Goal: Information Seeking & Learning: Check status

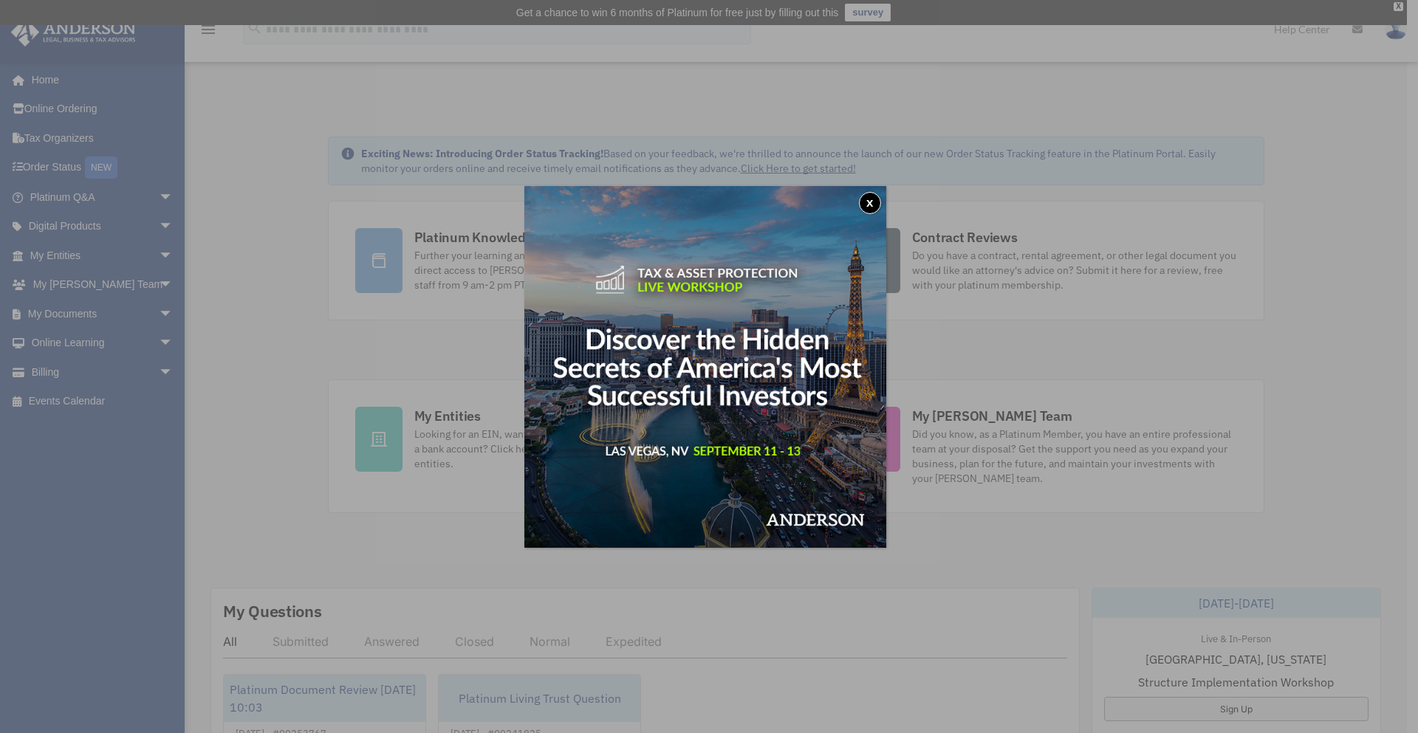
click at [875, 206] on button "x" at bounding box center [870, 203] width 22 height 22
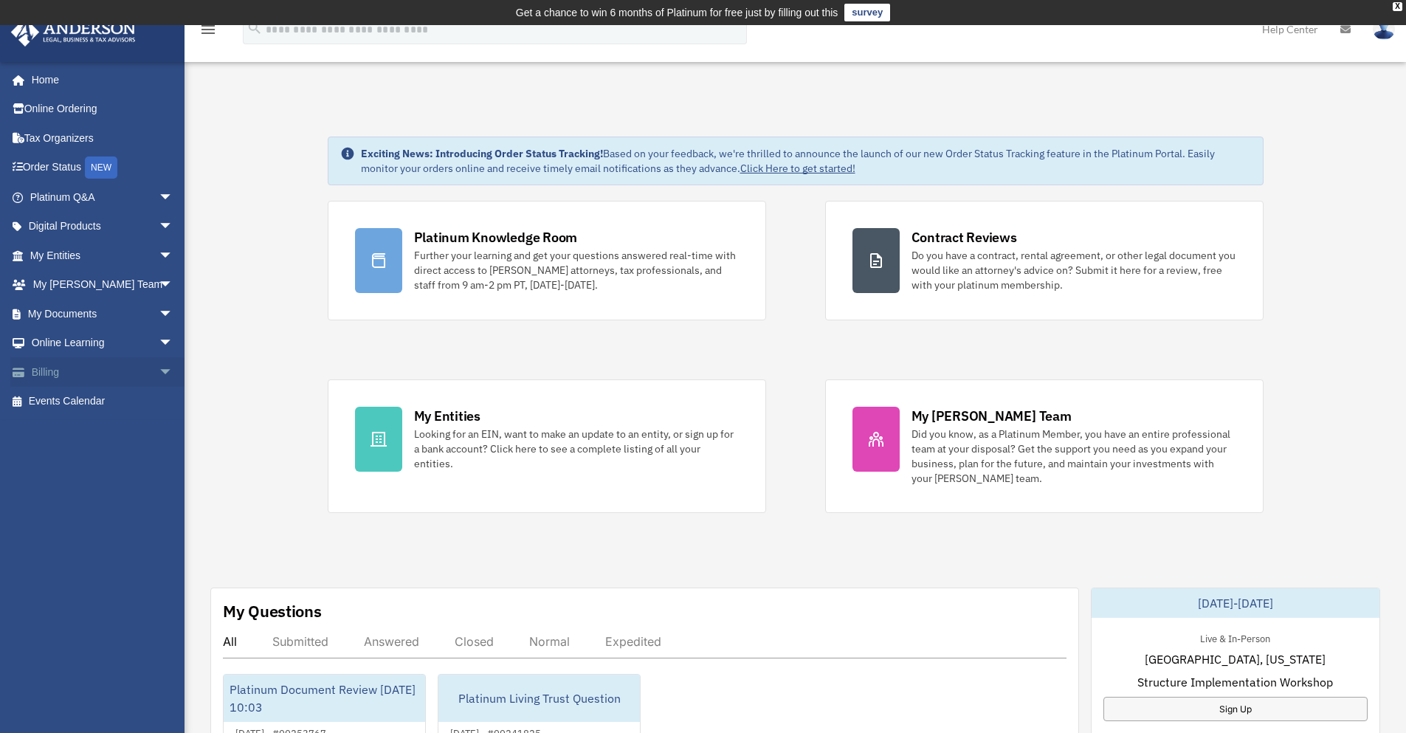
click at [80, 364] on link "Billing arrow_drop_down" at bounding box center [102, 372] width 185 height 30
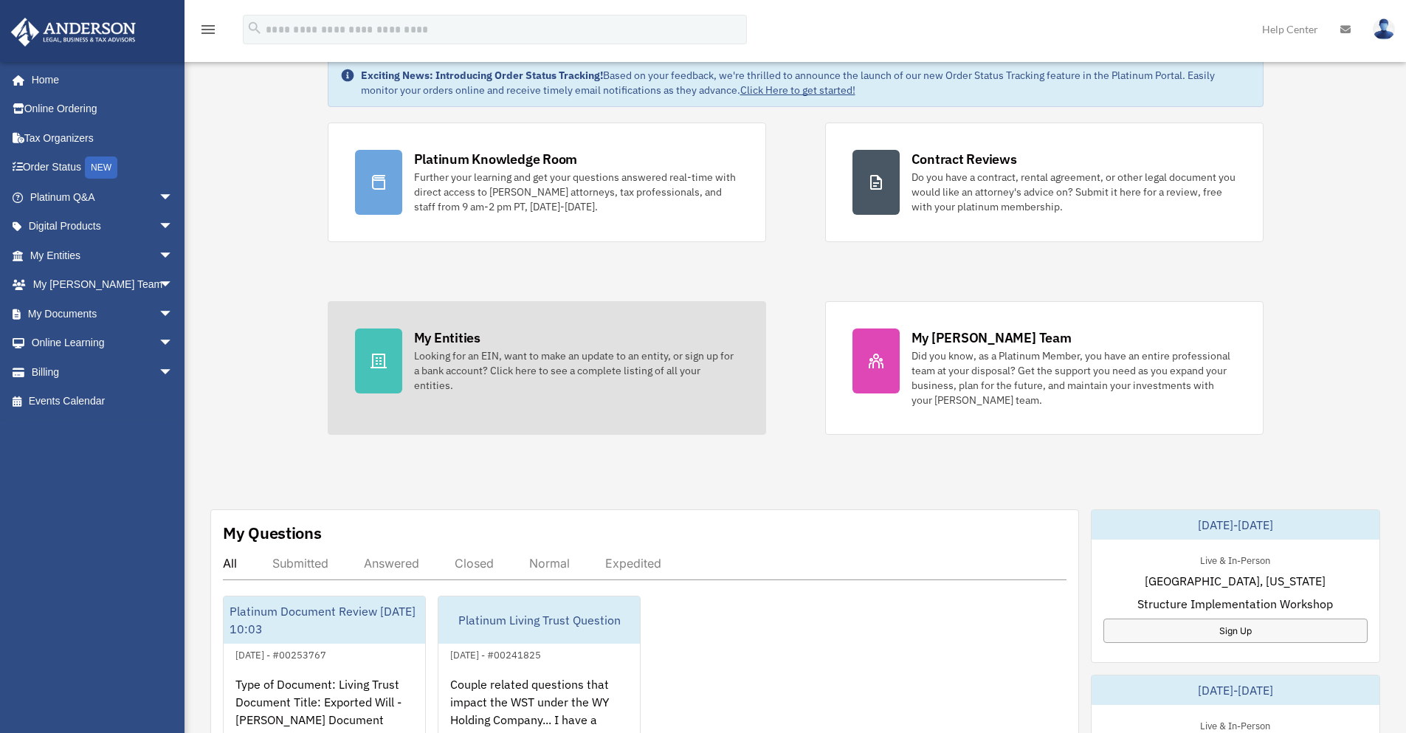
scroll to position [369, 0]
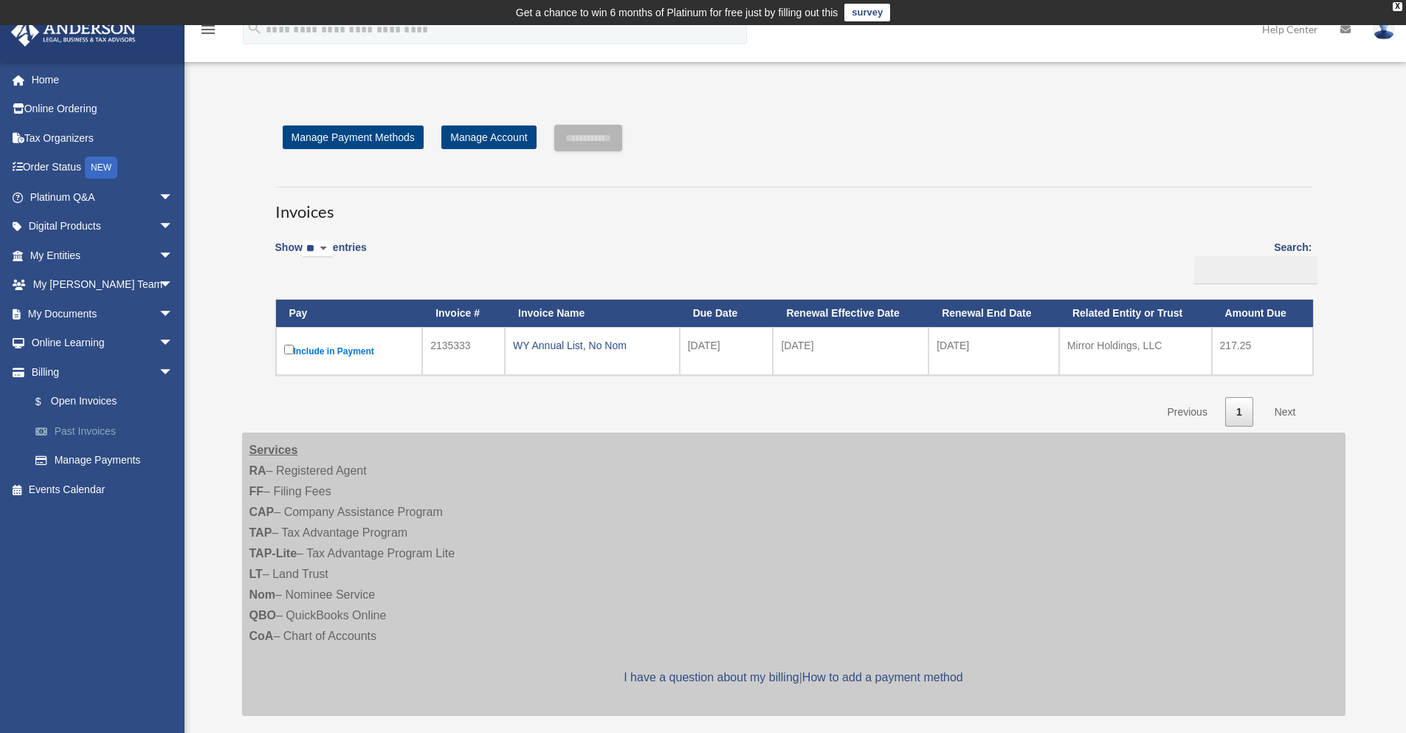
click at [97, 426] on link "Past Invoices" at bounding box center [108, 431] width 175 height 30
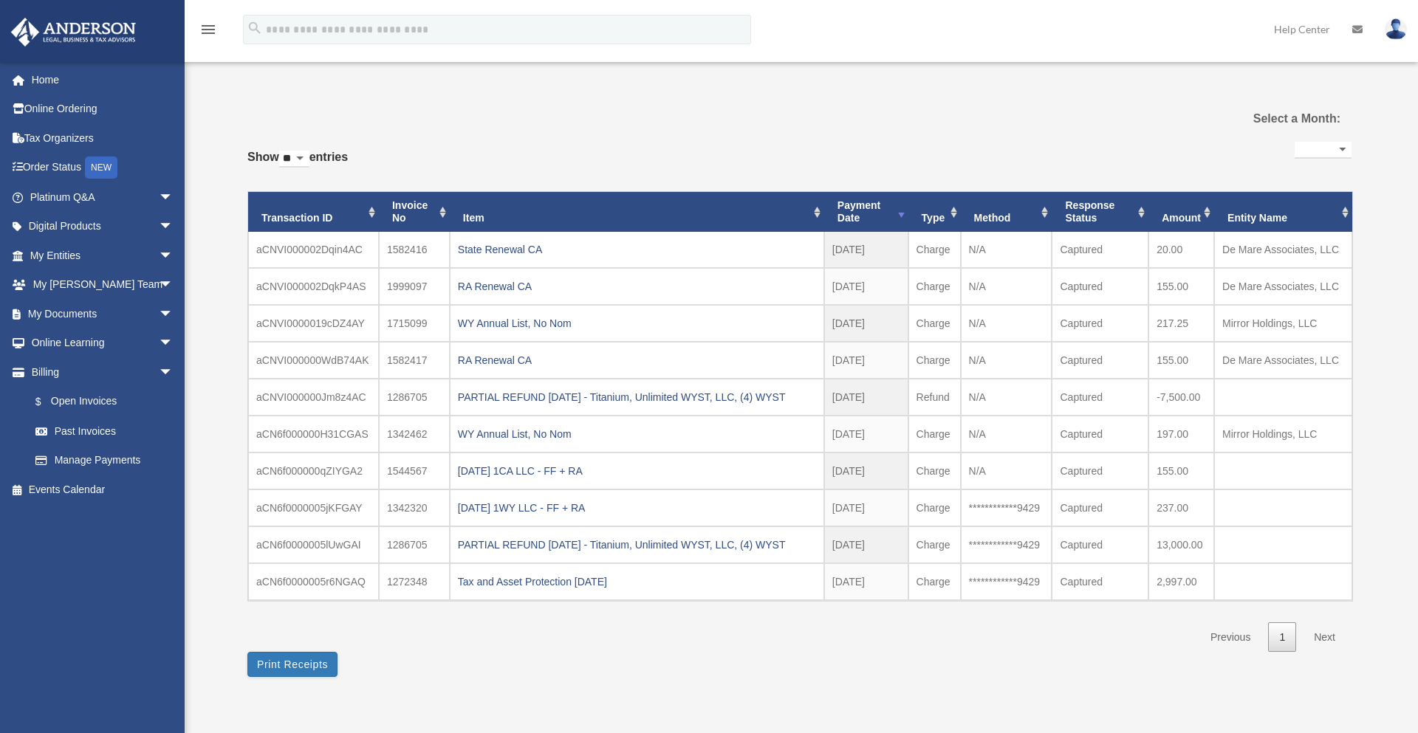
select select
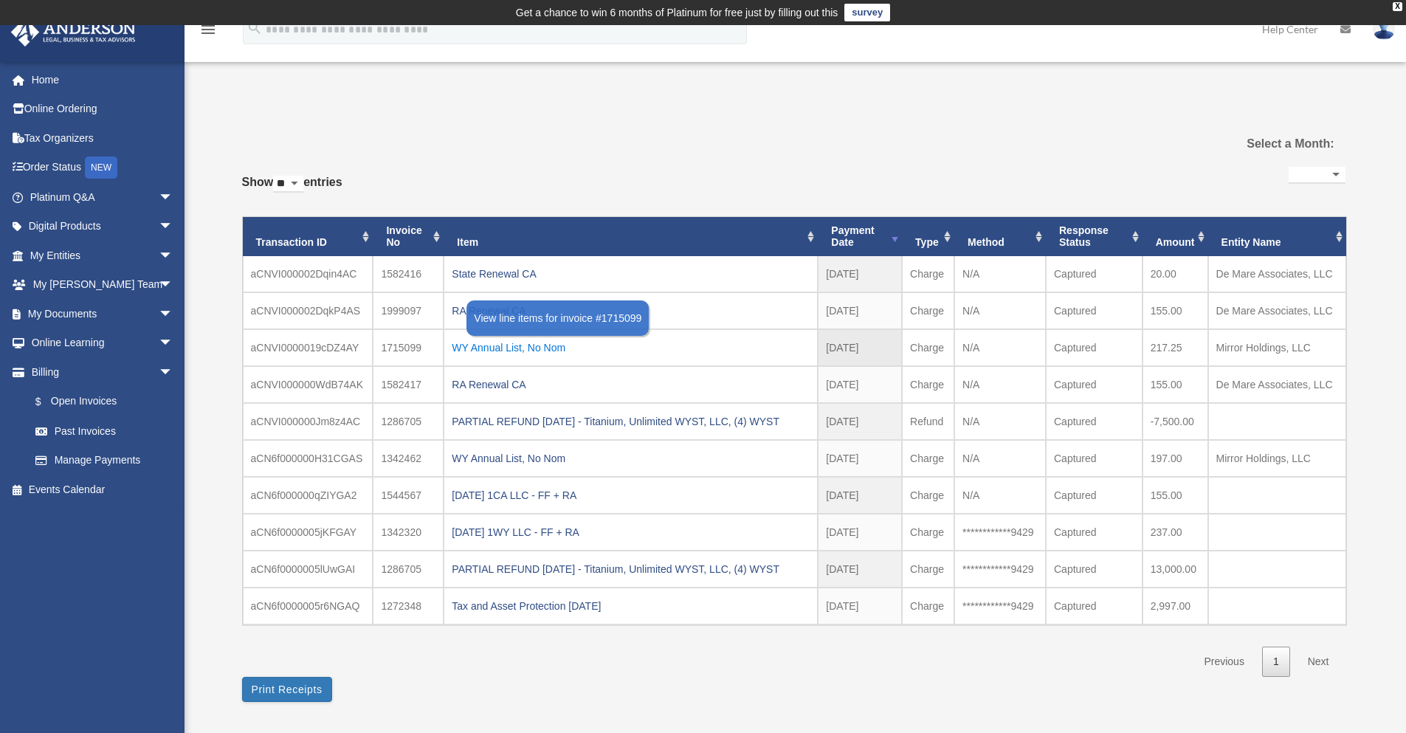
click at [530, 355] on div "WY Annual List, No Nom" at bounding box center [631, 347] width 358 height 21
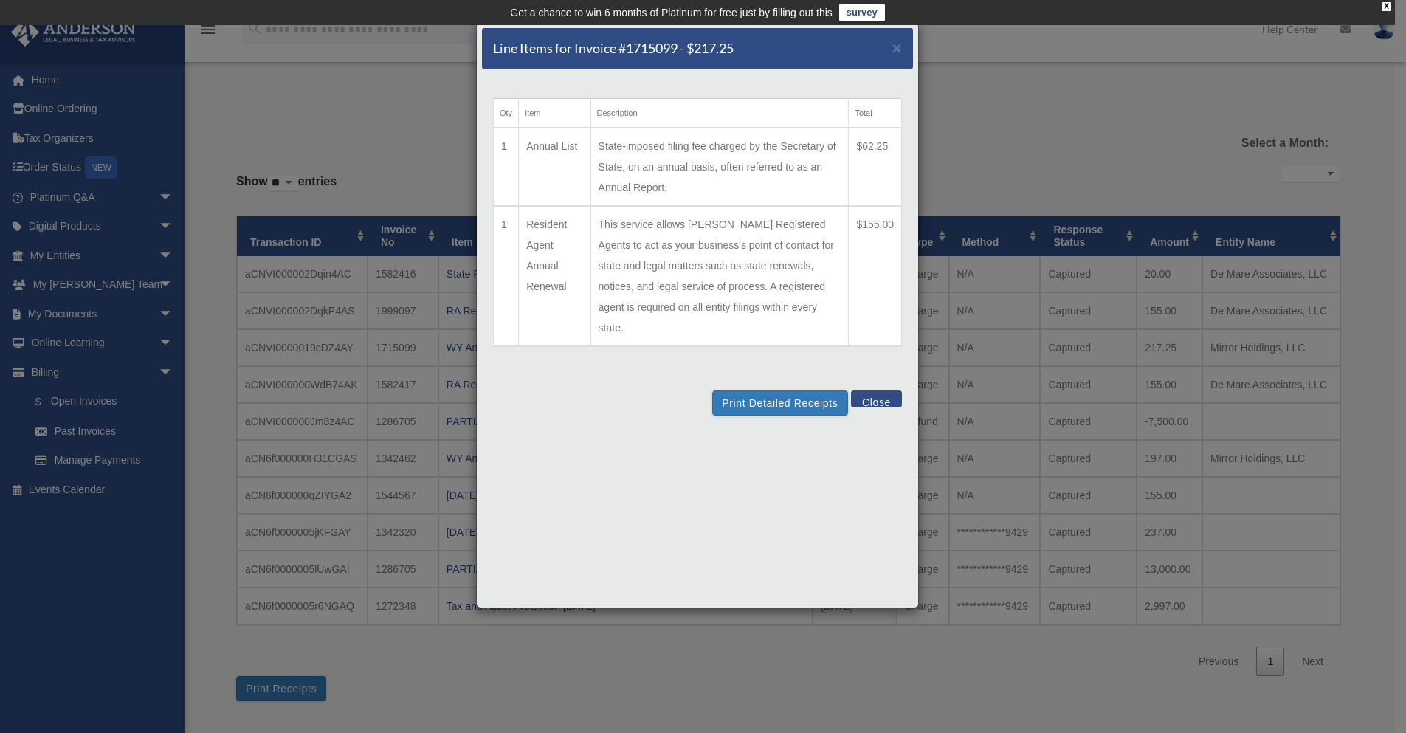
click at [876, 391] on button "Close" at bounding box center [876, 399] width 51 height 17
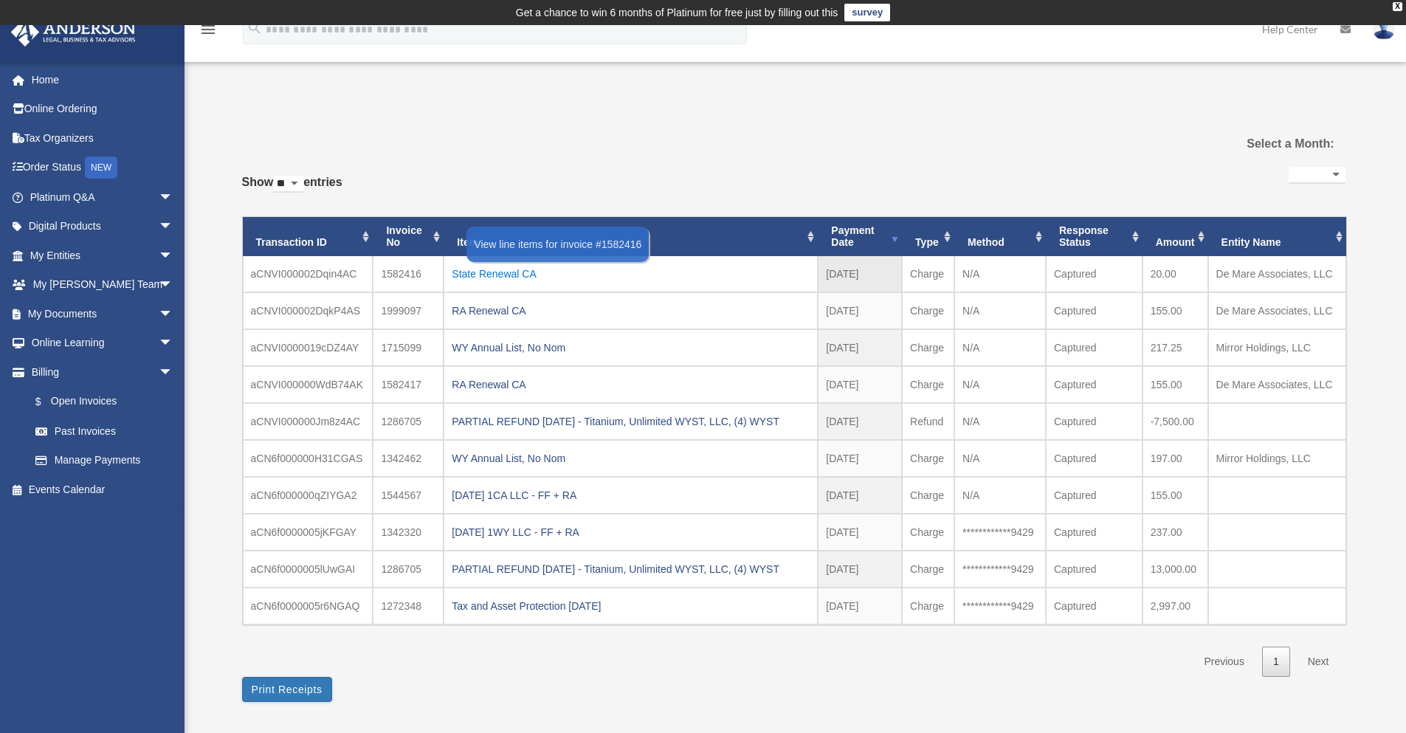
click at [498, 276] on div "State Renewal CA" at bounding box center [631, 274] width 358 height 21
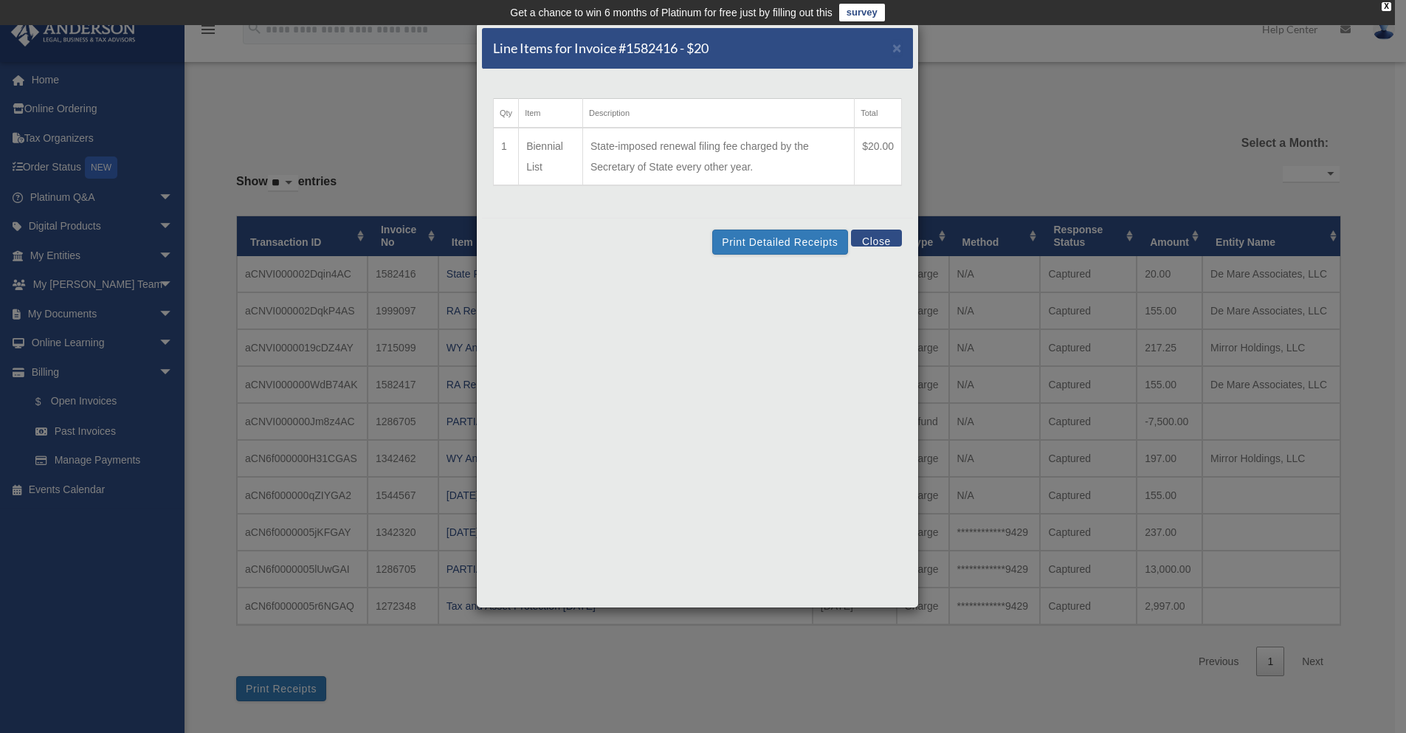
click at [877, 243] on button "Close" at bounding box center [876, 238] width 51 height 17
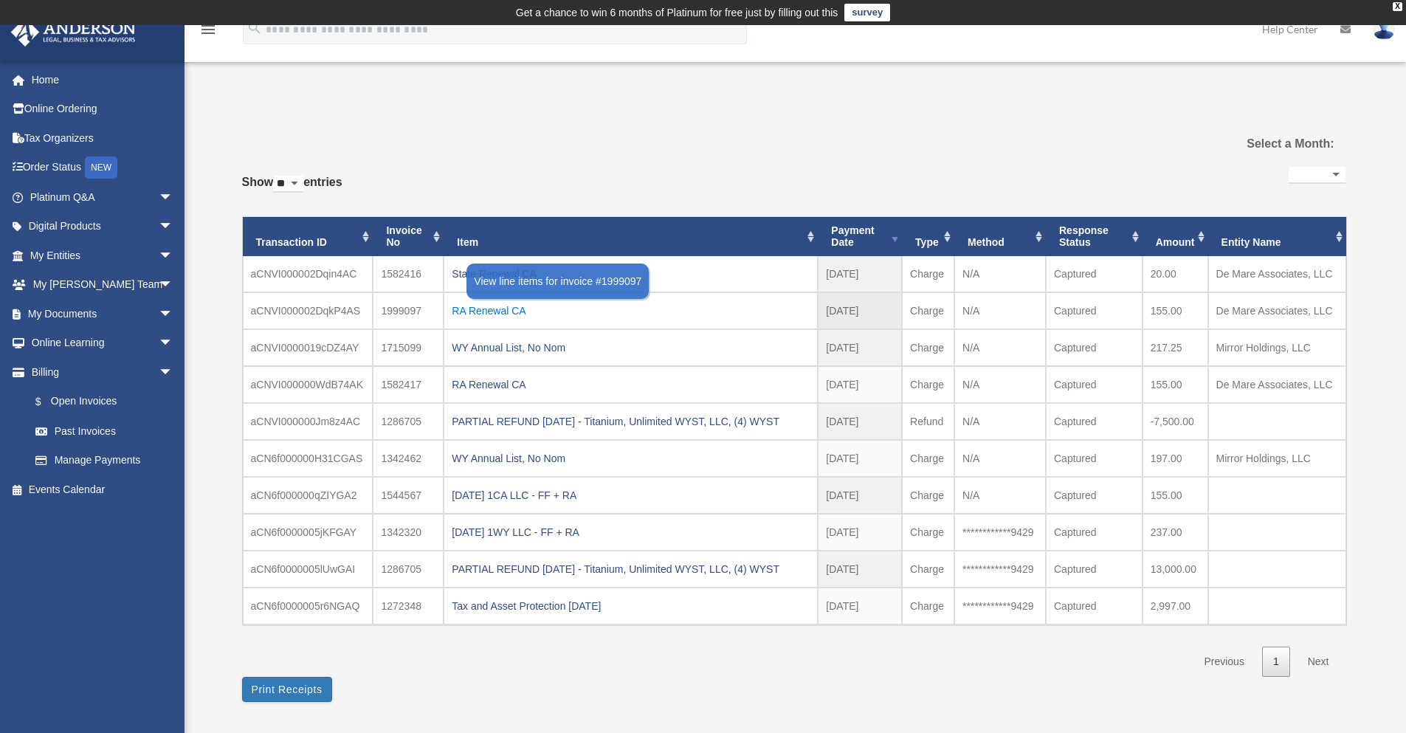
click at [520, 310] on div "RA Renewal CA" at bounding box center [631, 310] width 358 height 21
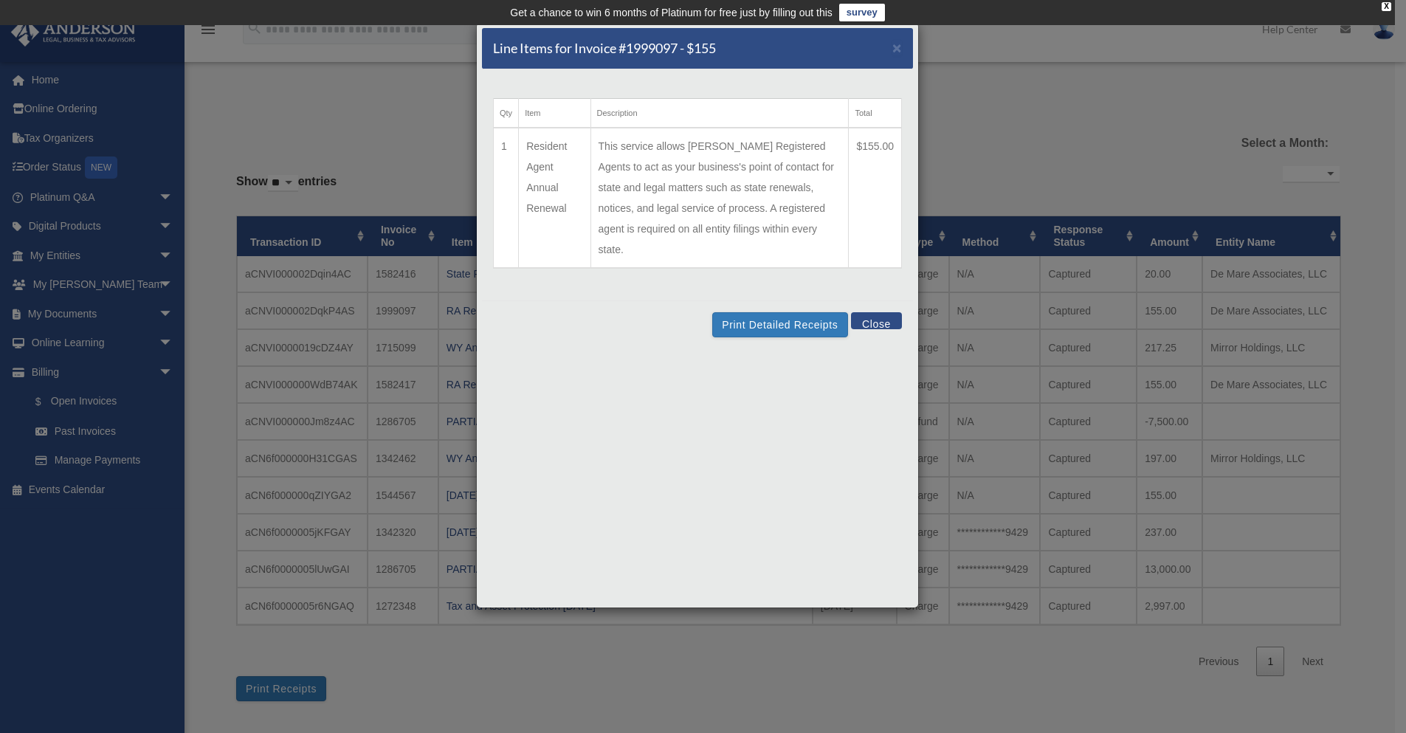
click at [879, 312] on button "Close" at bounding box center [876, 320] width 51 height 17
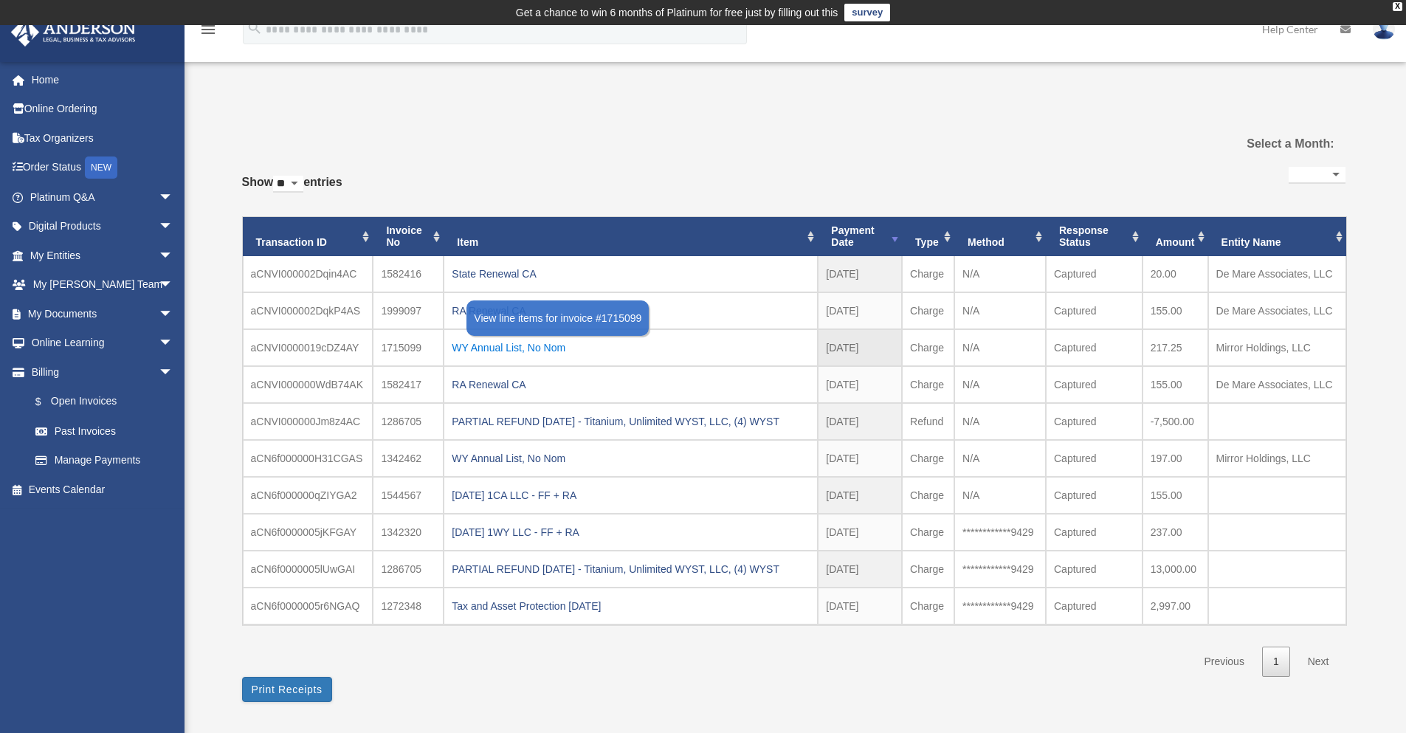
click at [466, 350] on div "WY Annual List, No Nom" at bounding box center [631, 347] width 358 height 21
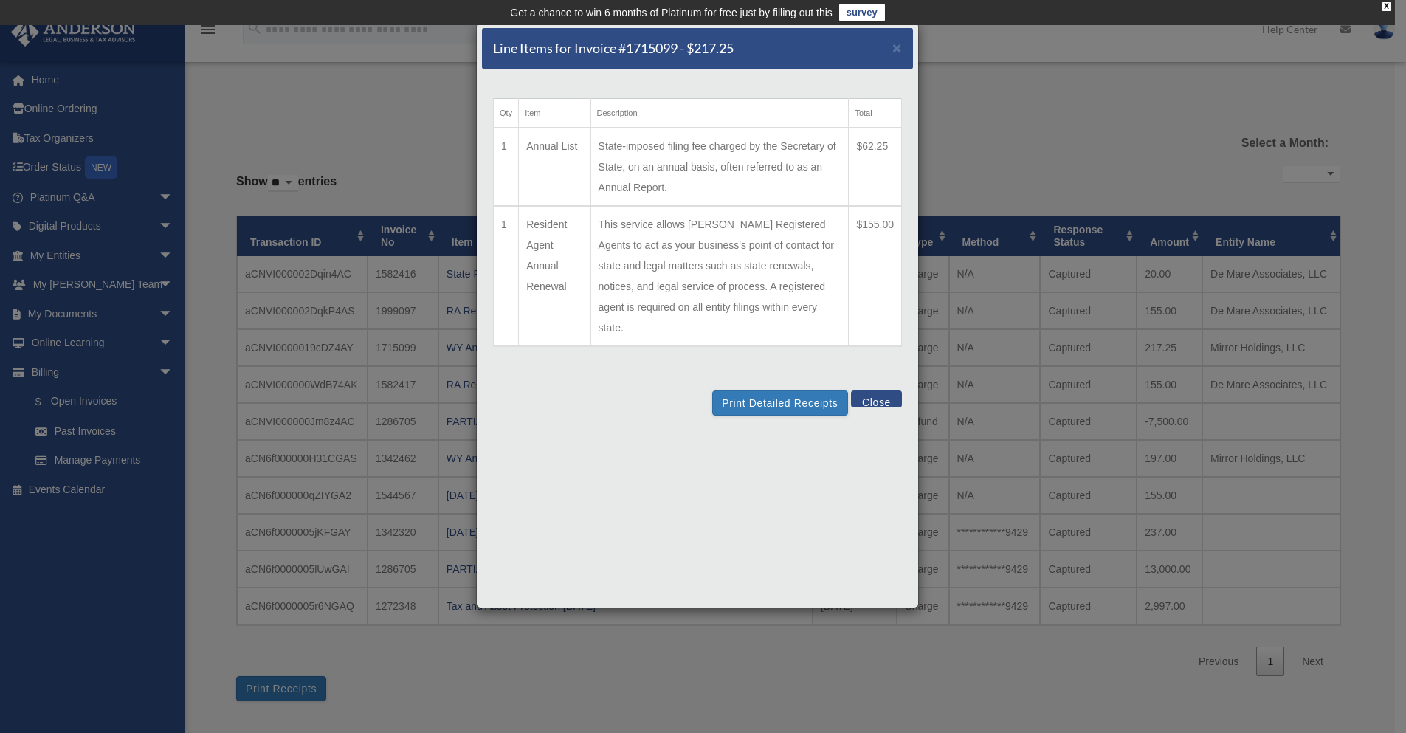
click at [368, 105] on div "Line Items for Invoice #1715099 - $217.25 × Qty Item Description Total 1 Annual…" at bounding box center [703, 366] width 1406 height 733
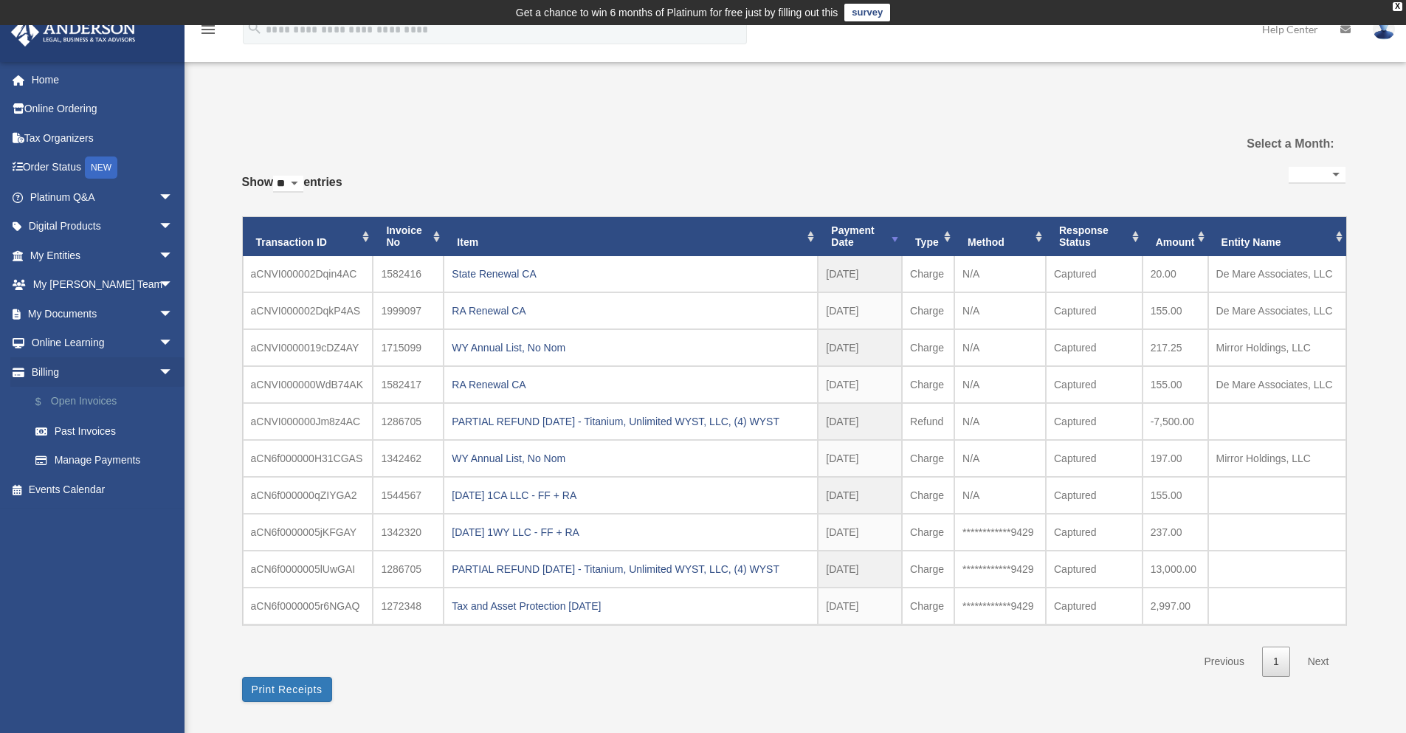
click at [92, 395] on link "$ Open Invoices" at bounding box center [108, 402] width 175 height 30
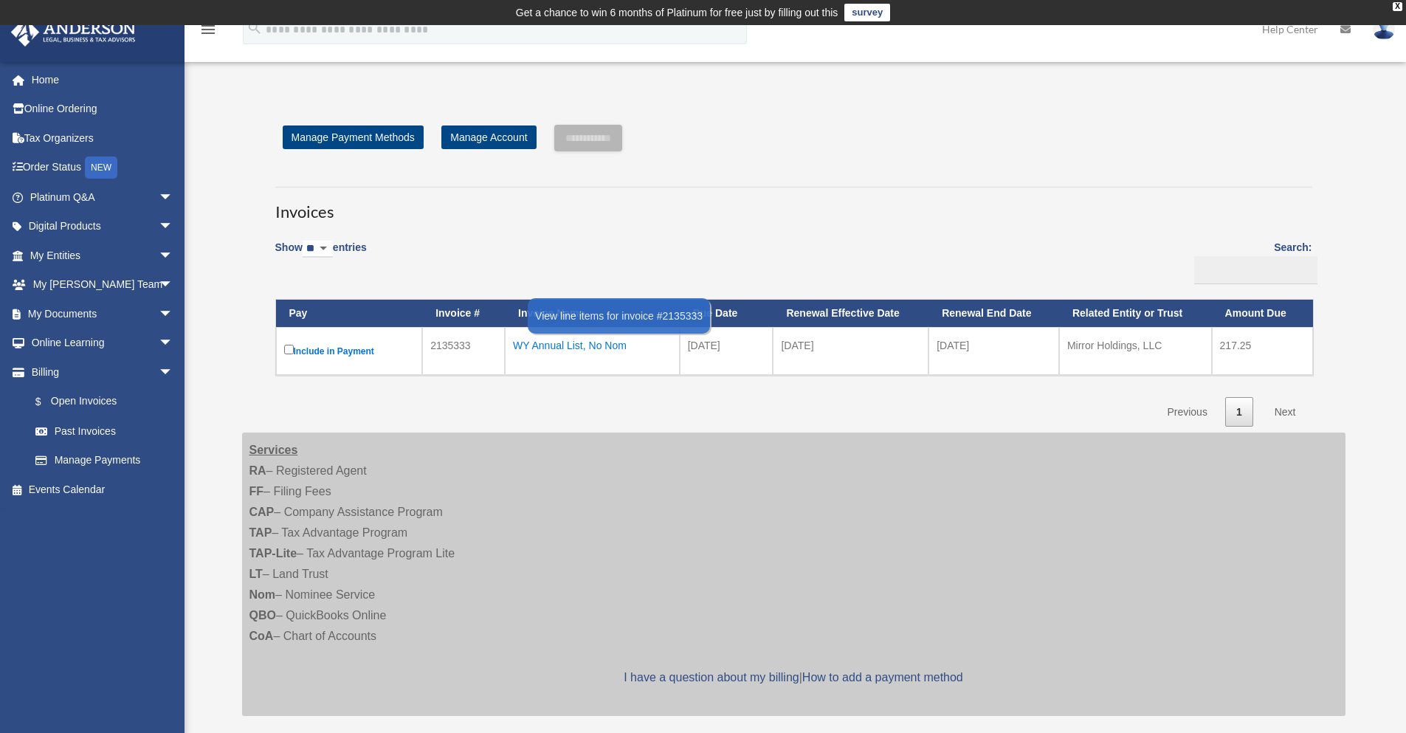
click at [633, 347] on div "WY Annual List, No Nom" at bounding box center [592, 345] width 159 height 21
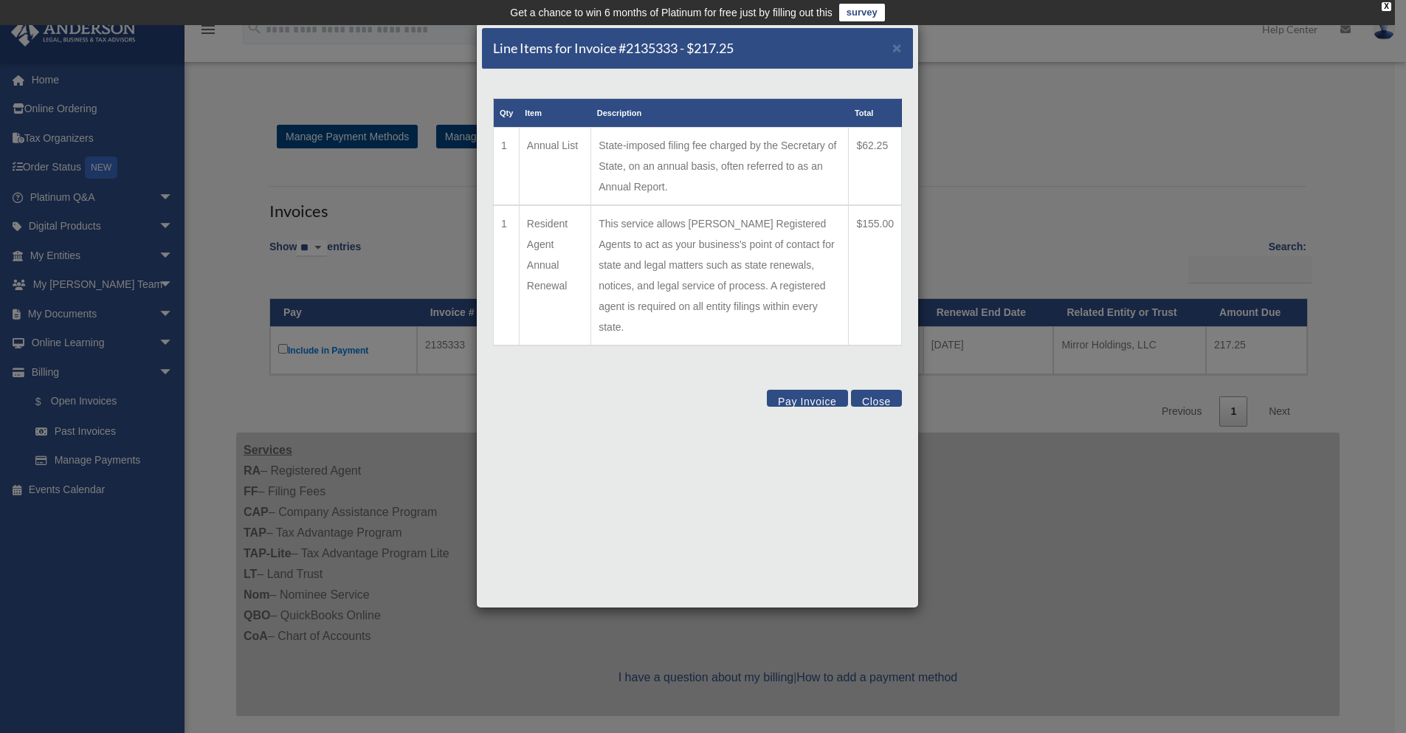
click at [818, 390] on button "Pay Invoice" at bounding box center [807, 398] width 81 height 17
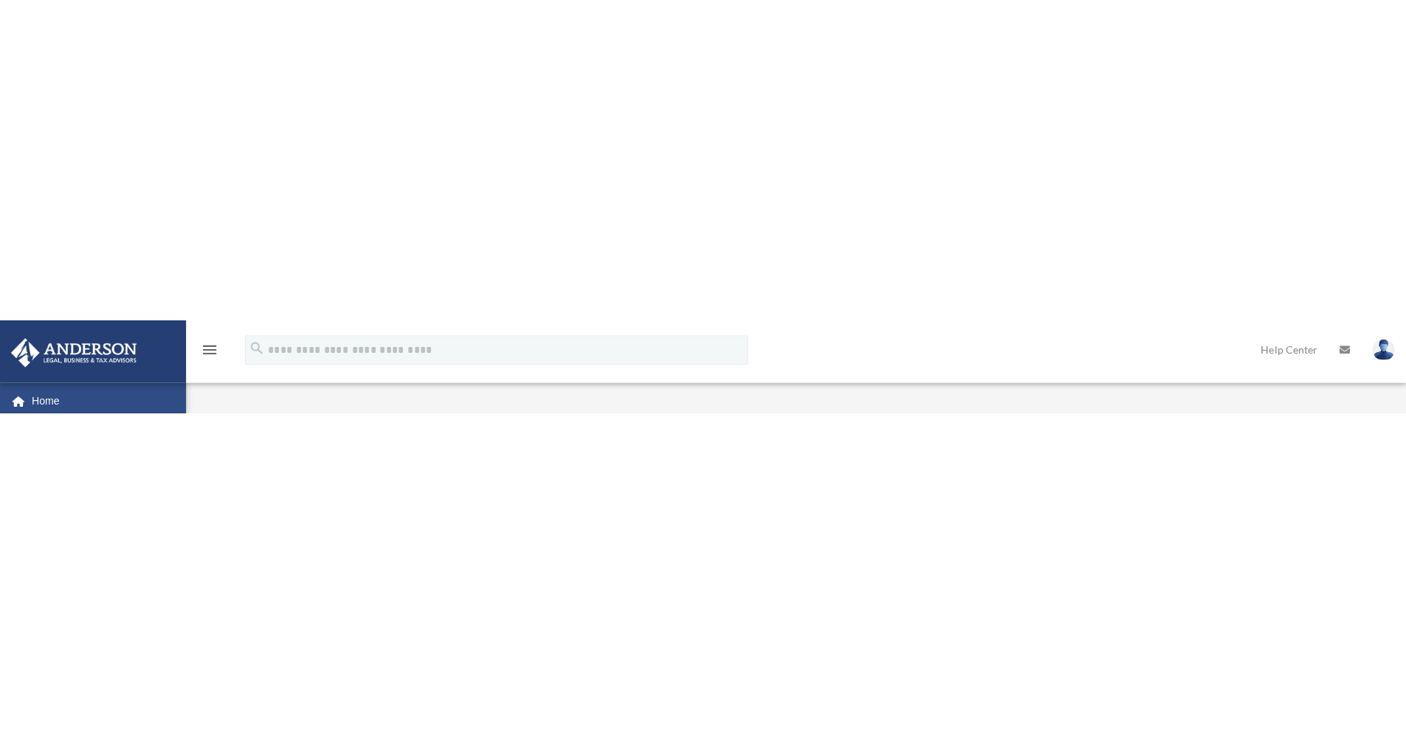
scroll to position [246, 0]
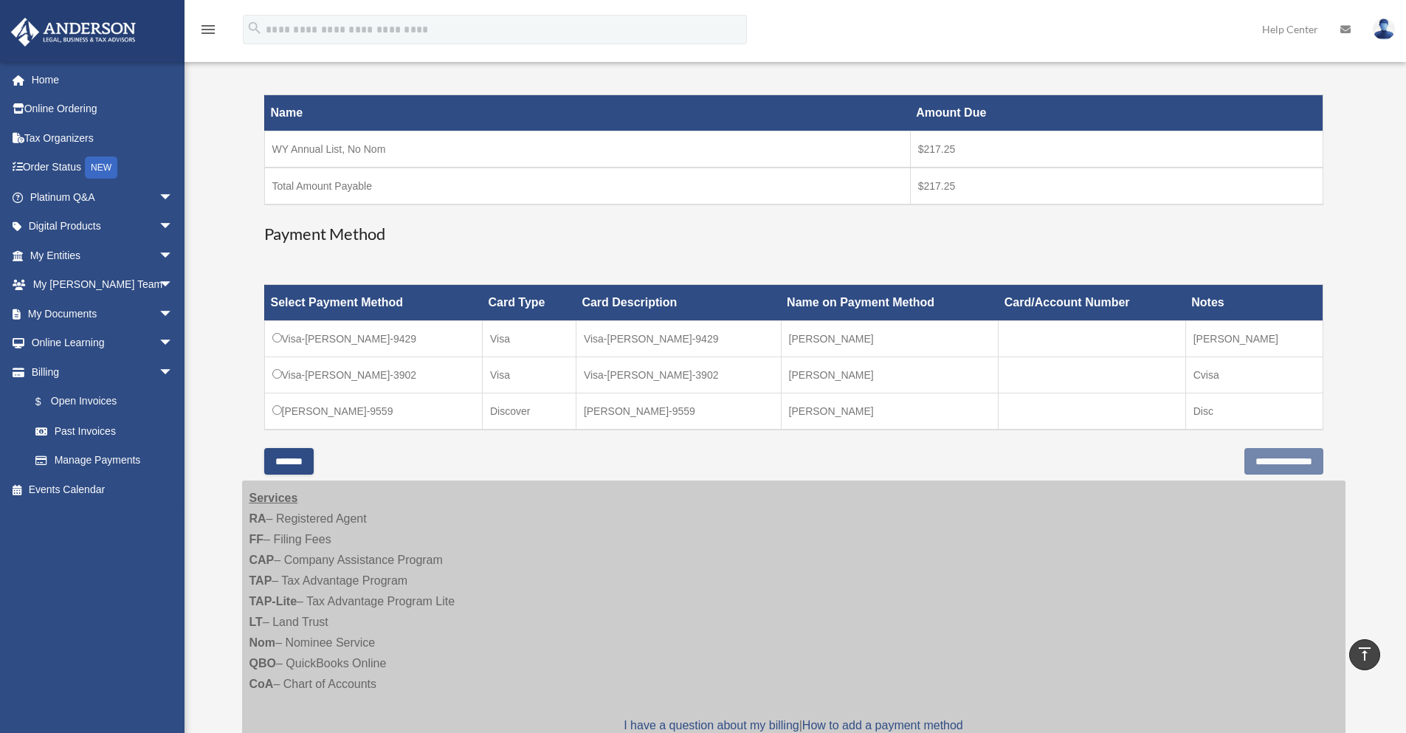
click at [533, 483] on div "Services RA – Registered Agent FF – Filing Fees CAP – Company Assistance Progra…" at bounding box center [794, 623] width 1104 height 284
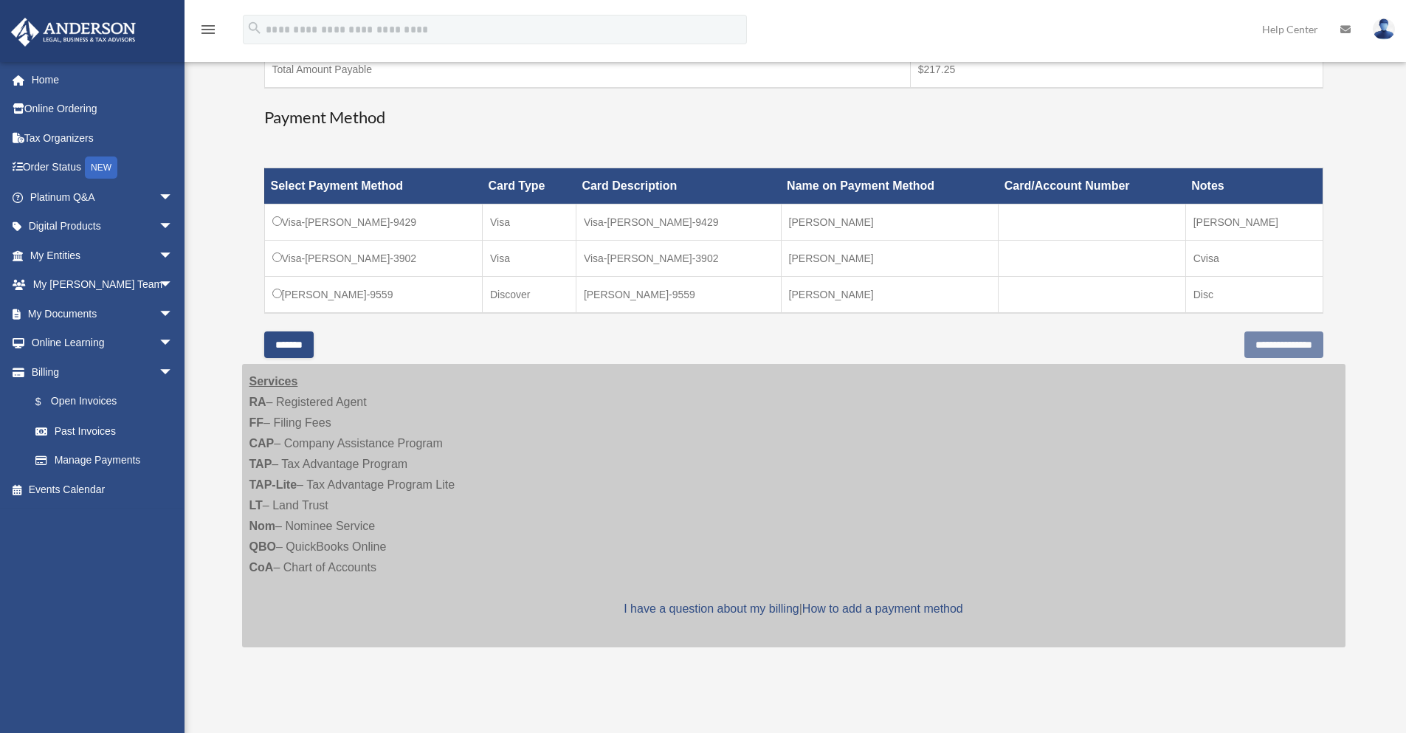
scroll to position [369, 0]
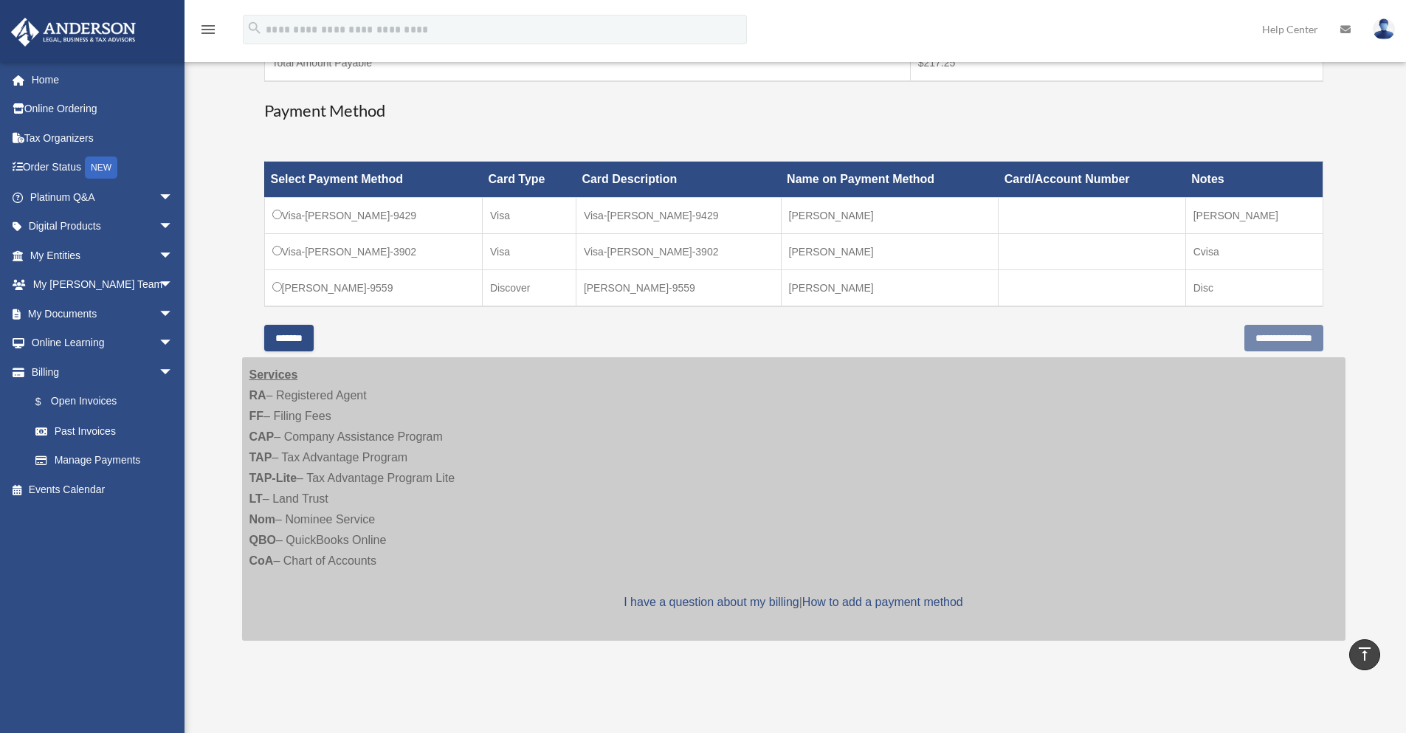
click at [328, 289] on td "DC-Peter-De Mare-9559" at bounding box center [373, 288] width 218 height 37
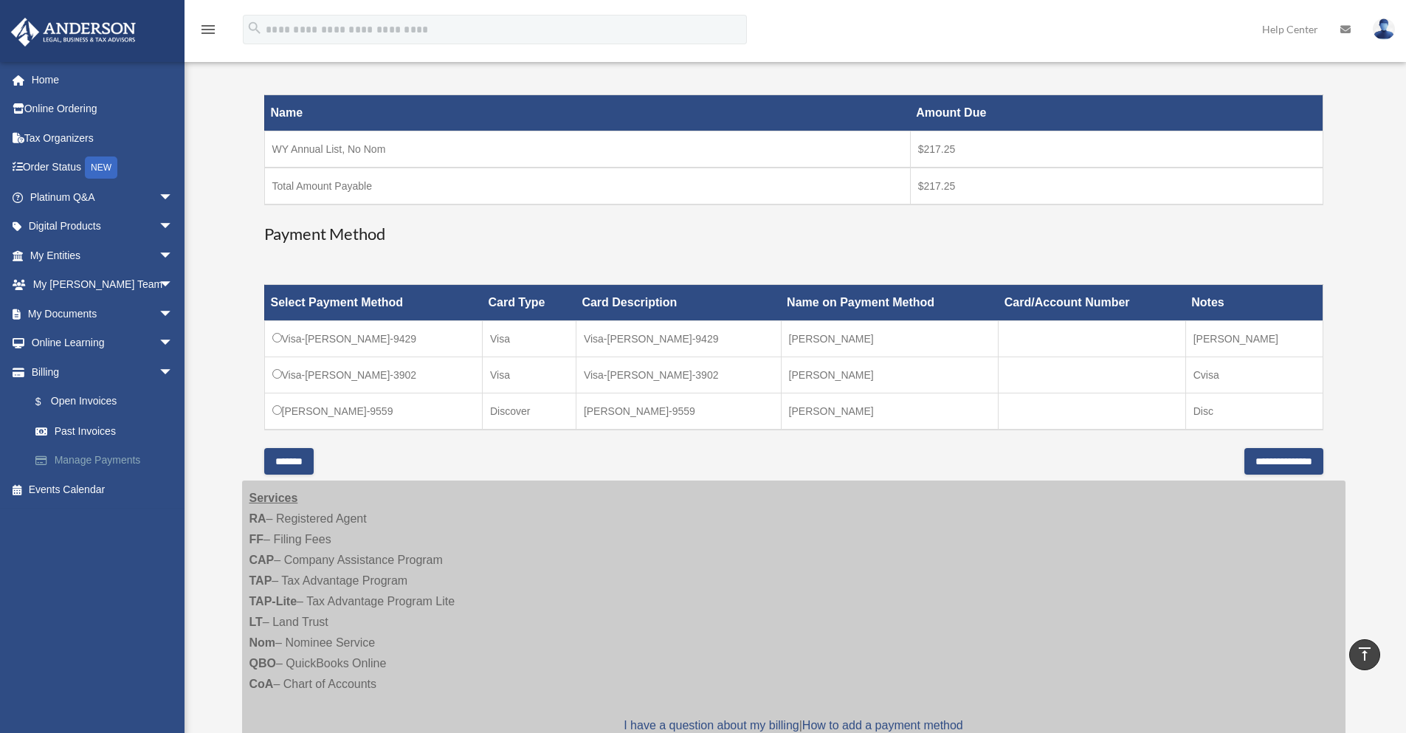
click at [110, 464] on link "Manage Payments" at bounding box center [108, 461] width 175 height 30
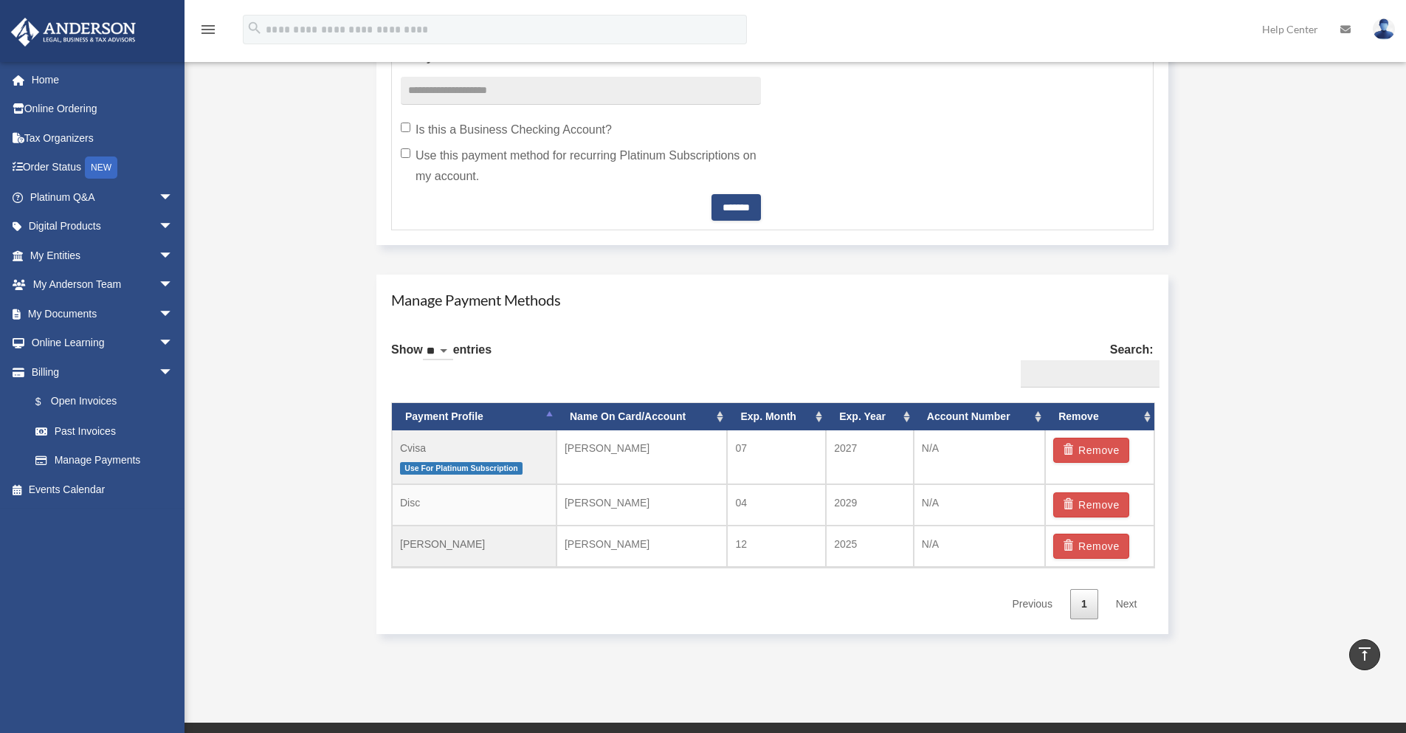
scroll to position [743, 0]
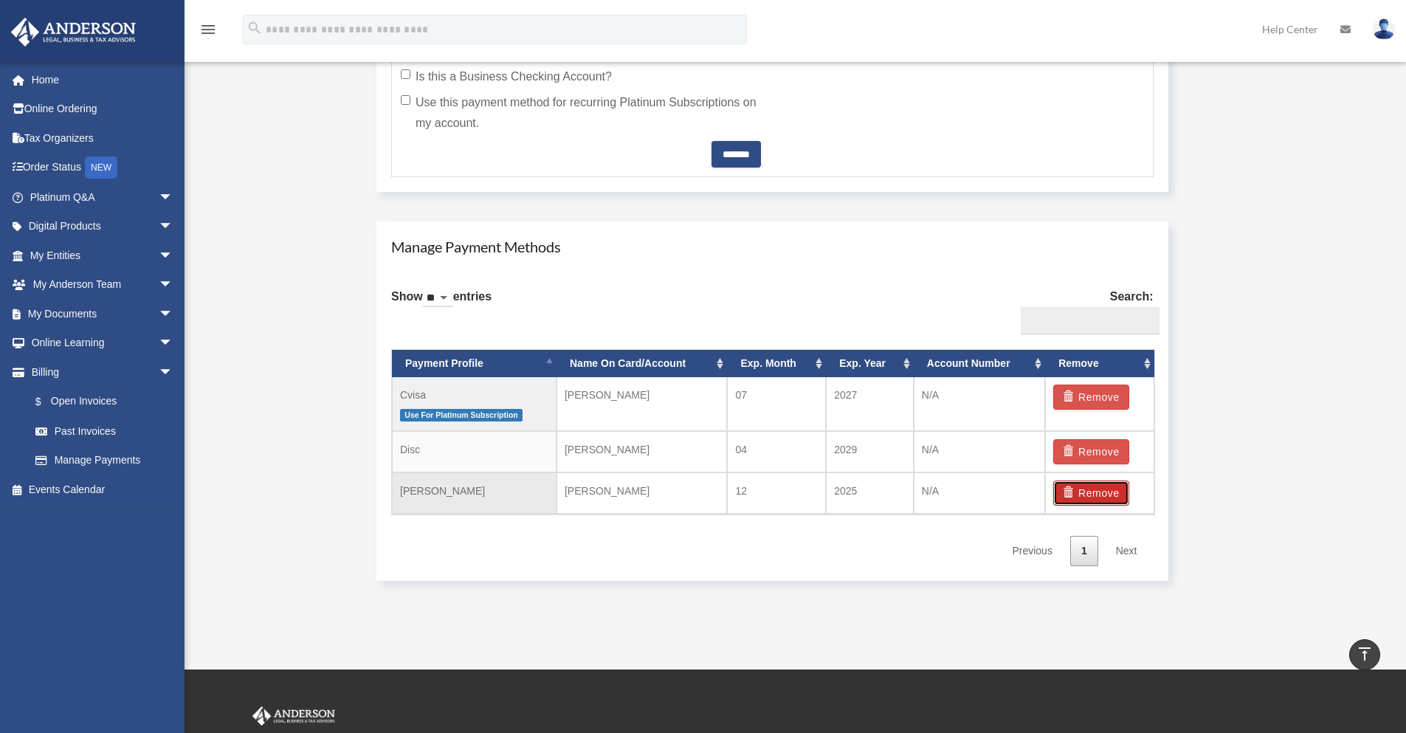
click at [1076, 501] on button "Remove" at bounding box center [1092, 493] width 76 height 25
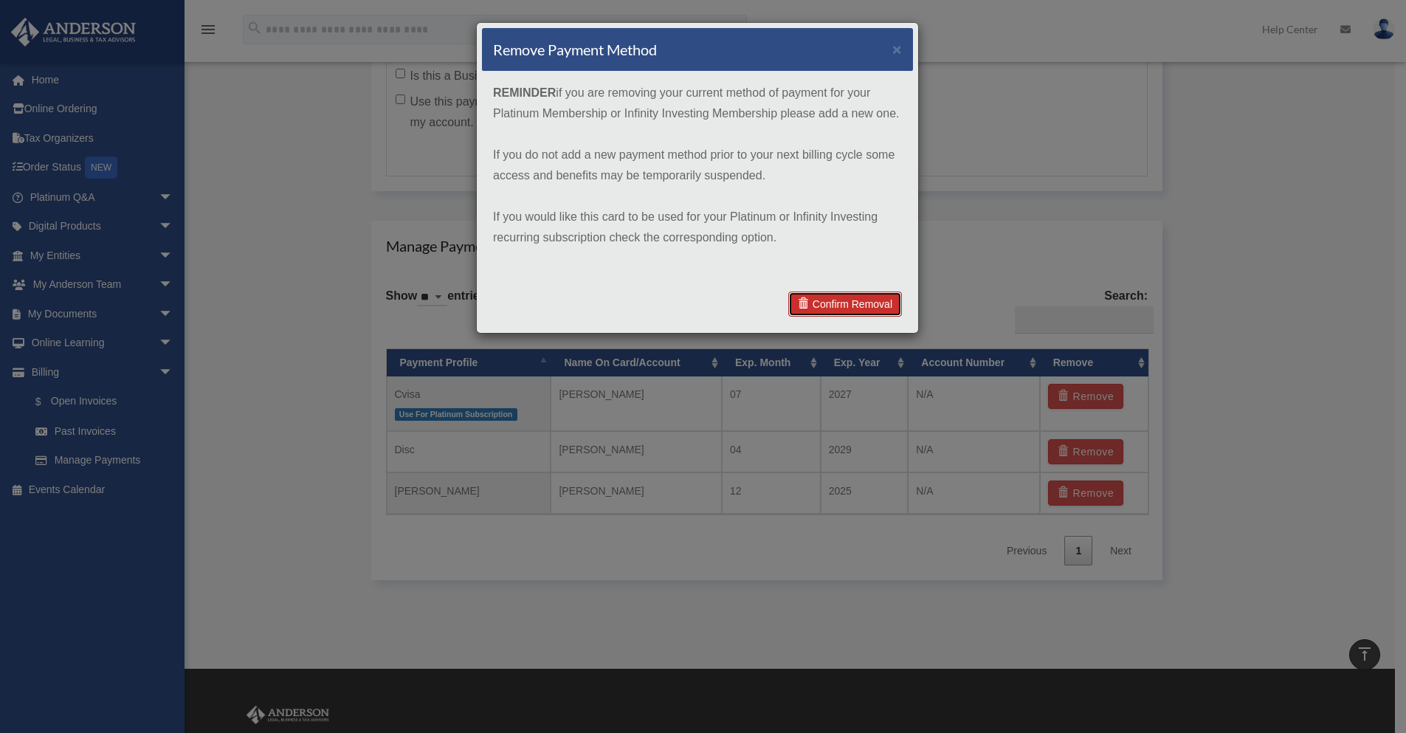
click at [815, 307] on link "Confirm Removal" at bounding box center [846, 304] width 114 height 25
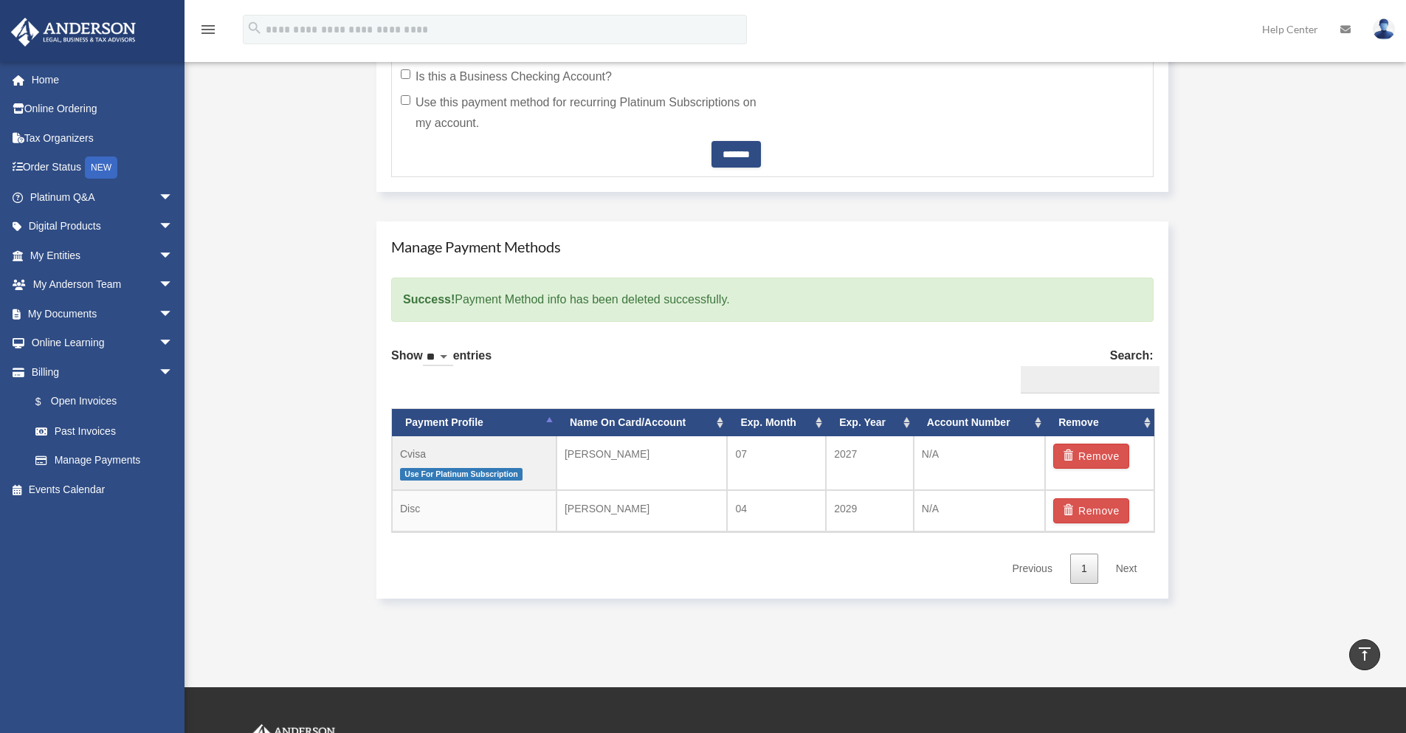
click at [739, 579] on div "Show ** ** ** *** entries Search: Payment Profile Name On Card/Account Exp. Mon…" at bounding box center [772, 460] width 763 height 247
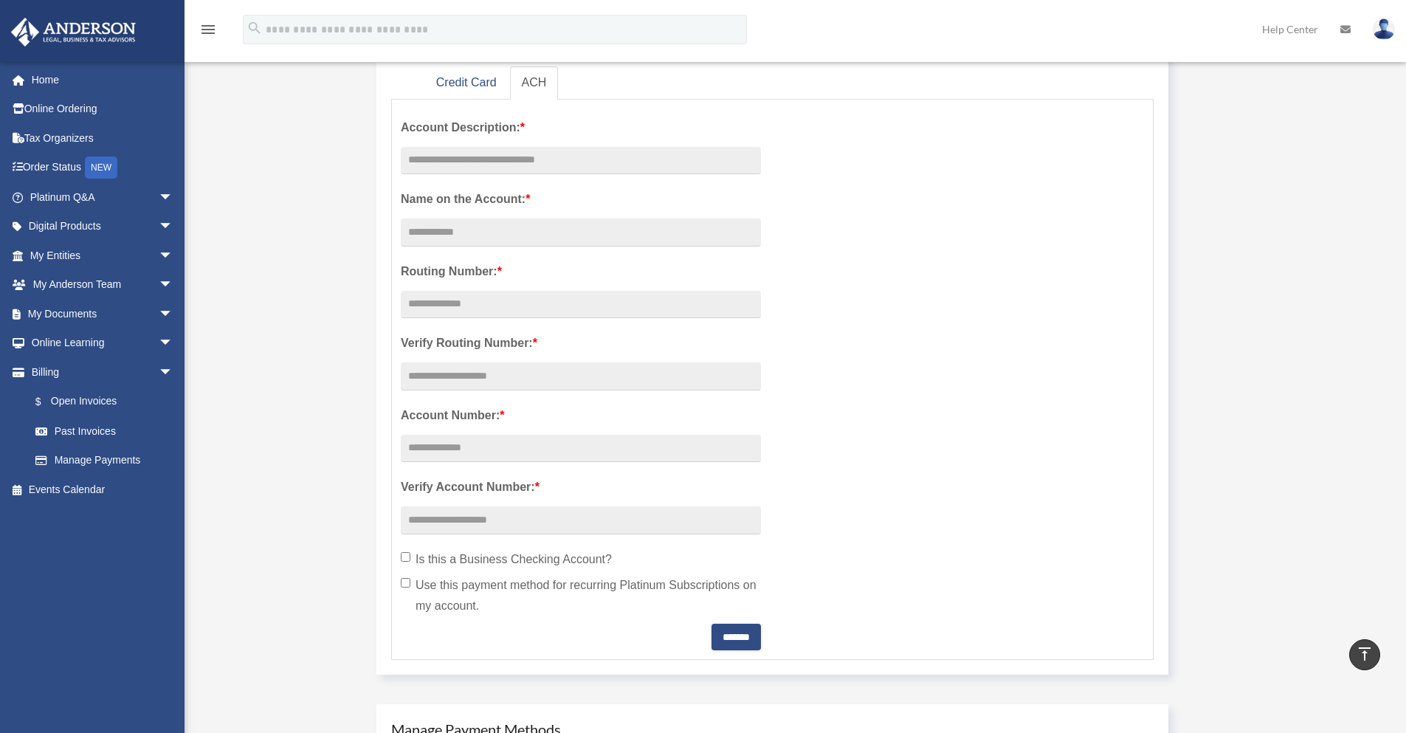
scroll to position [128, 0]
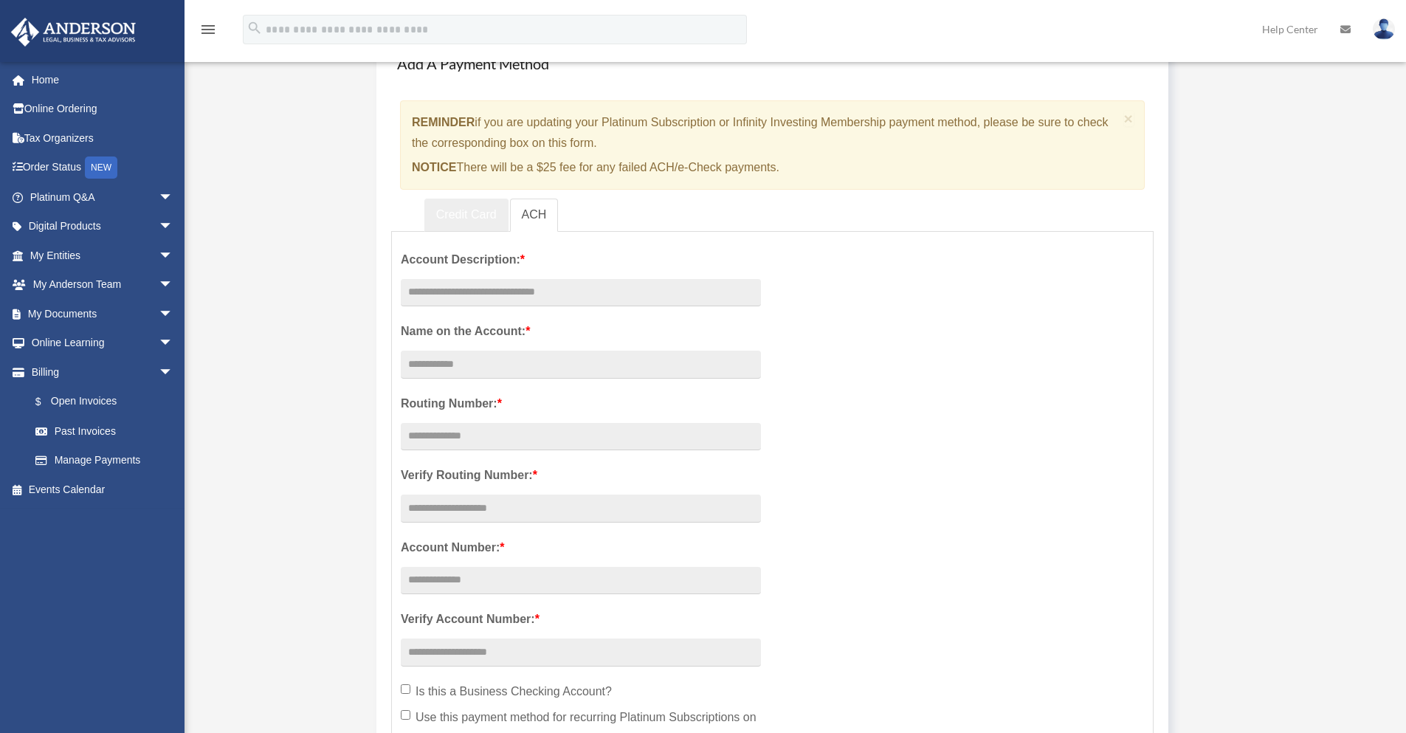
click at [450, 218] on link "Credit Card" at bounding box center [467, 215] width 84 height 33
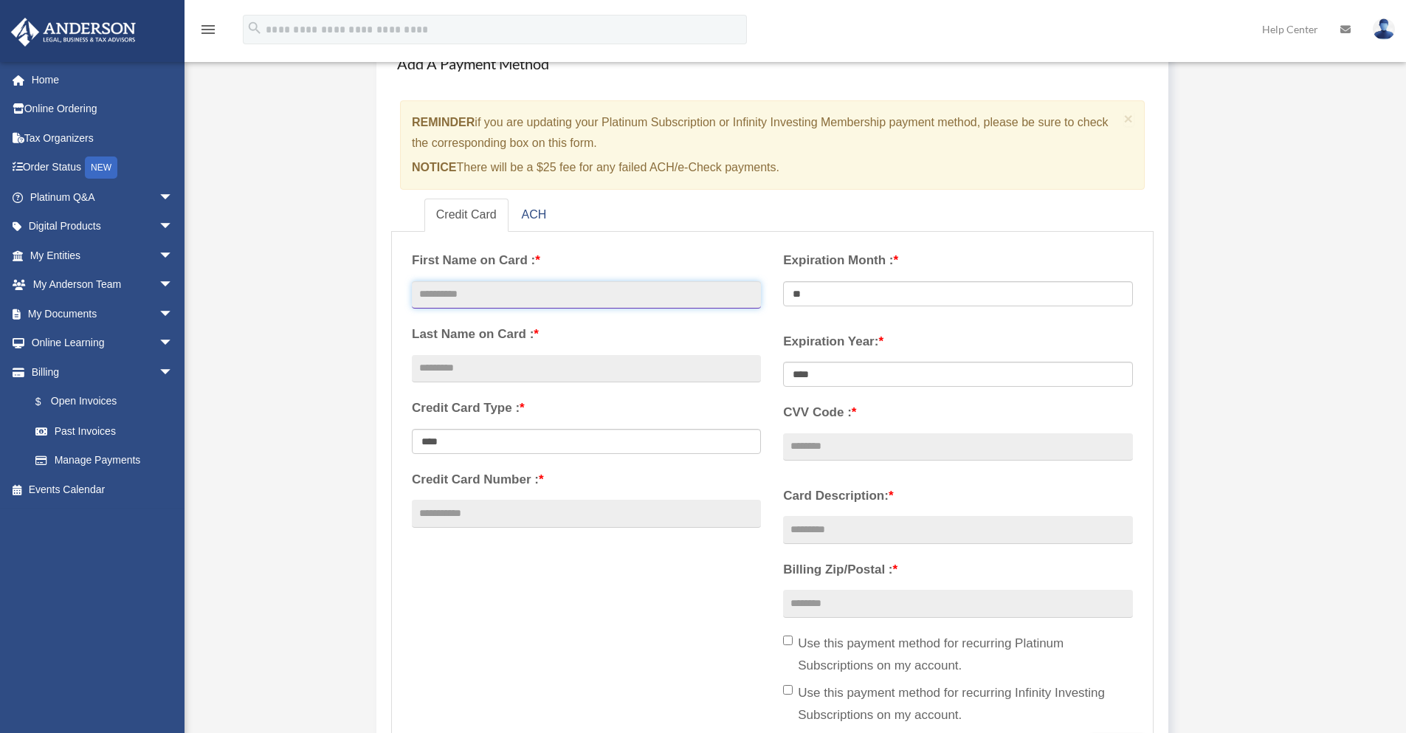
click at [569, 293] on input "text" at bounding box center [586, 295] width 349 height 28
type input "*****"
type input "*"
type input "*******"
type input "**********"
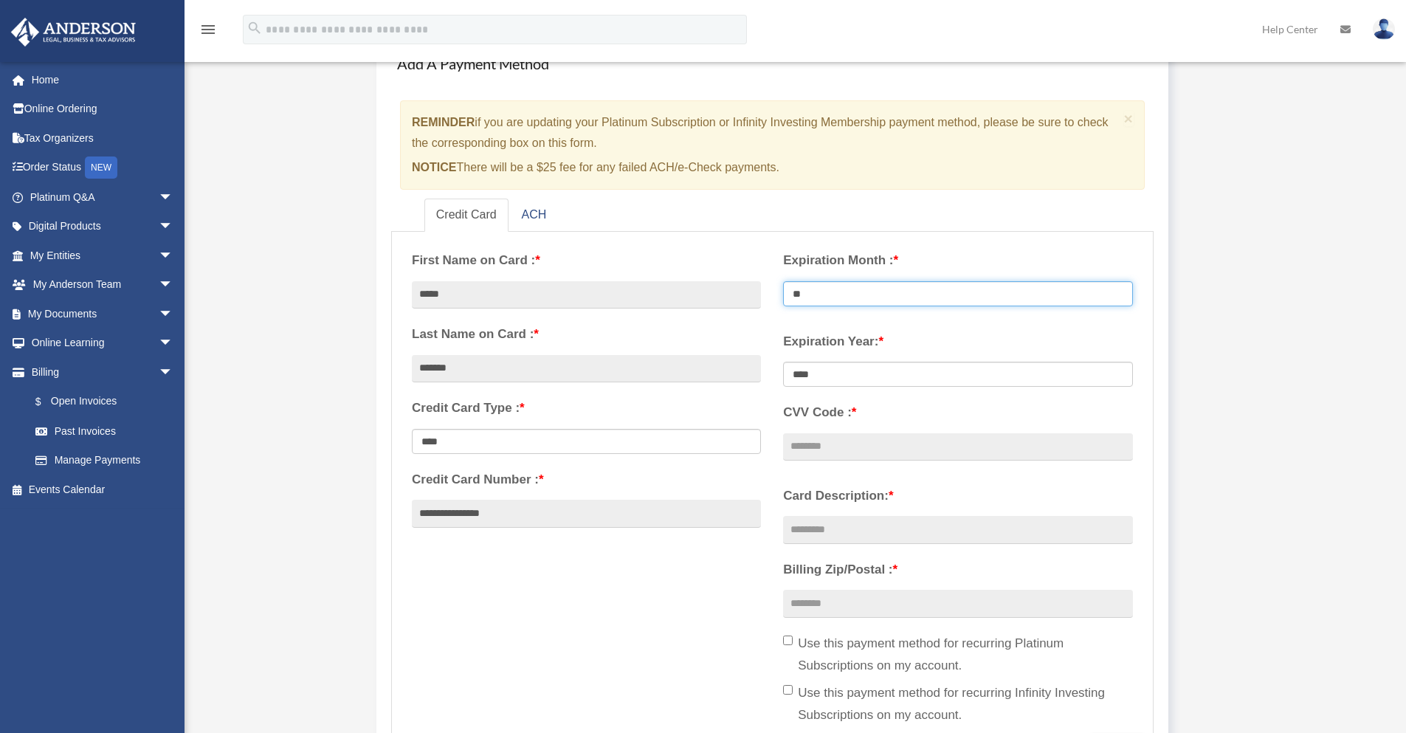
select select "**"
select select "****"
type input "***"
type input "******"
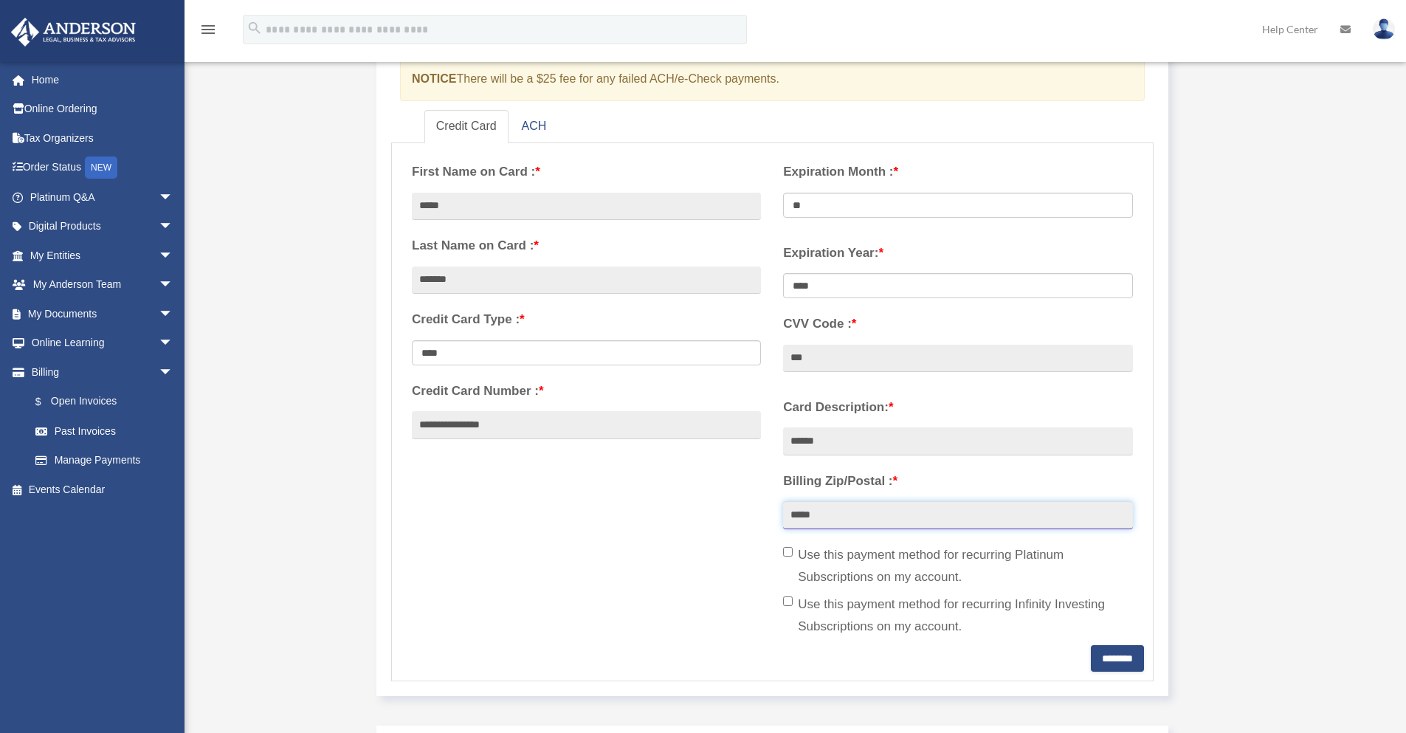
scroll to position [250, 0]
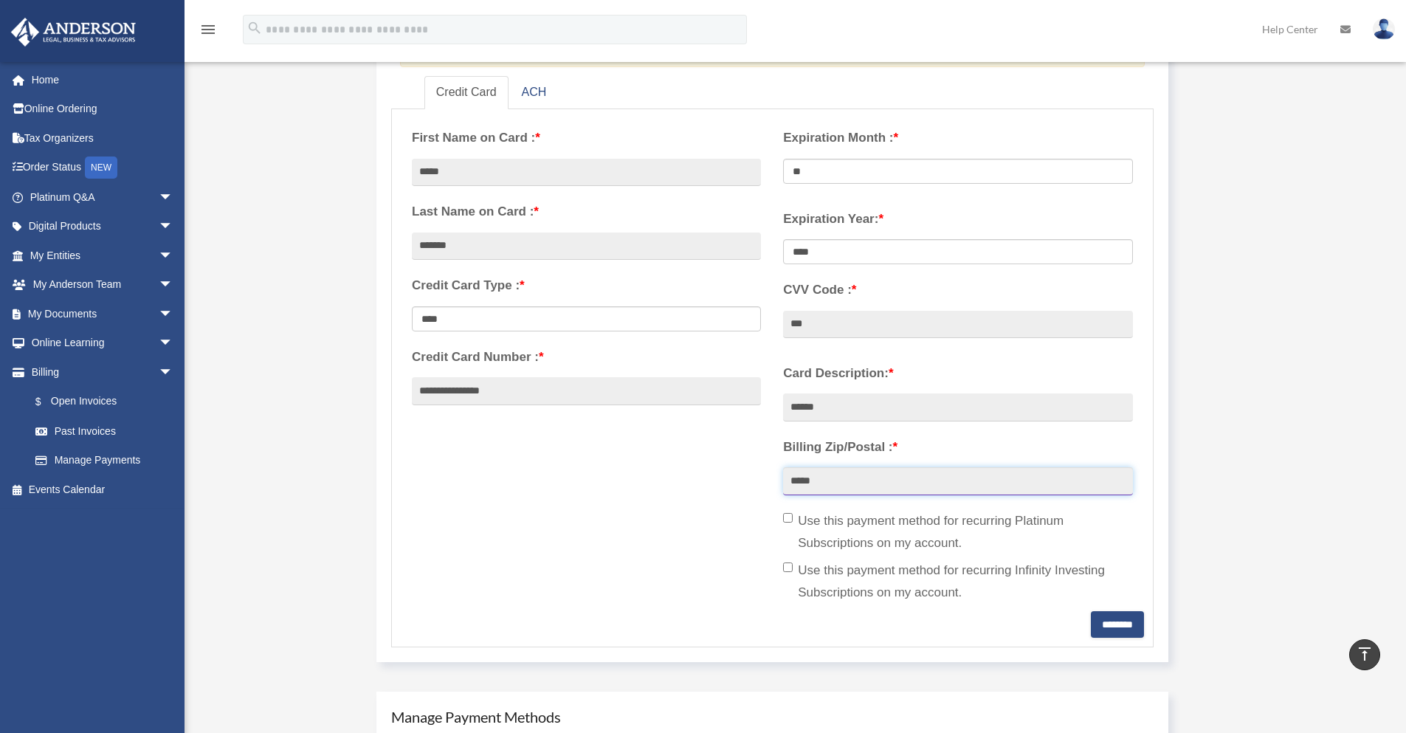
type input "*****"
click at [1091, 619] on input "********" at bounding box center [1117, 624] width 53 height 27
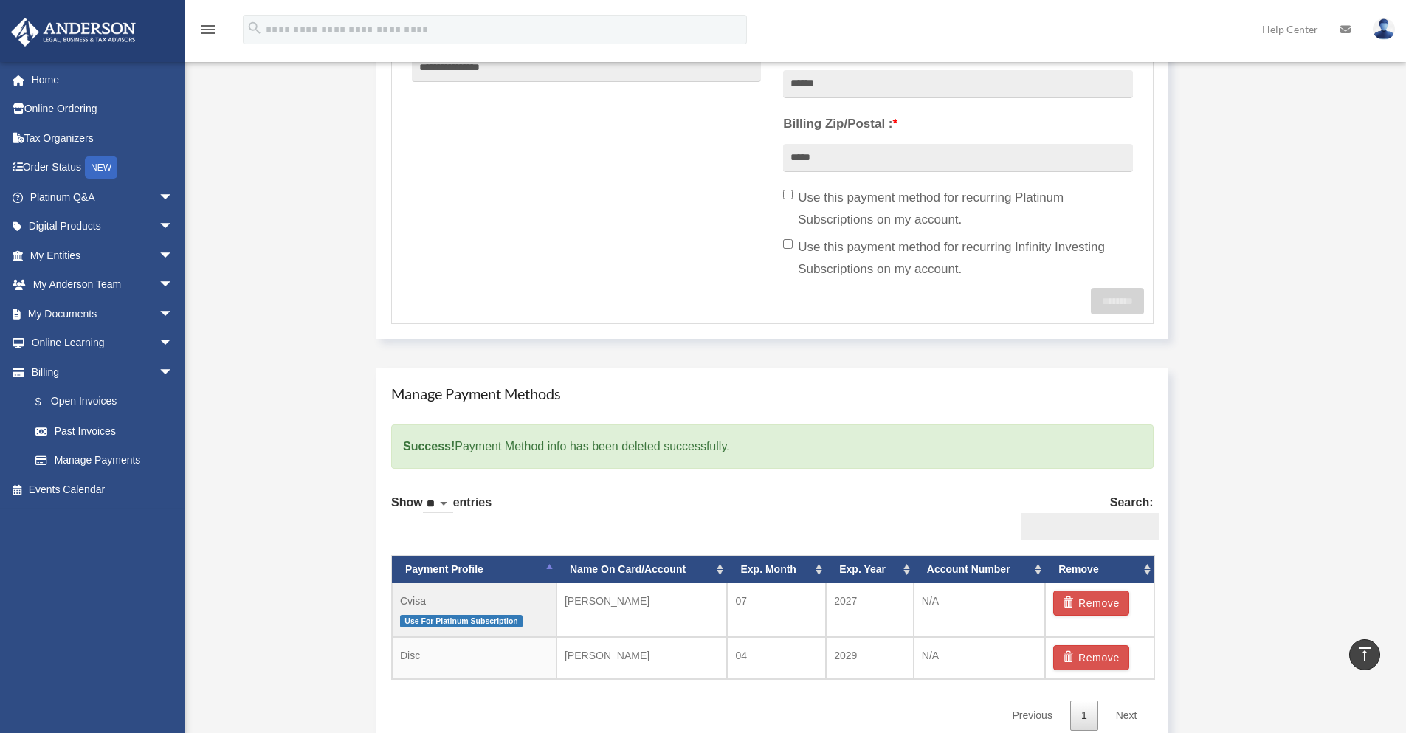
scroll to position [619, 0]
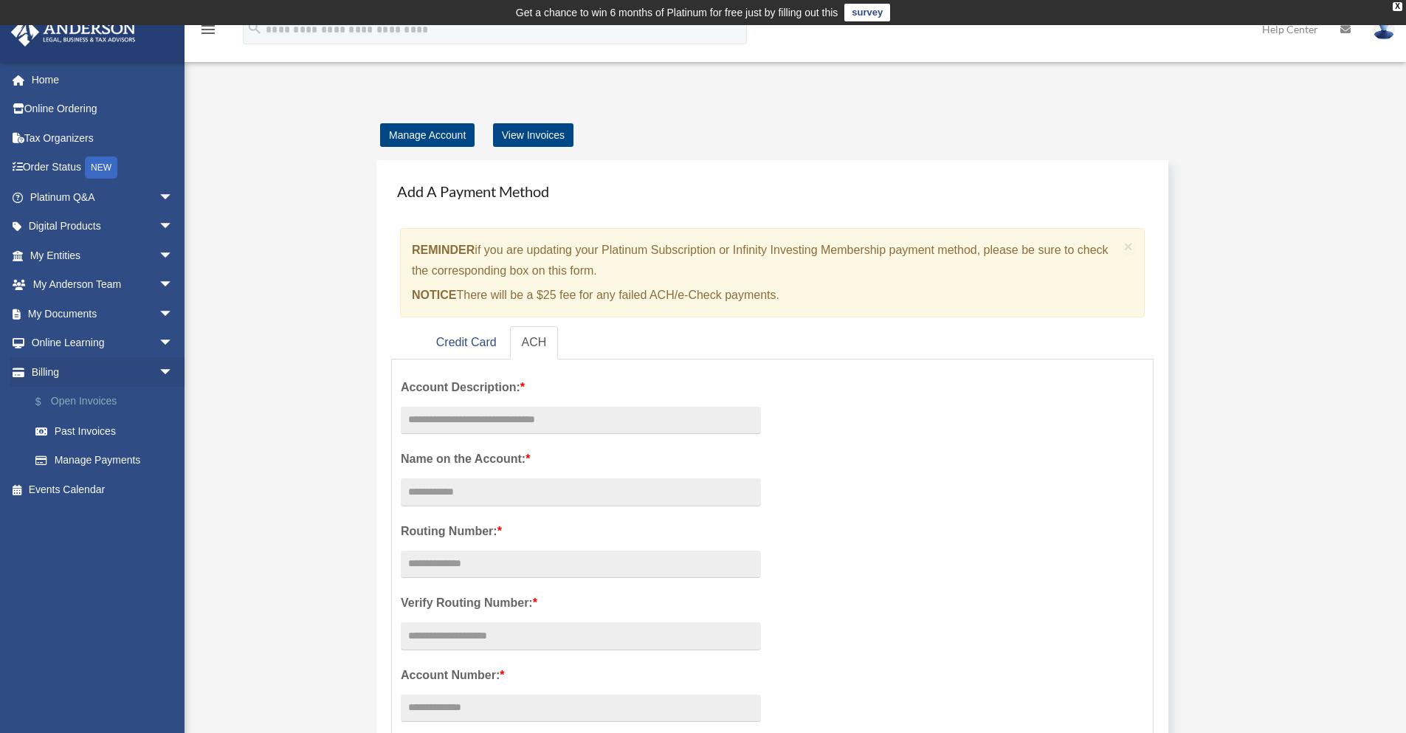
click at [86, 398] on link "$ Open Invoices" at bounding box center [108, 402] width 175 height 30
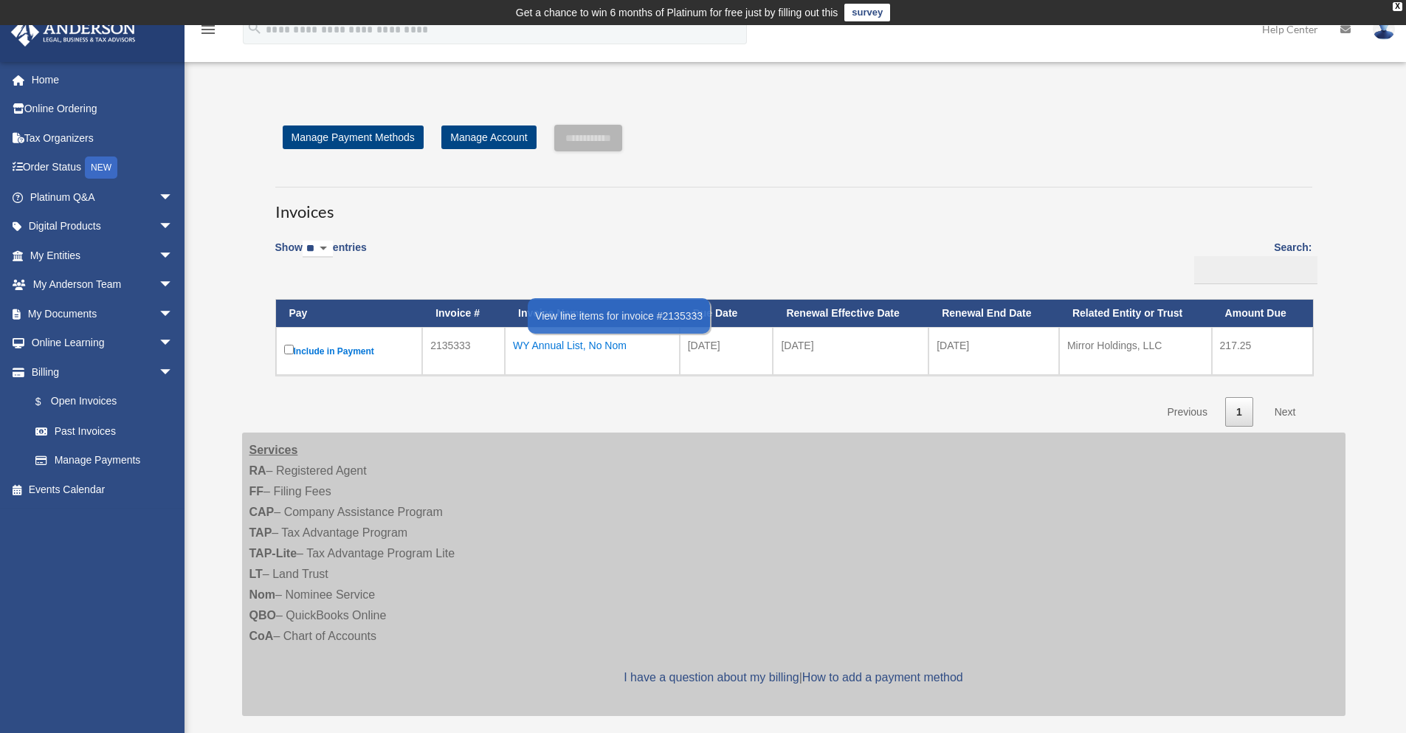
click at [564, 341] on div "WY Annual List, No Nom" at bounding box center [592, 345] width 159 height 21
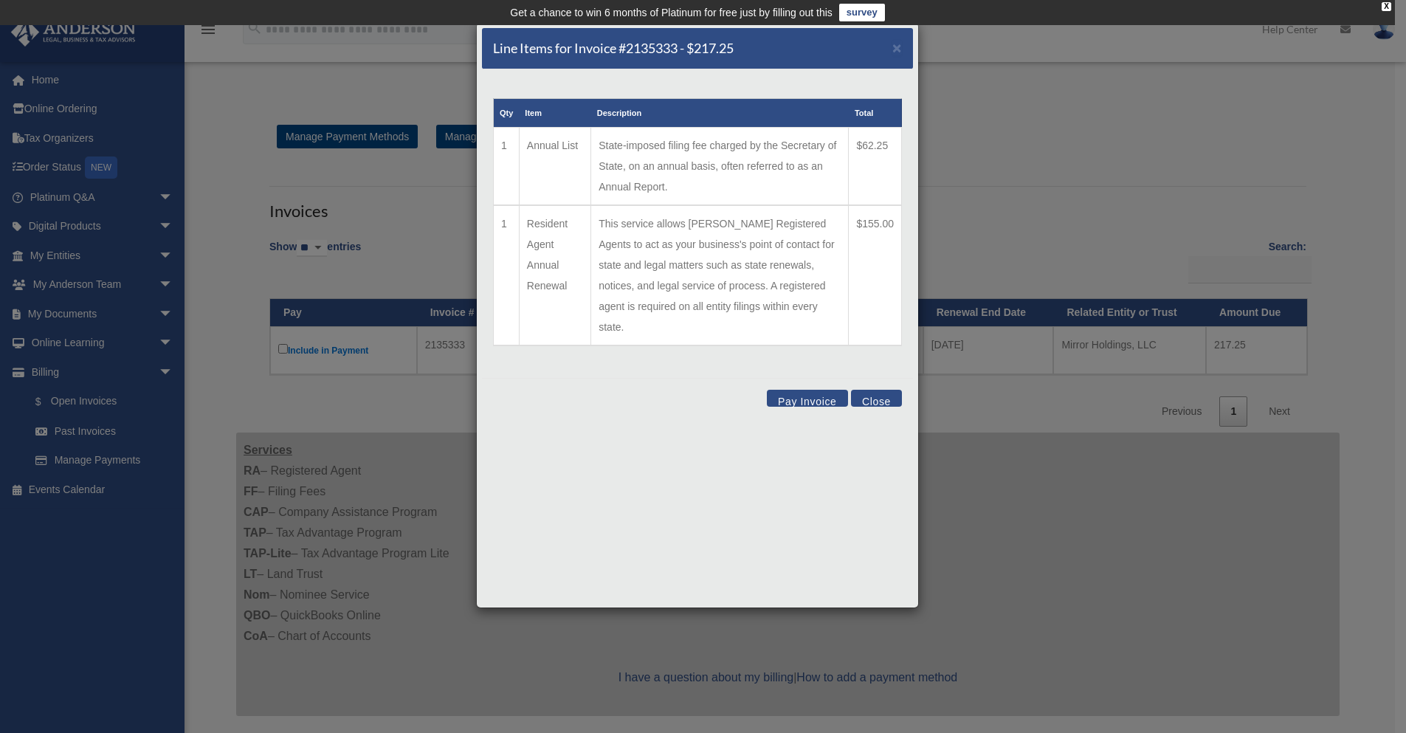
click at [811, 390] on button "Pay Invoice" at bounding box center [807, 398] width 81 height 17
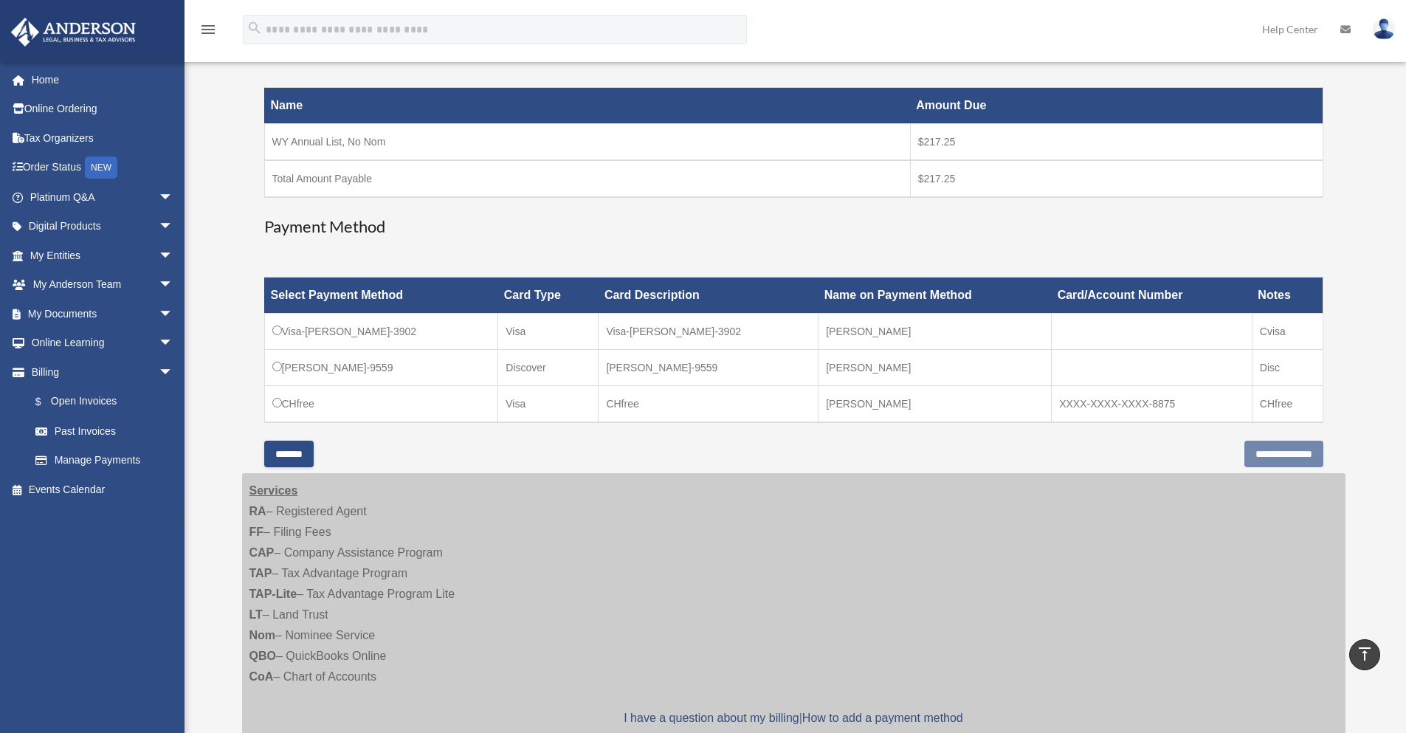
scroll to position [123, 0]
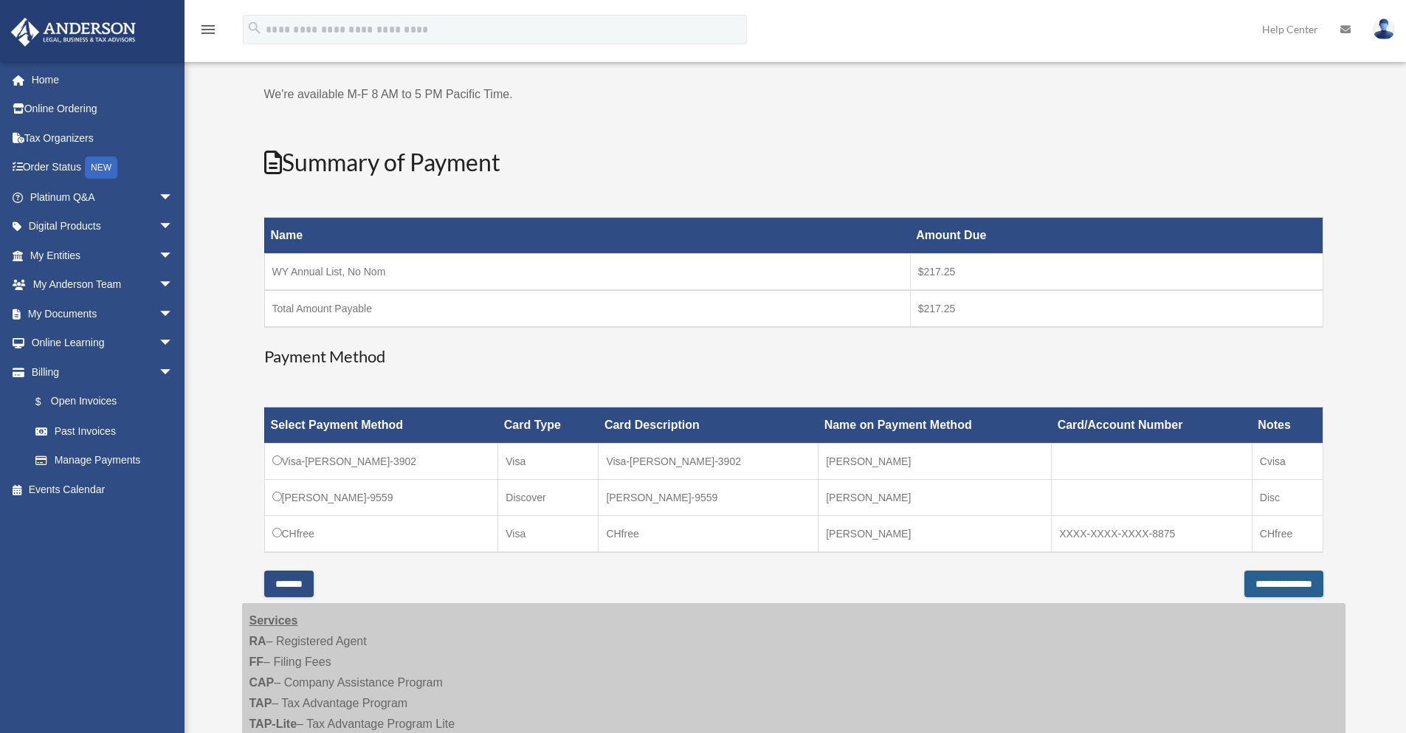
click at [1303, 580] on input "**********" at bounding box center [1284, 584] width 79 height 27
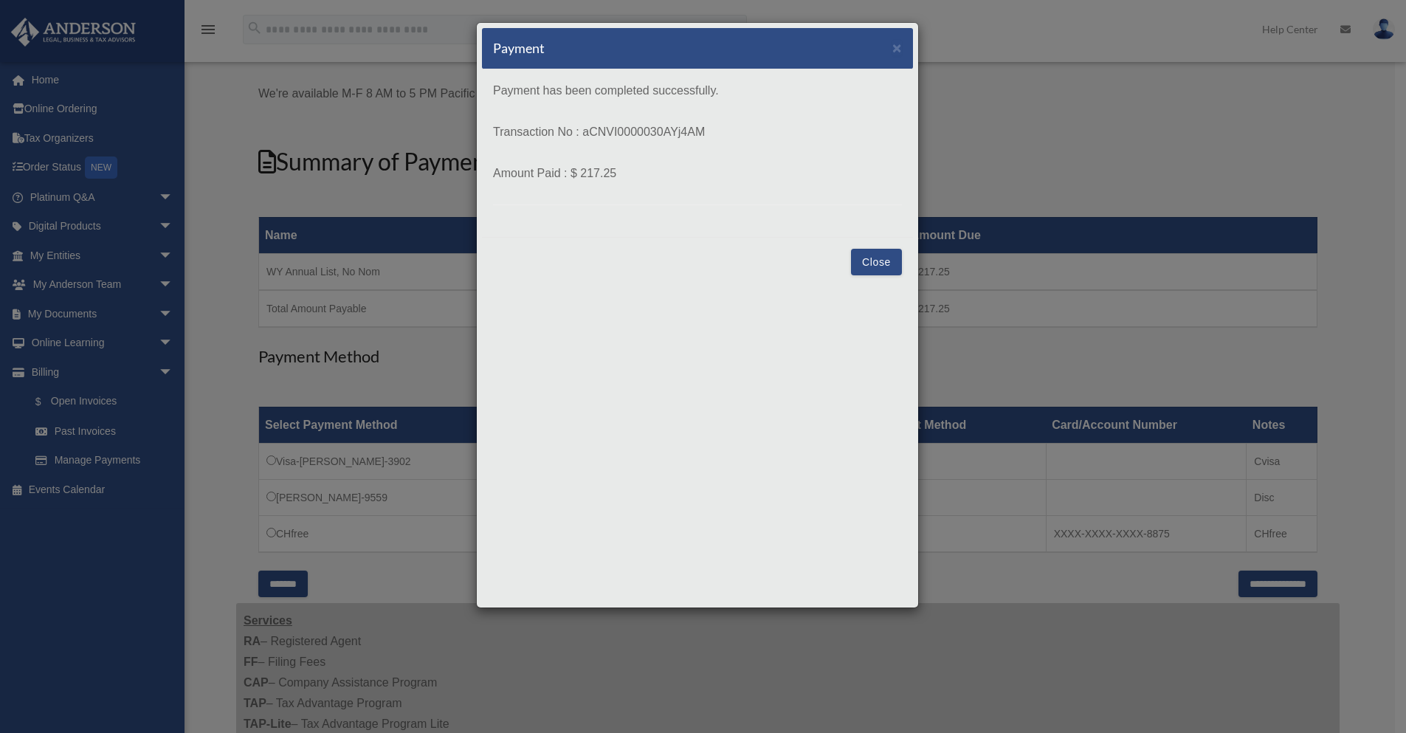
click at [878, 267] on button "Close" at bounding box center [876, 262] width 51 height 27
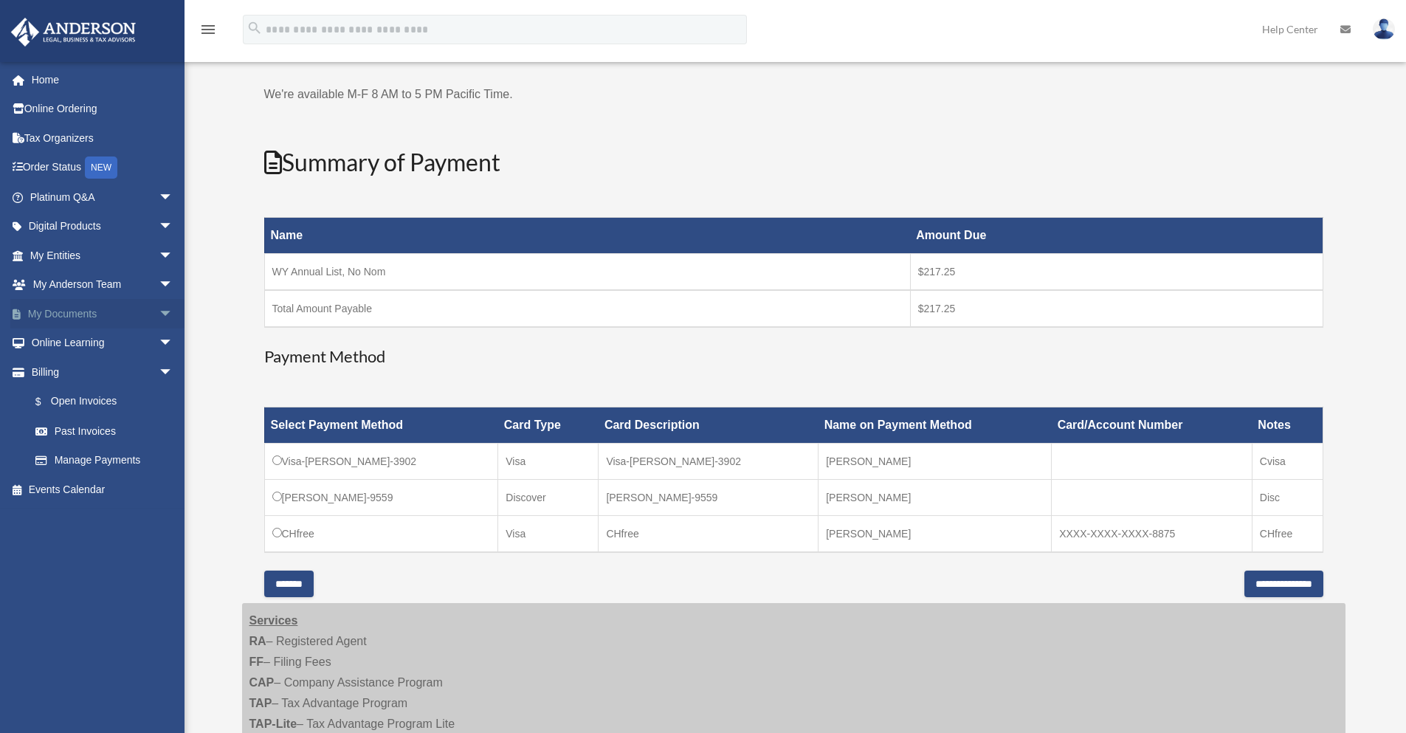
click at [89, 315] on link "My Documents arrow_drop_down" at bounding box center [102, 314] width 185 height 30
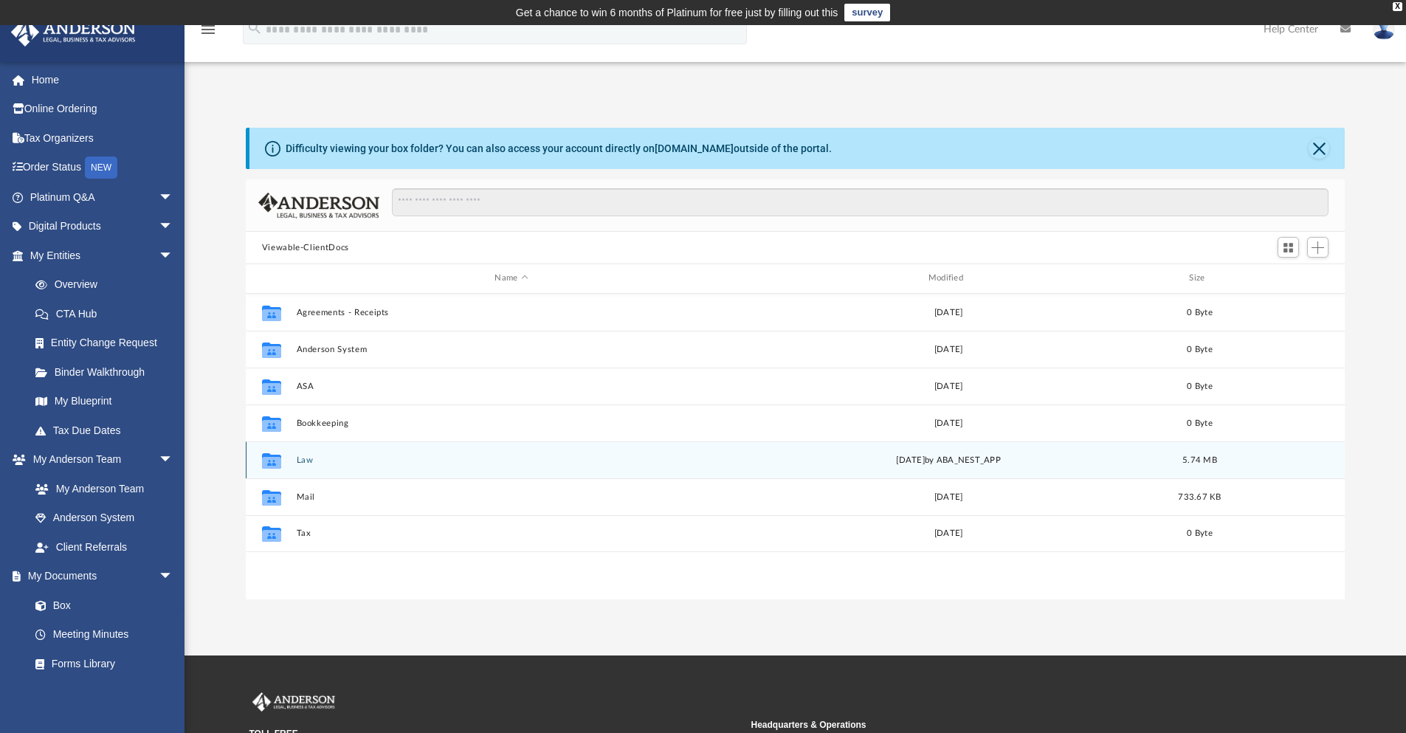
click at [296, 462] on button "Law" at bounding box center [511, 461] width 430 height 10
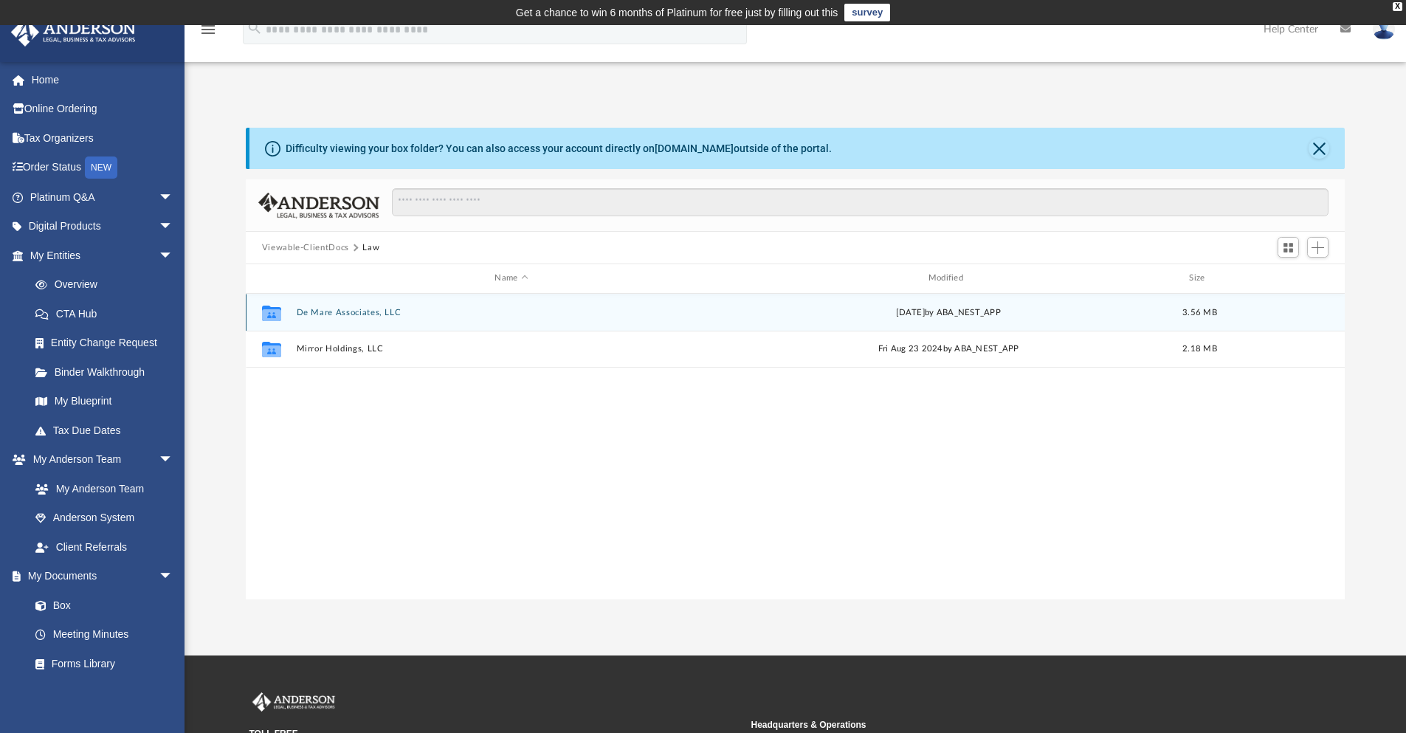
click at [345, 317] on button "De Mare Associates, LLC" at bounding box center [511, 313] width 430 height 10
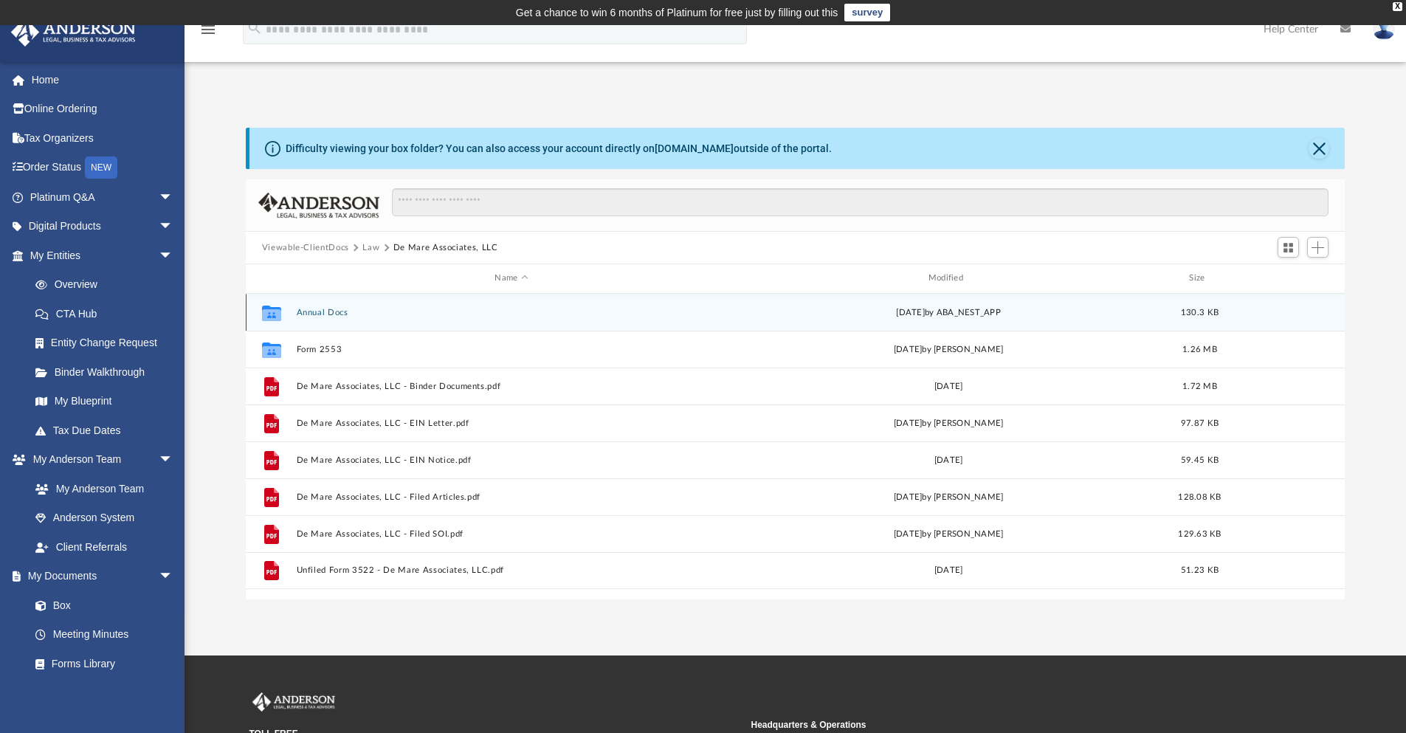
click at [297, 309] on button "Annual Docs" at bounding box center [511, 313] width 430 height 10
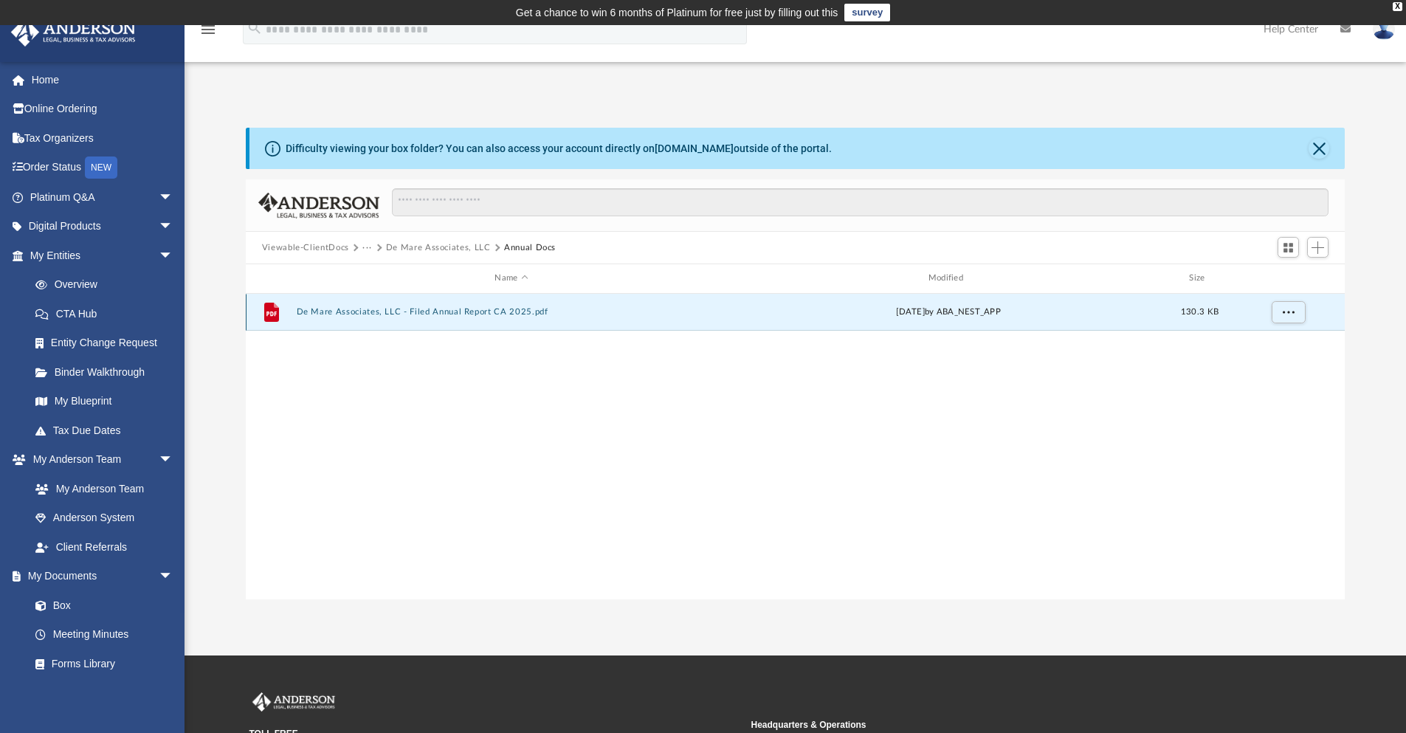
click at [391, 312] on button "De Mare Associates, LLC - Filed Annual Report CA 2025.pdf" at bounding box center [511, 312] width 430 height 10
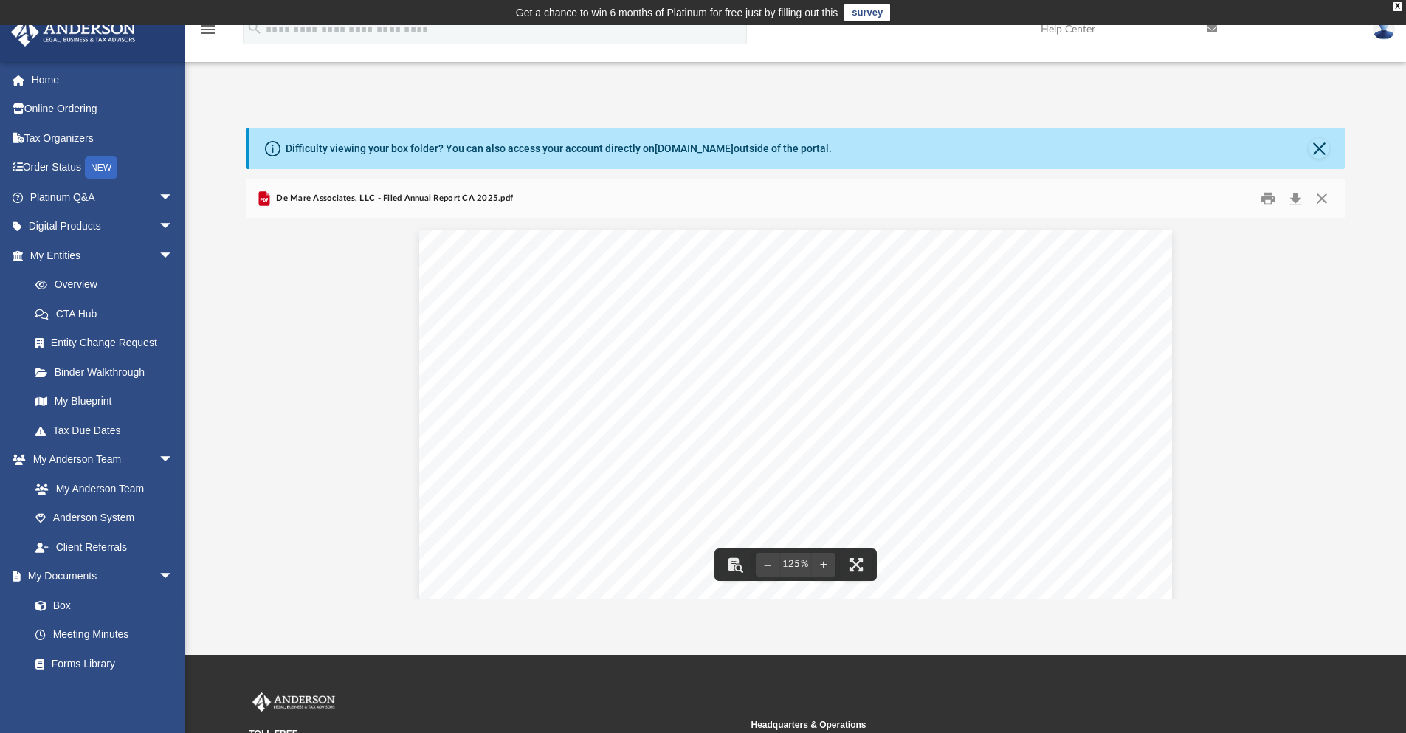
scroll to position [325, 1088]
click at [1268, 202] on button "Print" at bounding box center [1269, 199] width 30 height 23
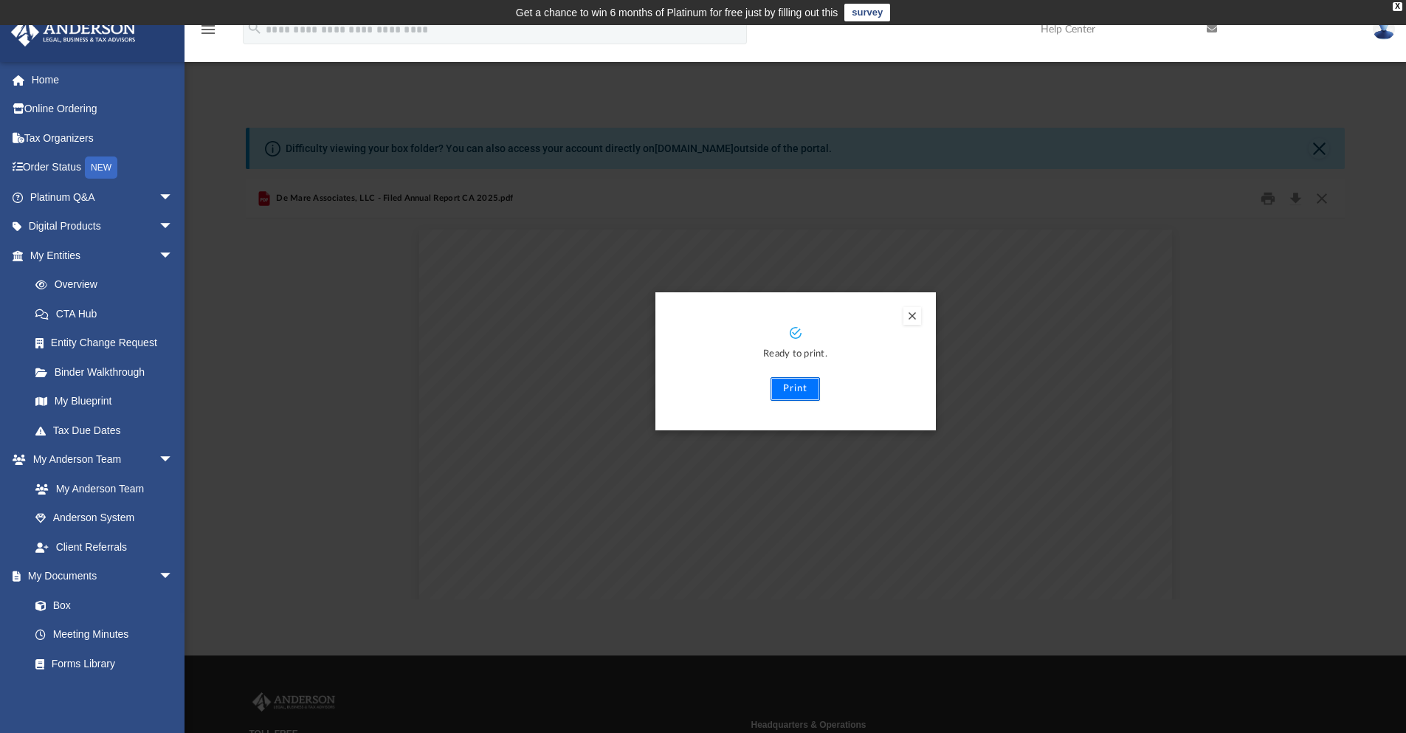
click at [797, 393] on button "Print" at bounding box center [795, 389] width 49 height 24
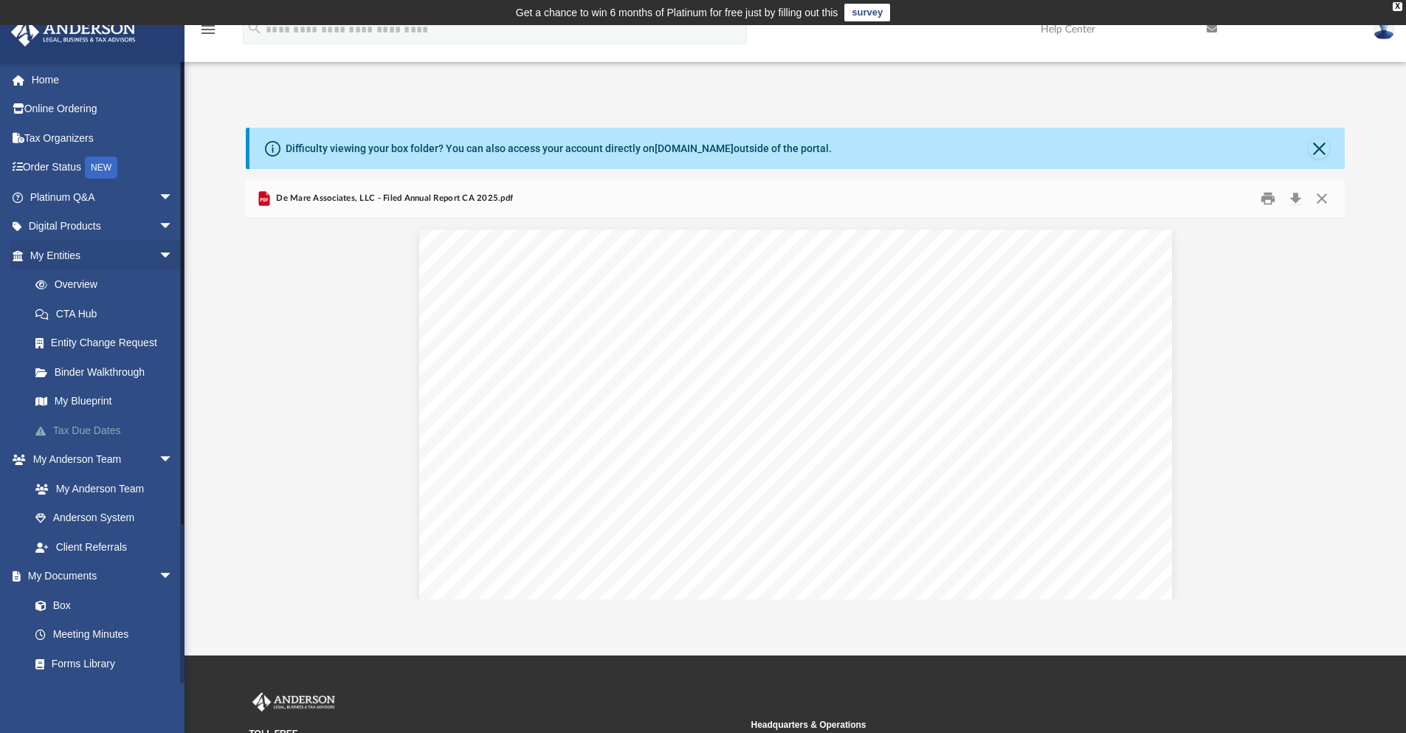
click at [114, 439] on link "Tax Due Dates" at bounding box center [108, 431] width 175 height 30
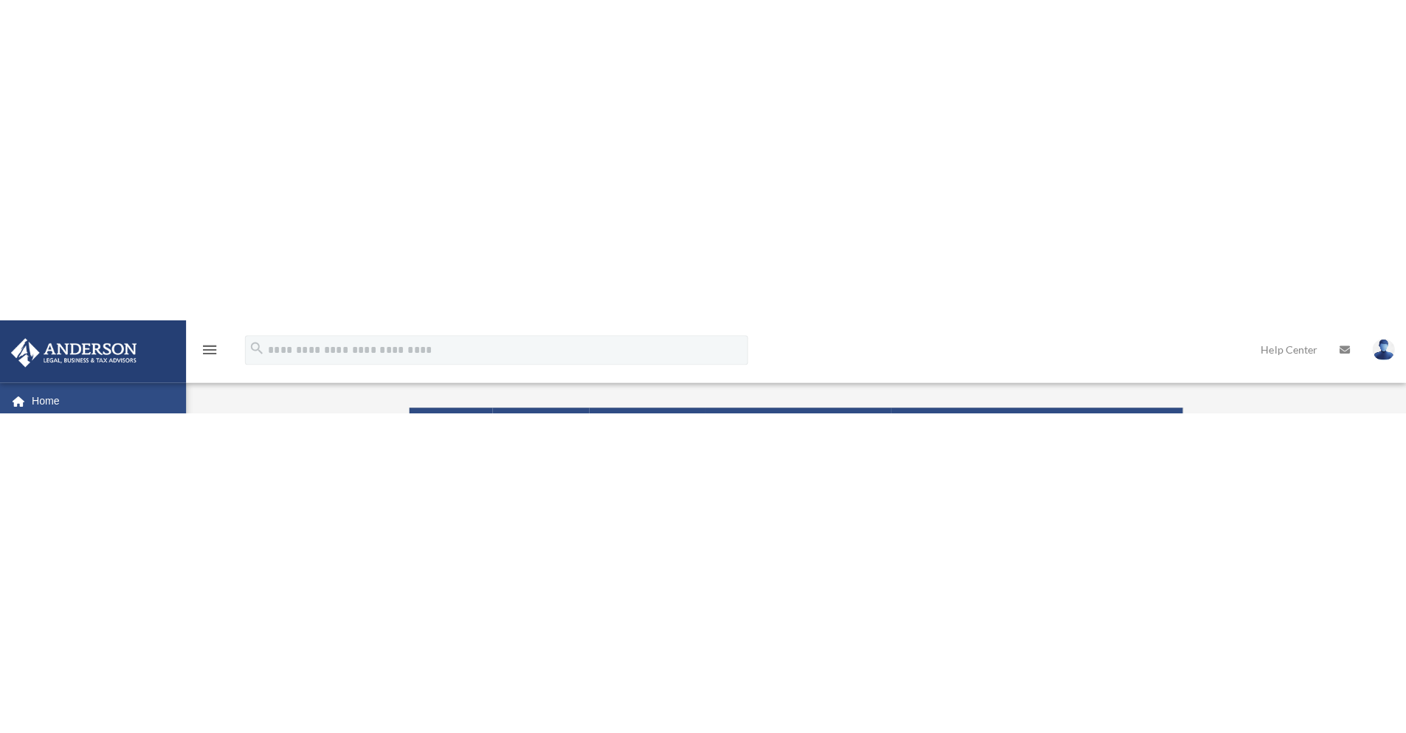
scroll to position [123, 0]
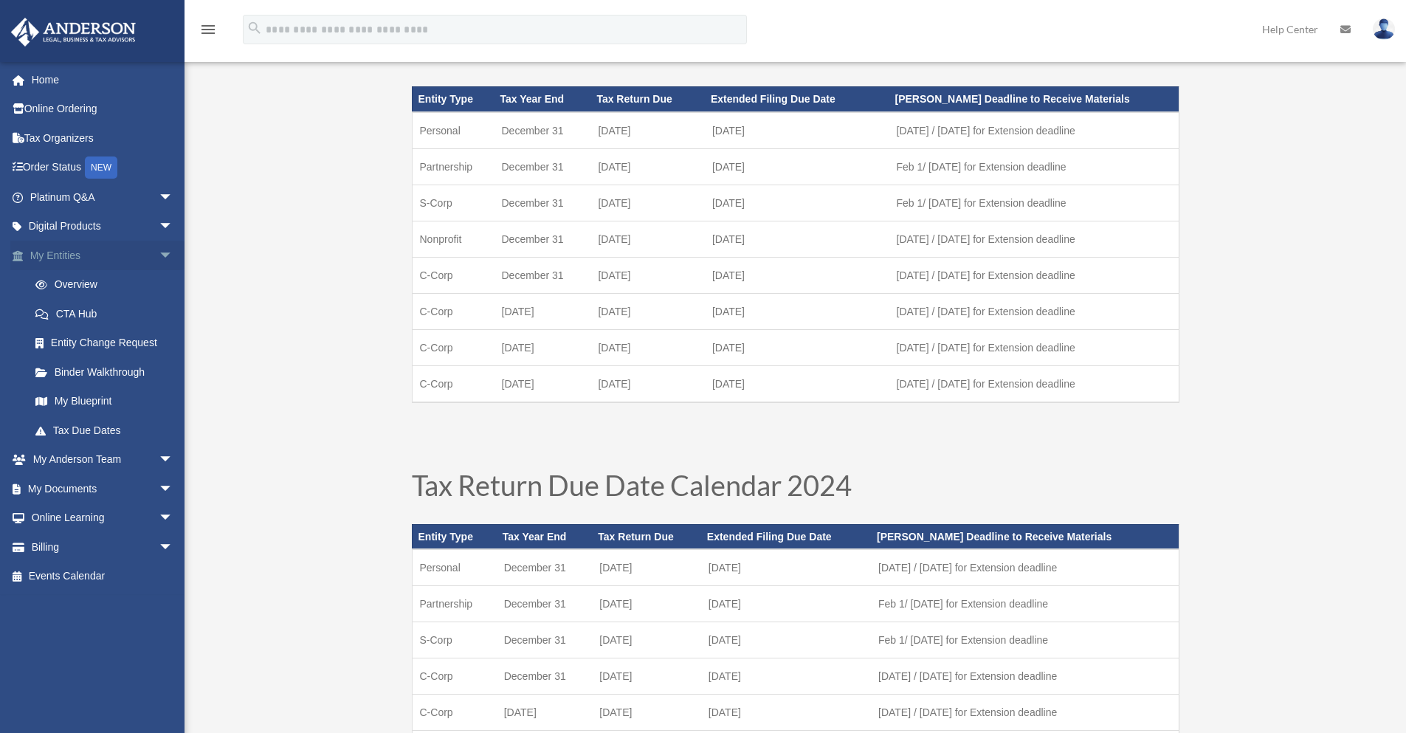
click at [76, 257] on link "My Entities arrow_drop_down" at bounding box center [102, 256] width 185 height 30
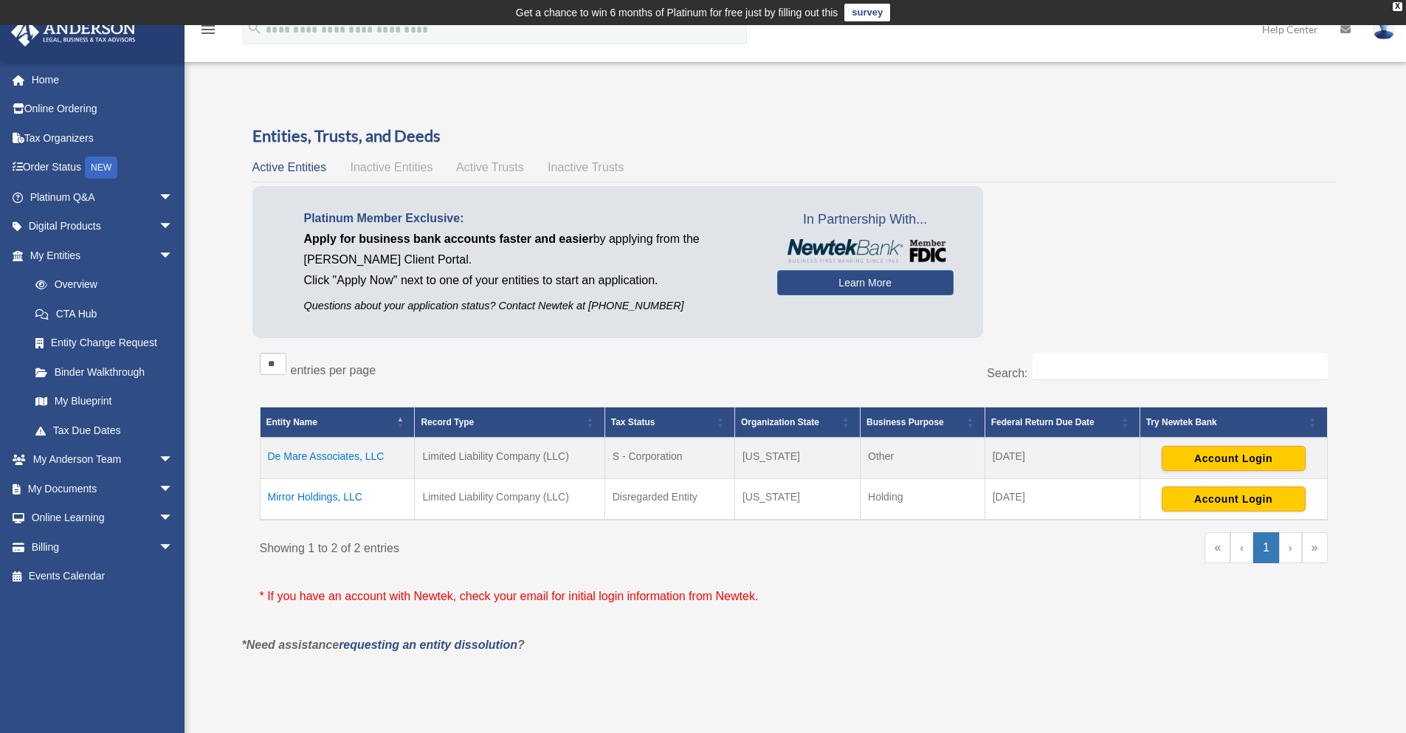
click at [295, 457] on td "De Mare Associates, LLC" at bounding box center [337, 458] width 155 height 41
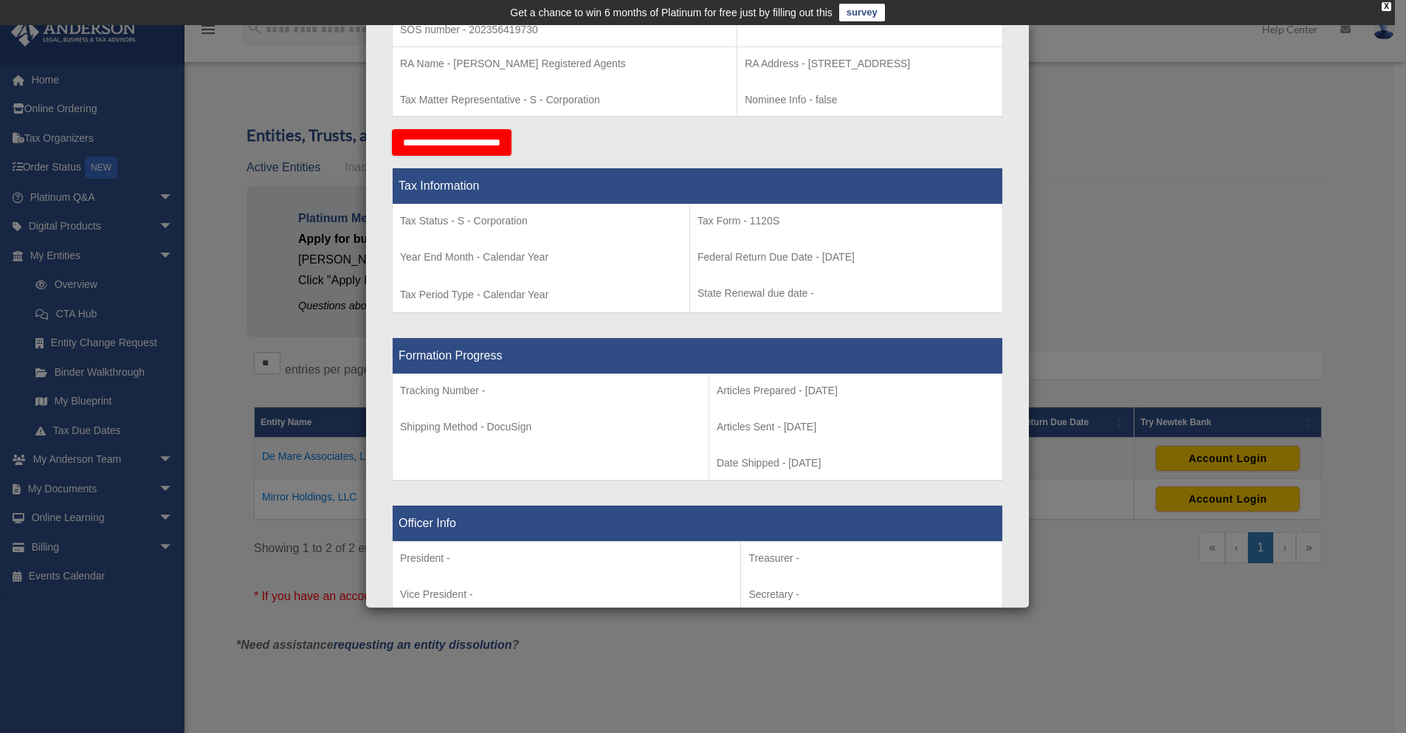
scroll to position [492, 0]
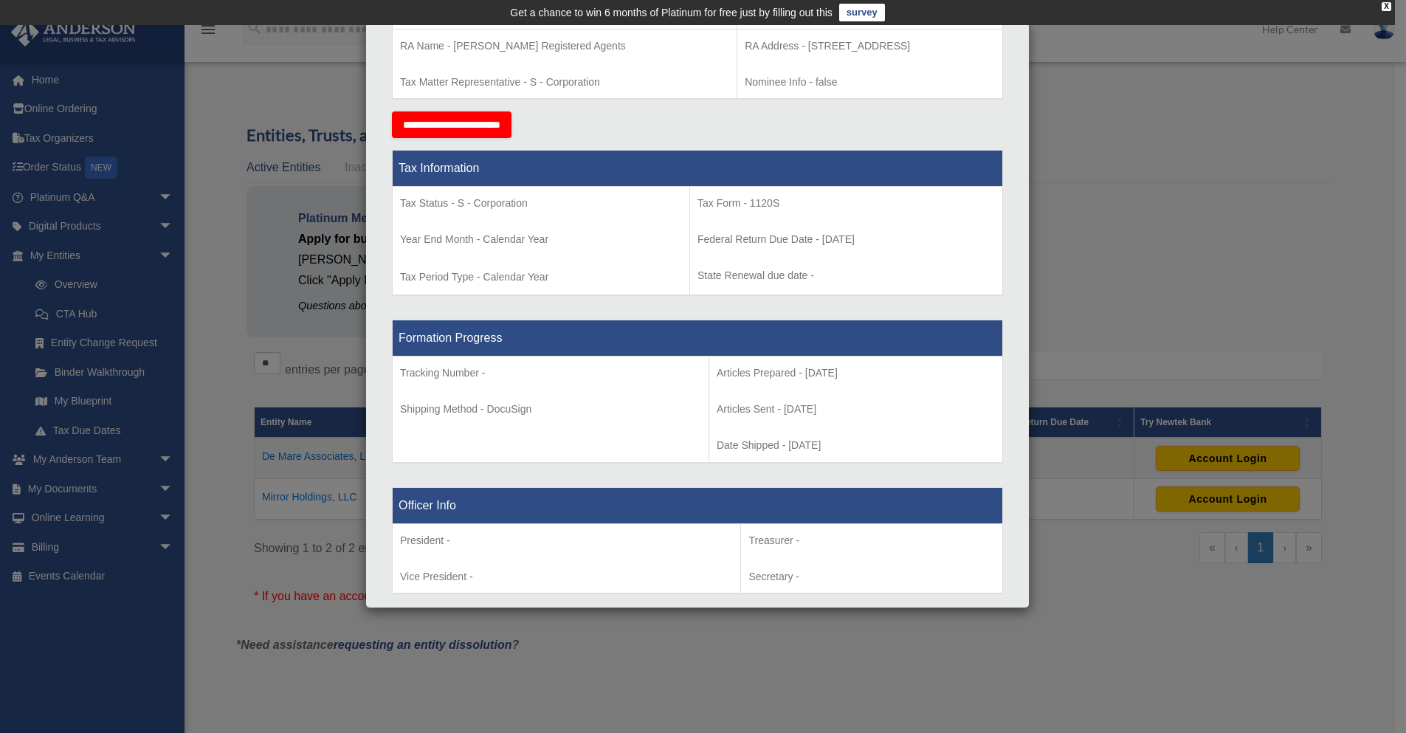
click at [737, 213] on p "Tax Form - 1120S" at bounding box center [847, 203] width 298 height 18
click at [728, 212] on p "Tax Form - 1120S" at bounding box center [847, 203] width 298 height 18
click at [611, 249] on p "Year End Month - Calendar Year" at bounding box center [541, 239] width 282 height 18
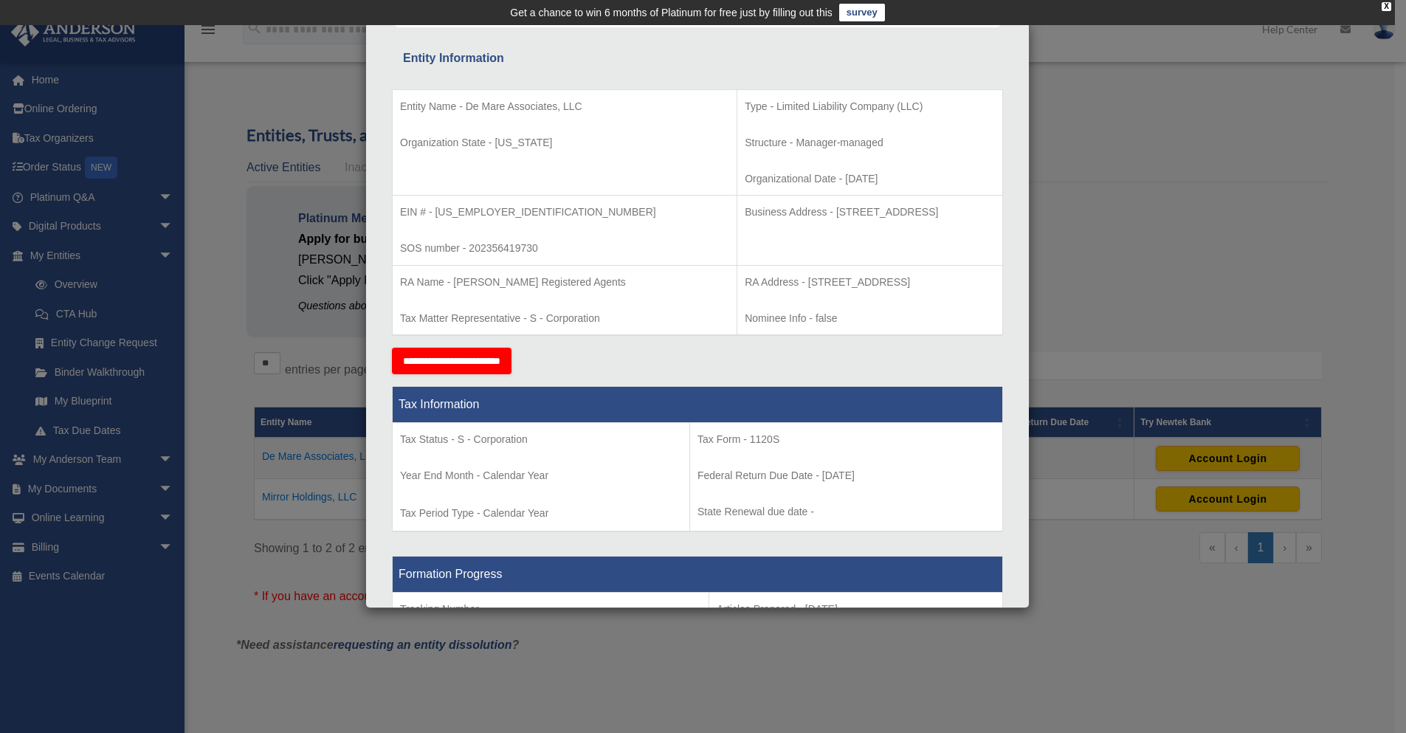
scroll to position [0, 0]
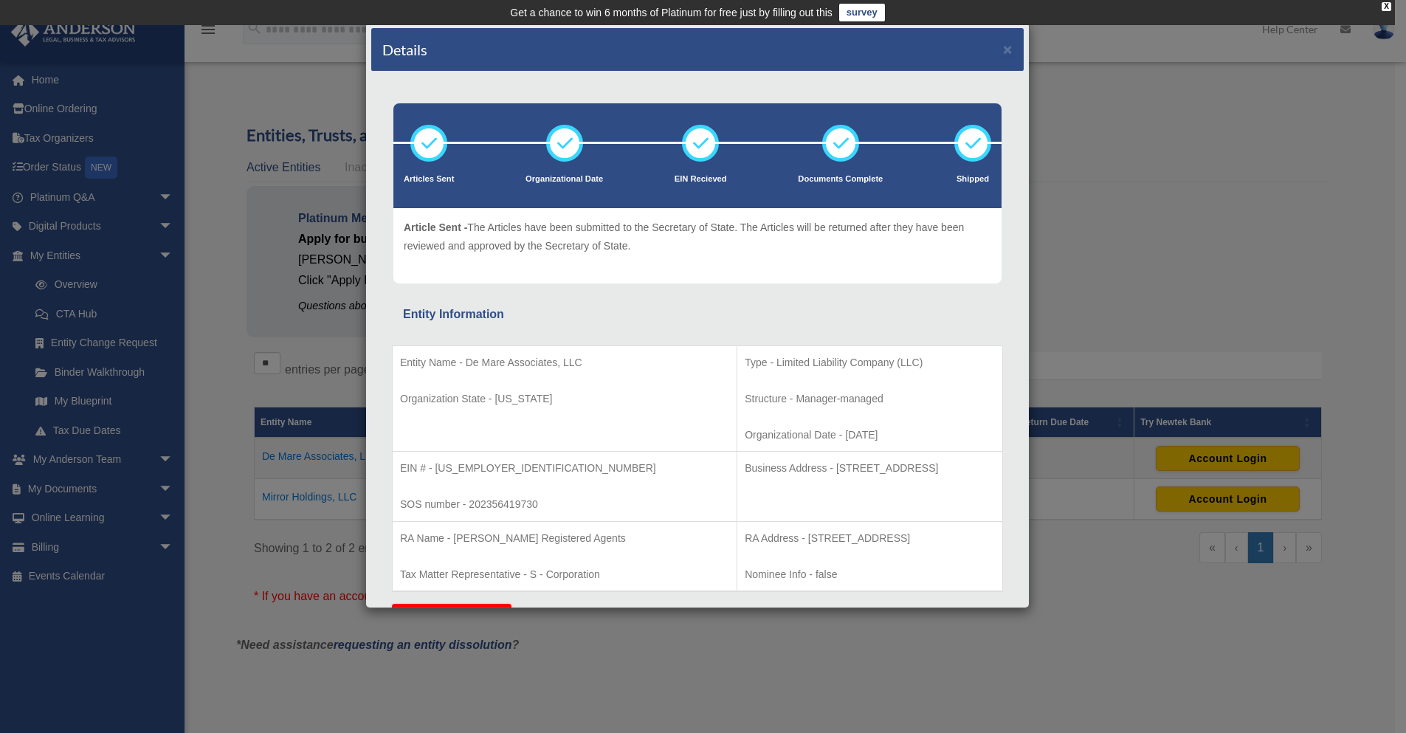
click at [1129, 278] on div "Details × Articles Sent Organizational Date" at bounding box center [703, 366] width 1406 height 733
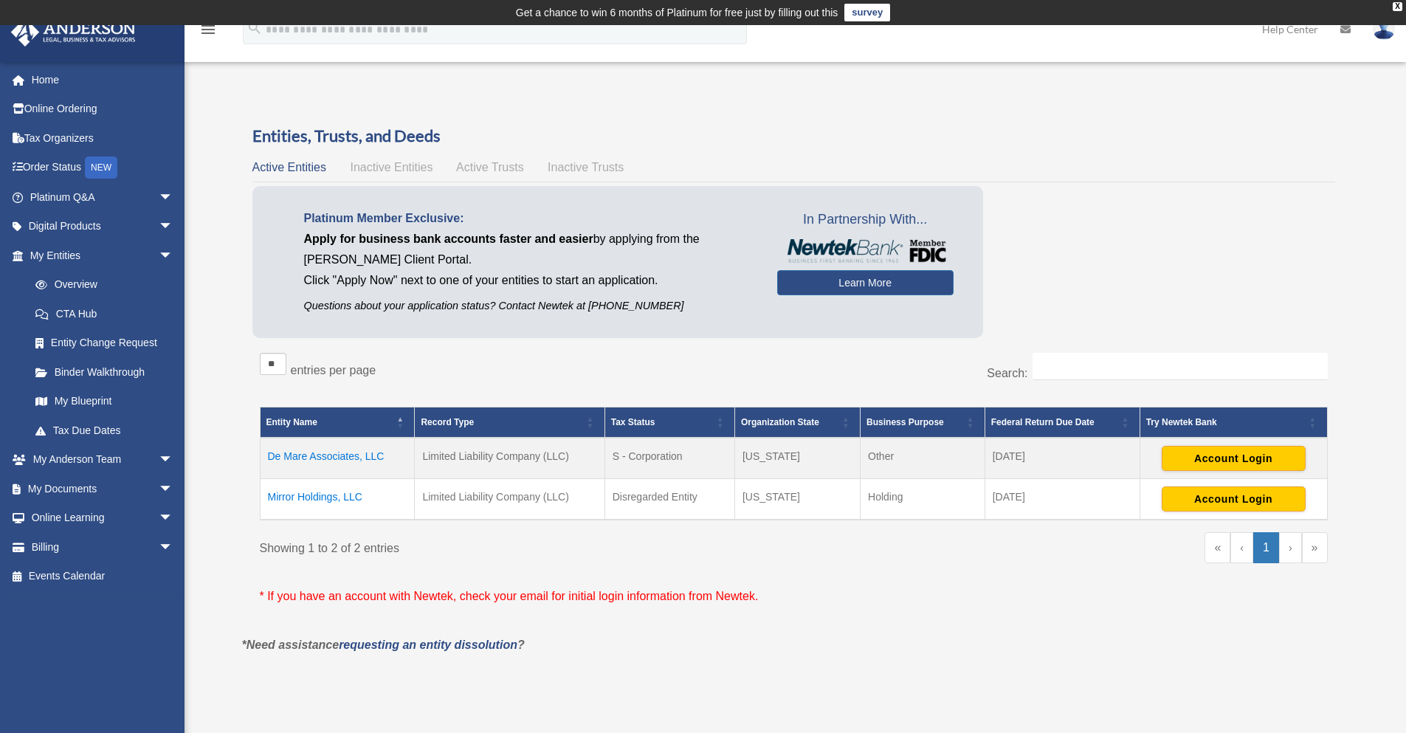
click at [327, 491] on td "Mirror Holdings, LLC" at bounding box center [337, 499] width 155 height 41
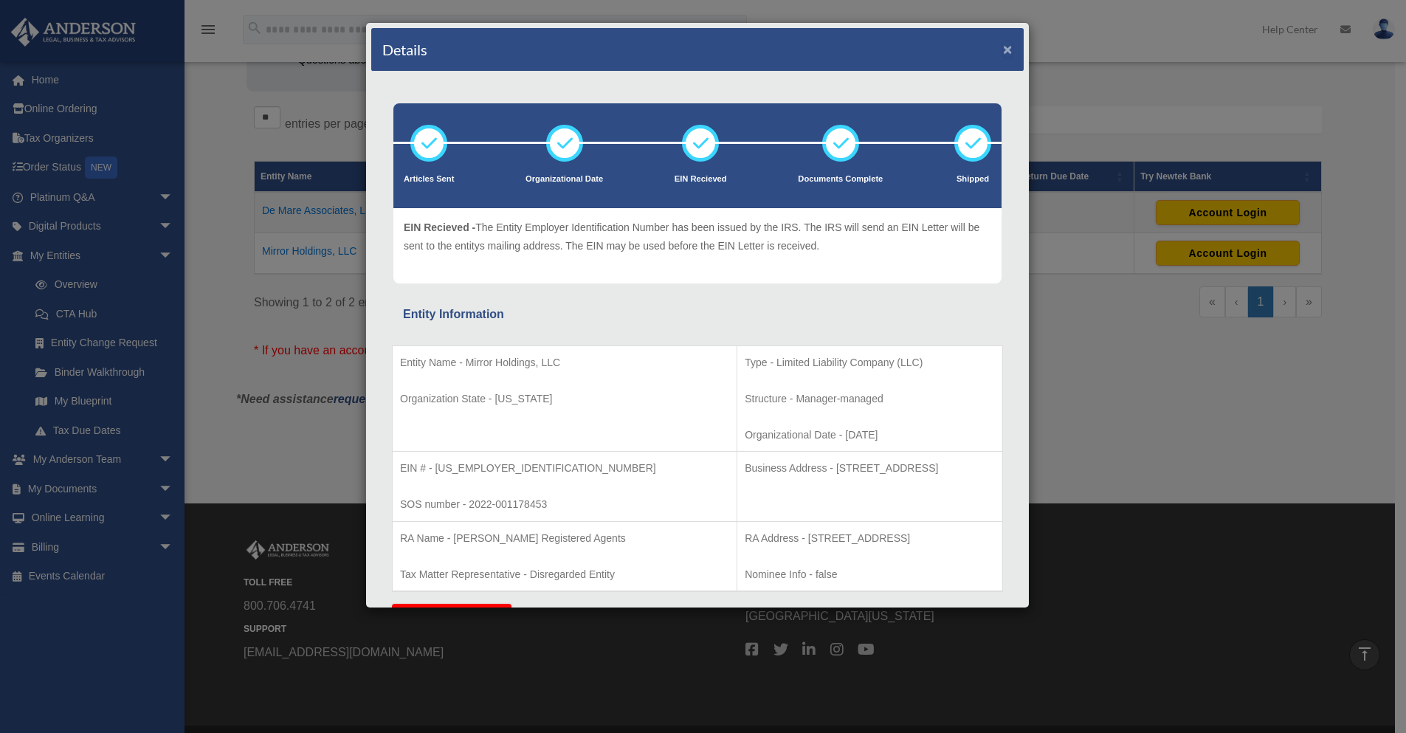
click at [1003, 46] on button "×" at bounding box center [1008, 49] width 10 height 16
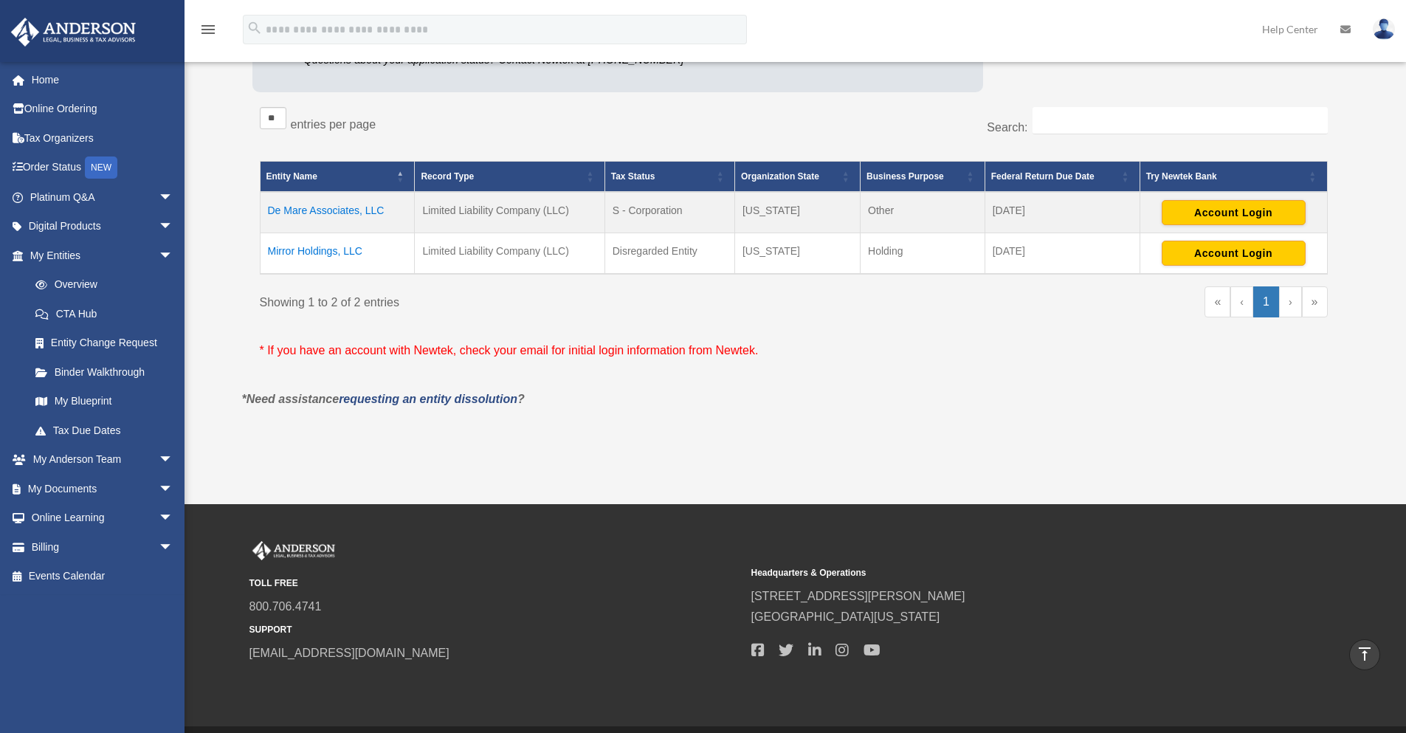
click at [314, 214] on td "De Mare Associates, LLC" at bounding box center [337, 212] width 155 height 41
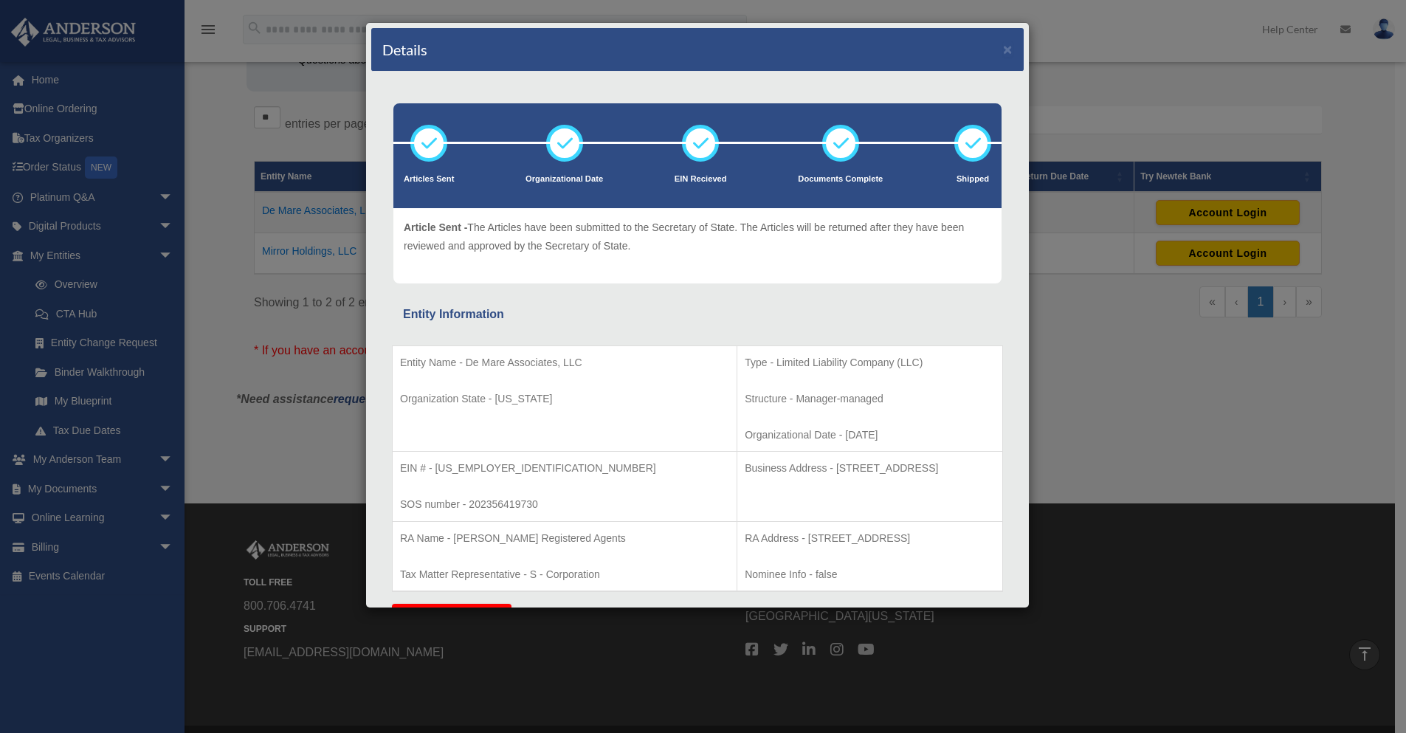
click at [1003, 49] on div "Details ×" at bounding box center [697, 50] width 653 height 44
click at [986, 47] on div "Details ×" at bounding box center [697, 50] width 653 height 44
click at [1003, 52] on button "×" at bounding box center [1008, 49] width 10 height 16
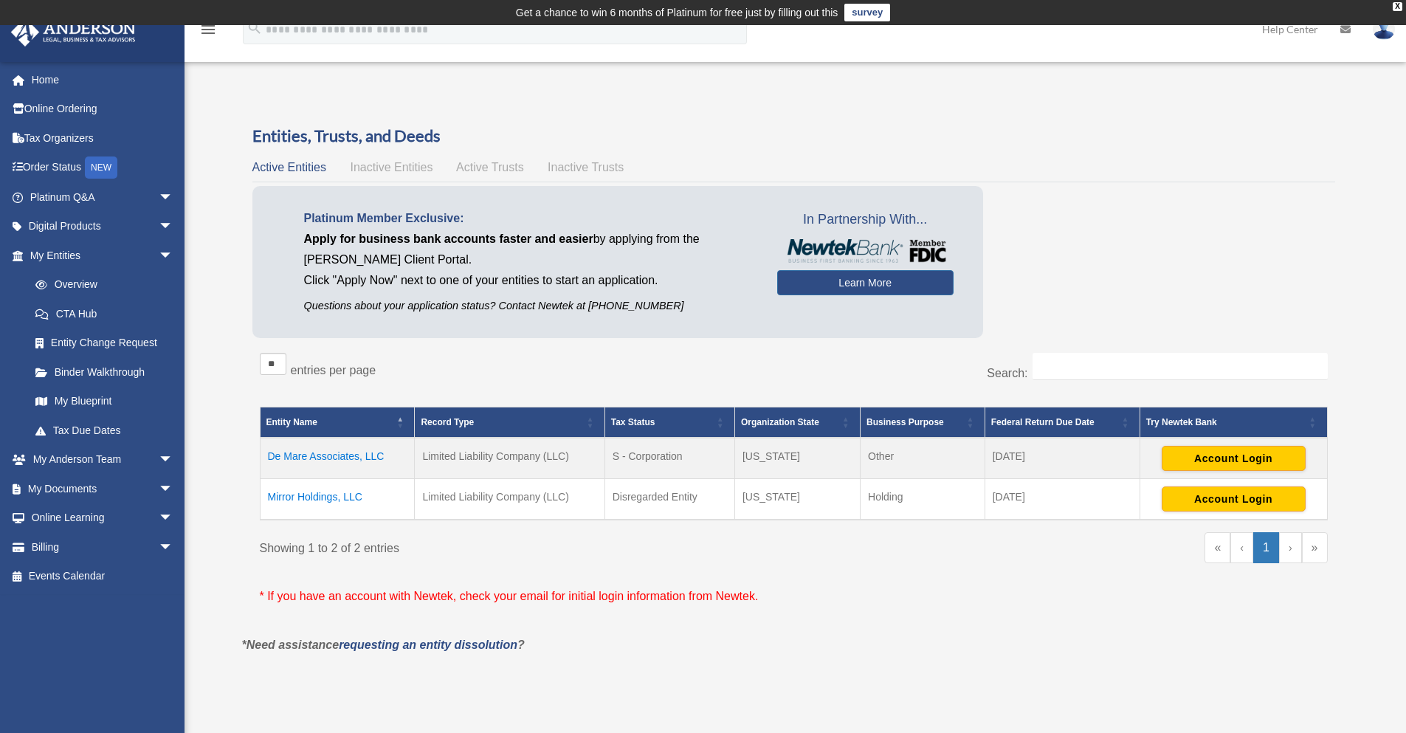
click at [340, 458] on td "De Mare Associates, LLC" at bounding box center [337, 458] width 155 height 41
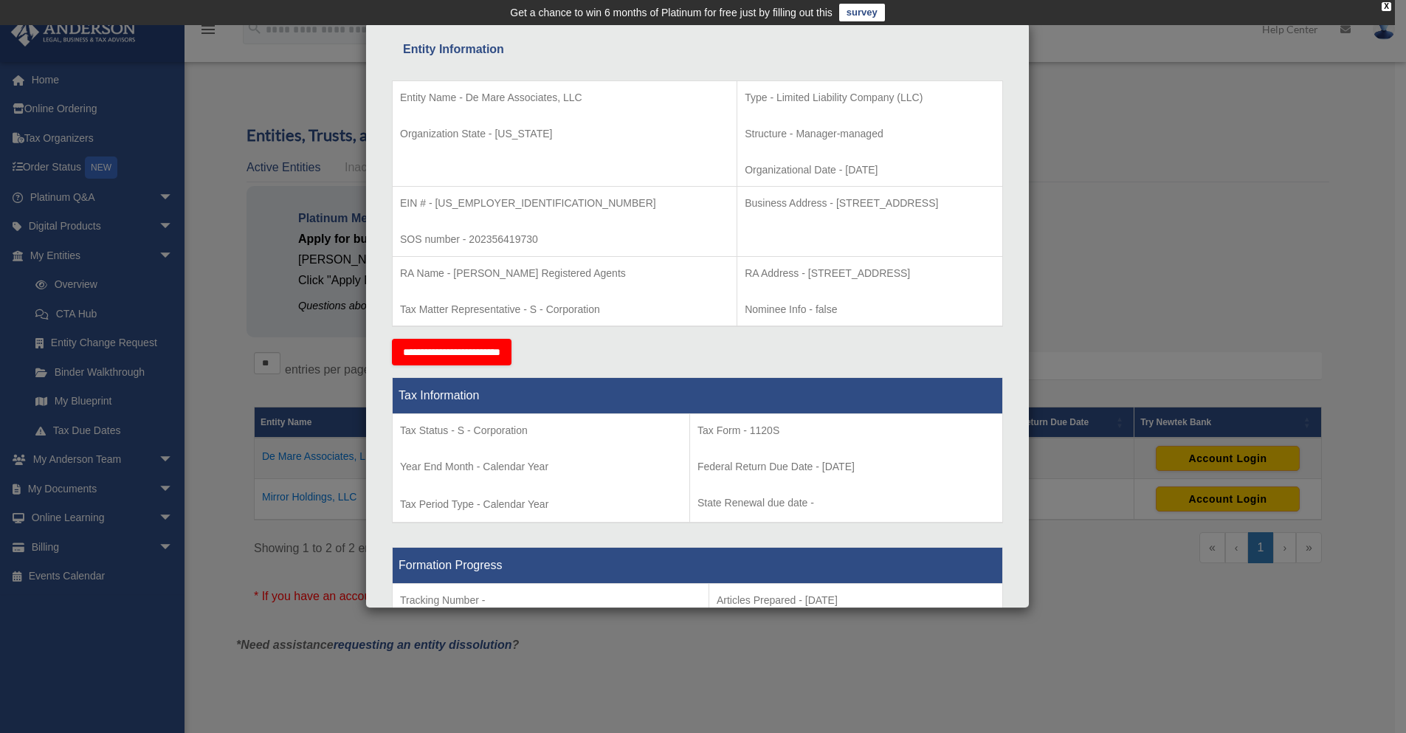
scroll to position [492, 0]
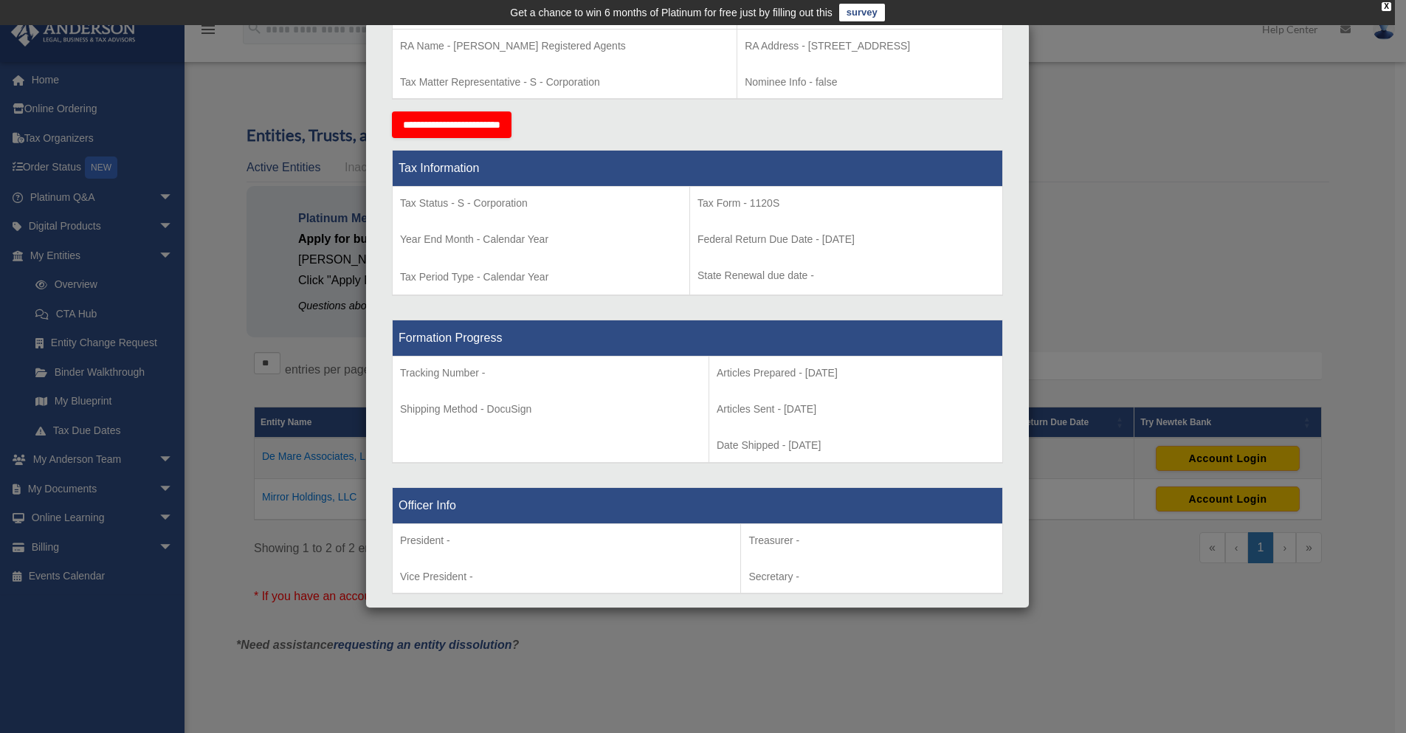
click at [1195, 350] on div "Details × Articles Sent Organizational Date" at bounding box center [703, 366] width 1406 height 733
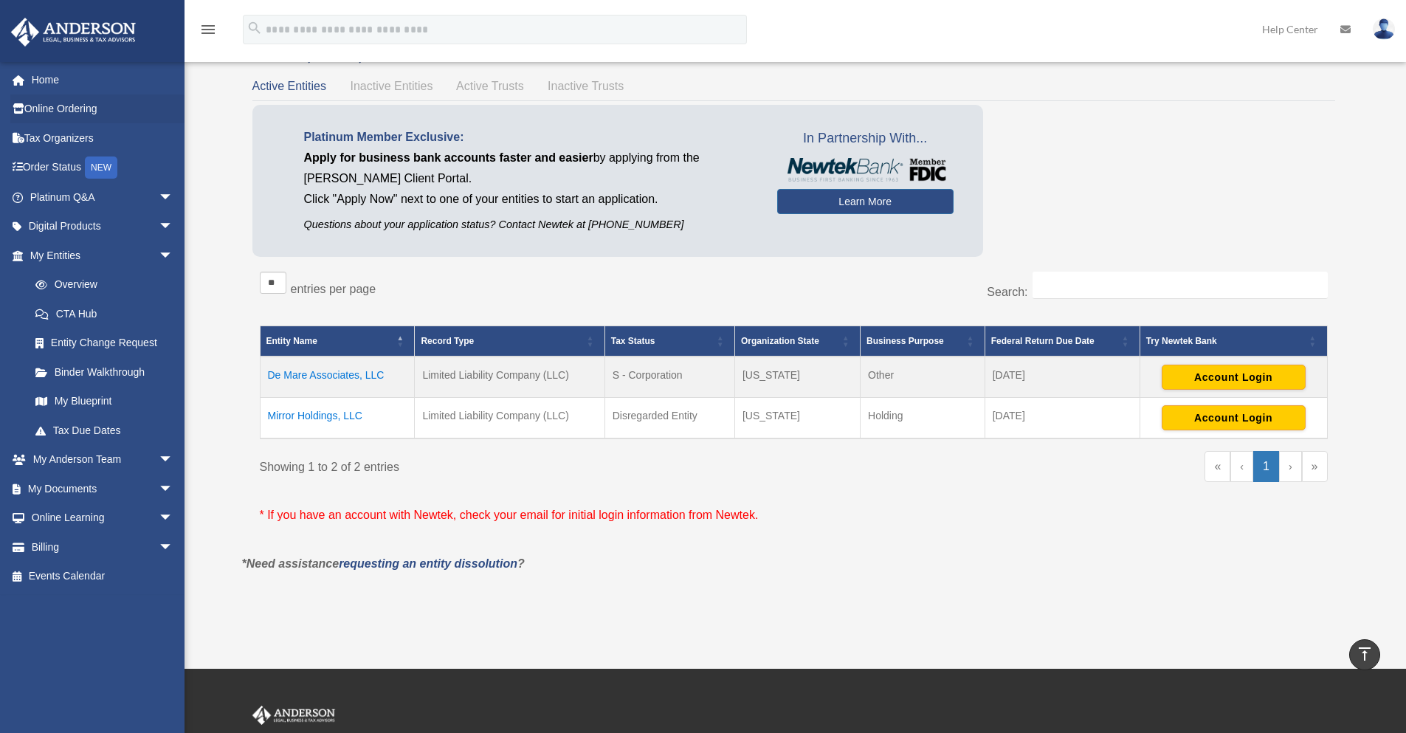
scroll to position [0, 0]
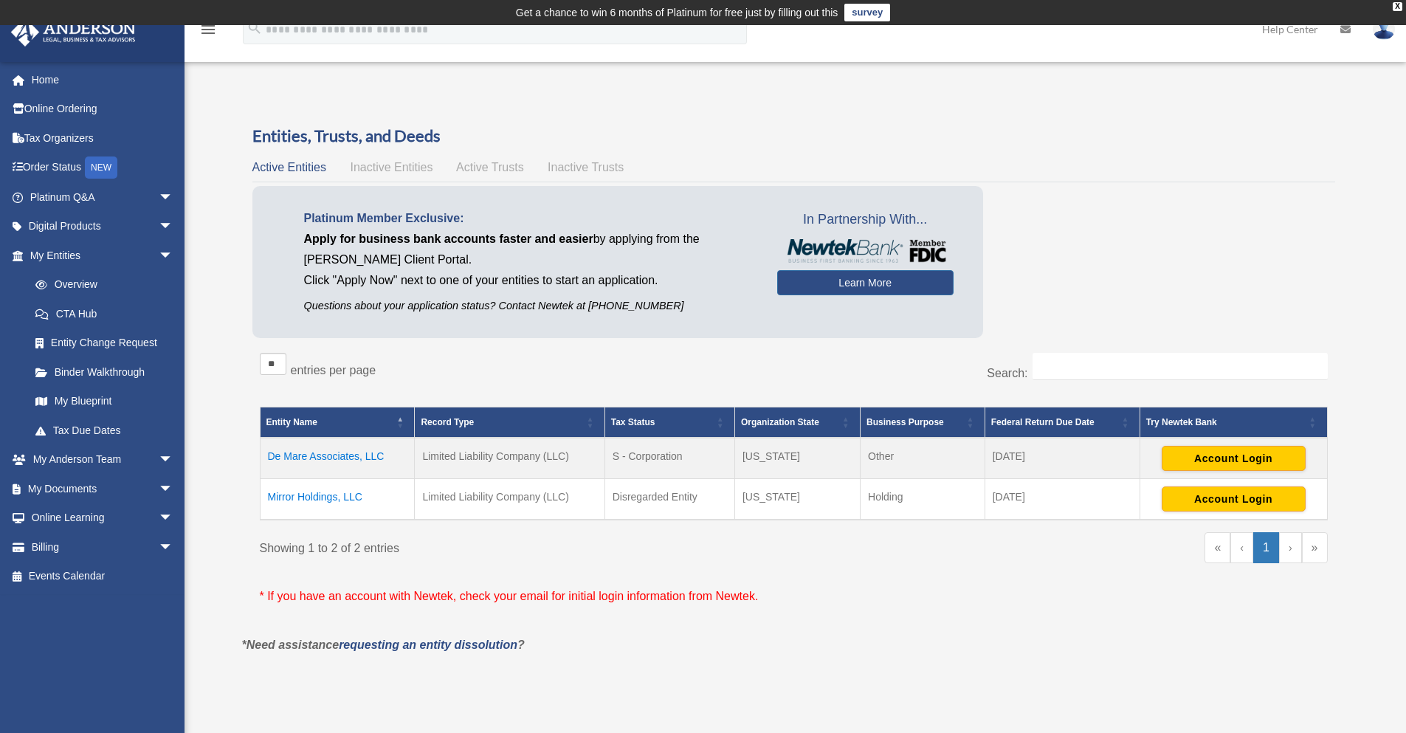
click at [385, 168] on span "Inactive Entities" at bounding box center [391, 167] width 83 height 13
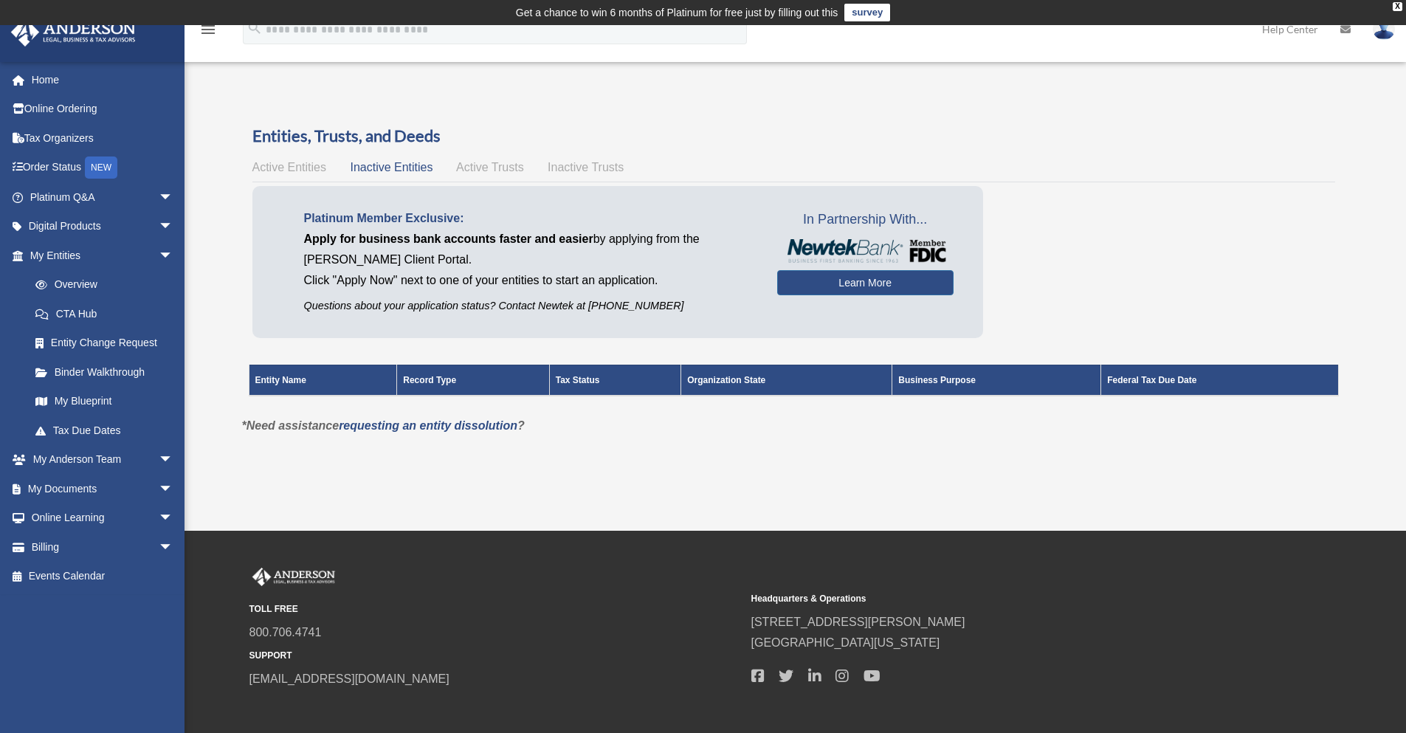
click at [311, 168] on span "Active Entities" at bounding box center [289, 167] width 74 height 13
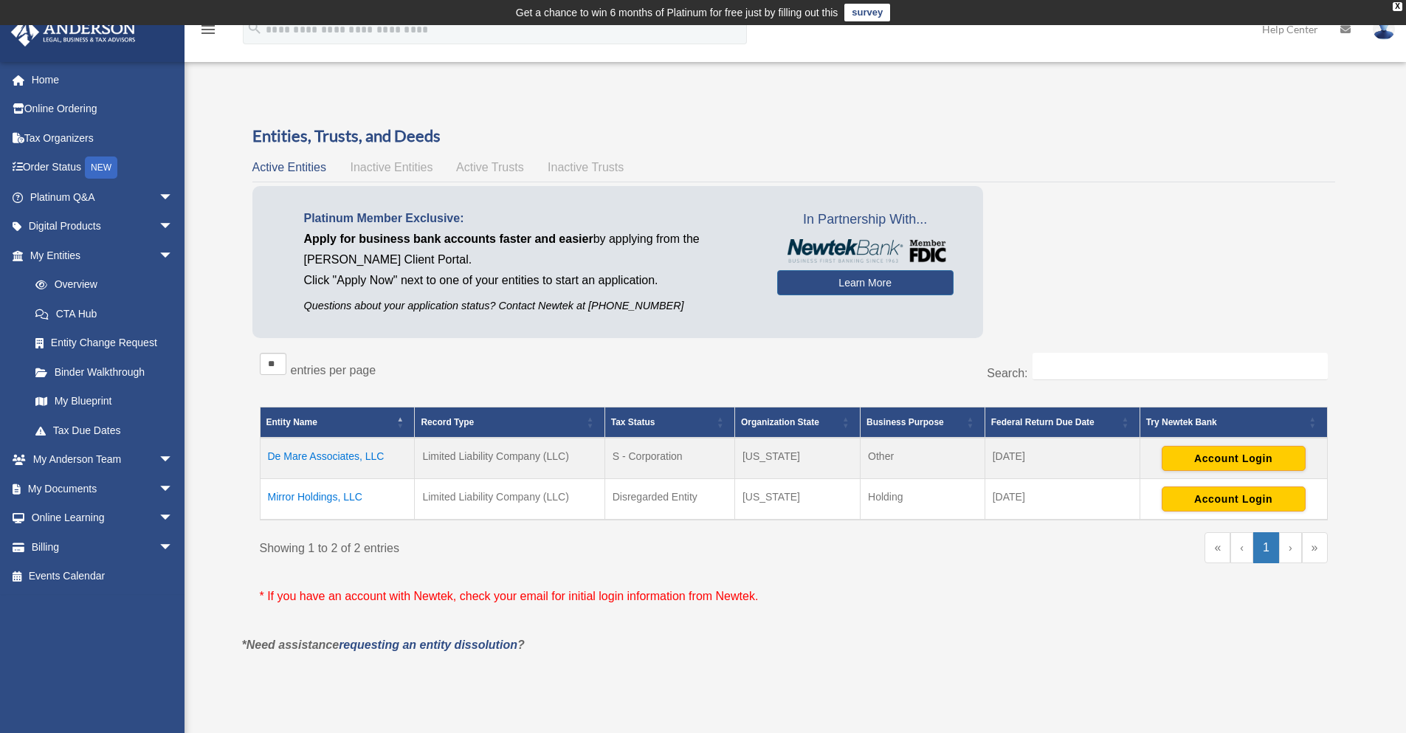
click at [490, 161] on span "Active Trusts" at bounding box center [490, 167] width 68 height 13
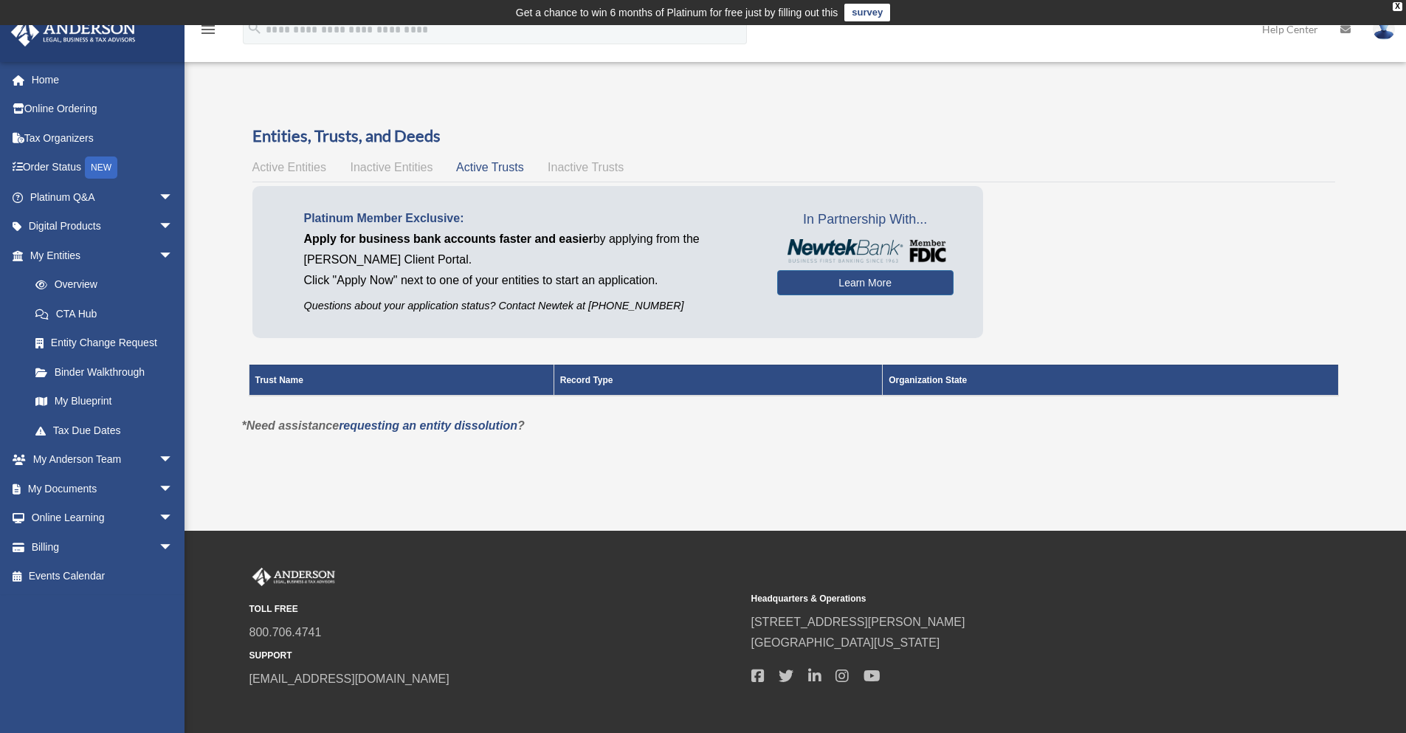
click at [300, 164] on span "Active Entities" at bounding box center [289, 167] width 74 height 13
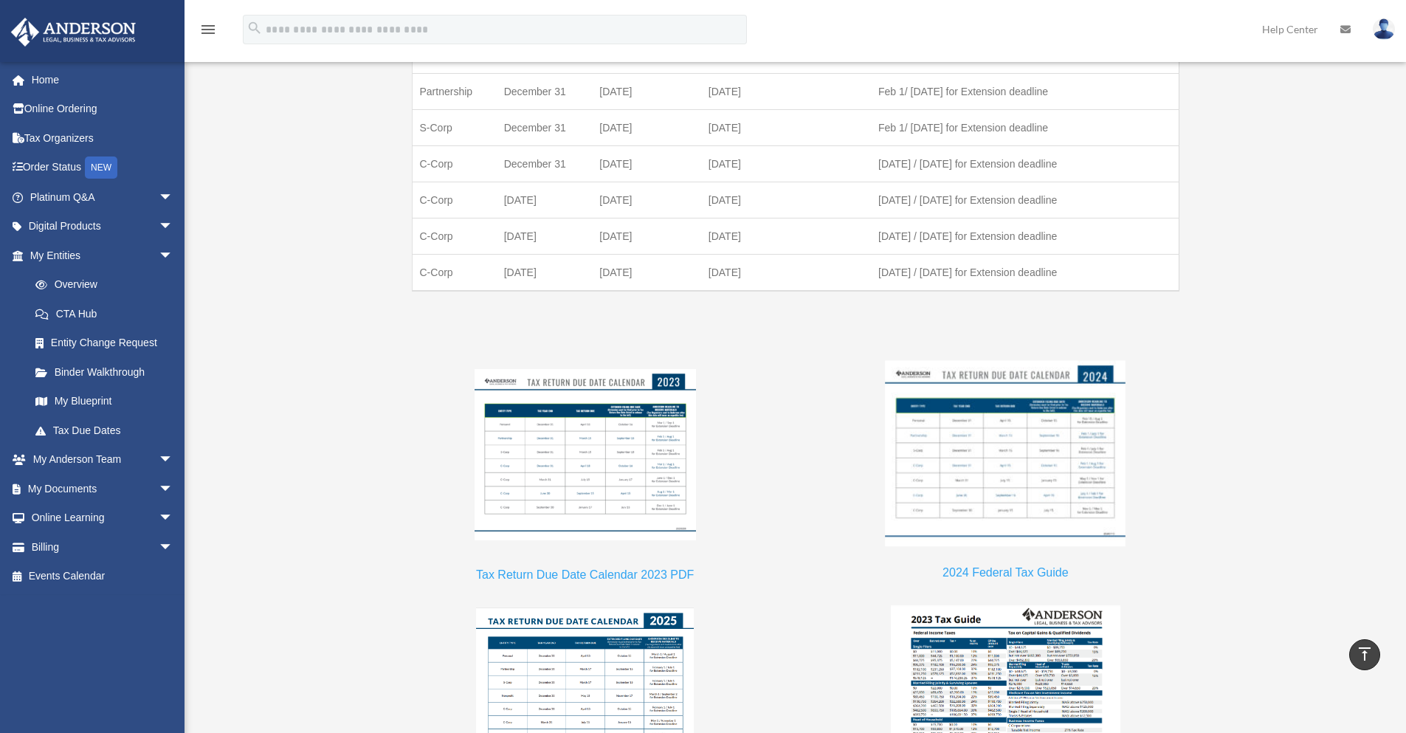
scroll to position [1107, 0]
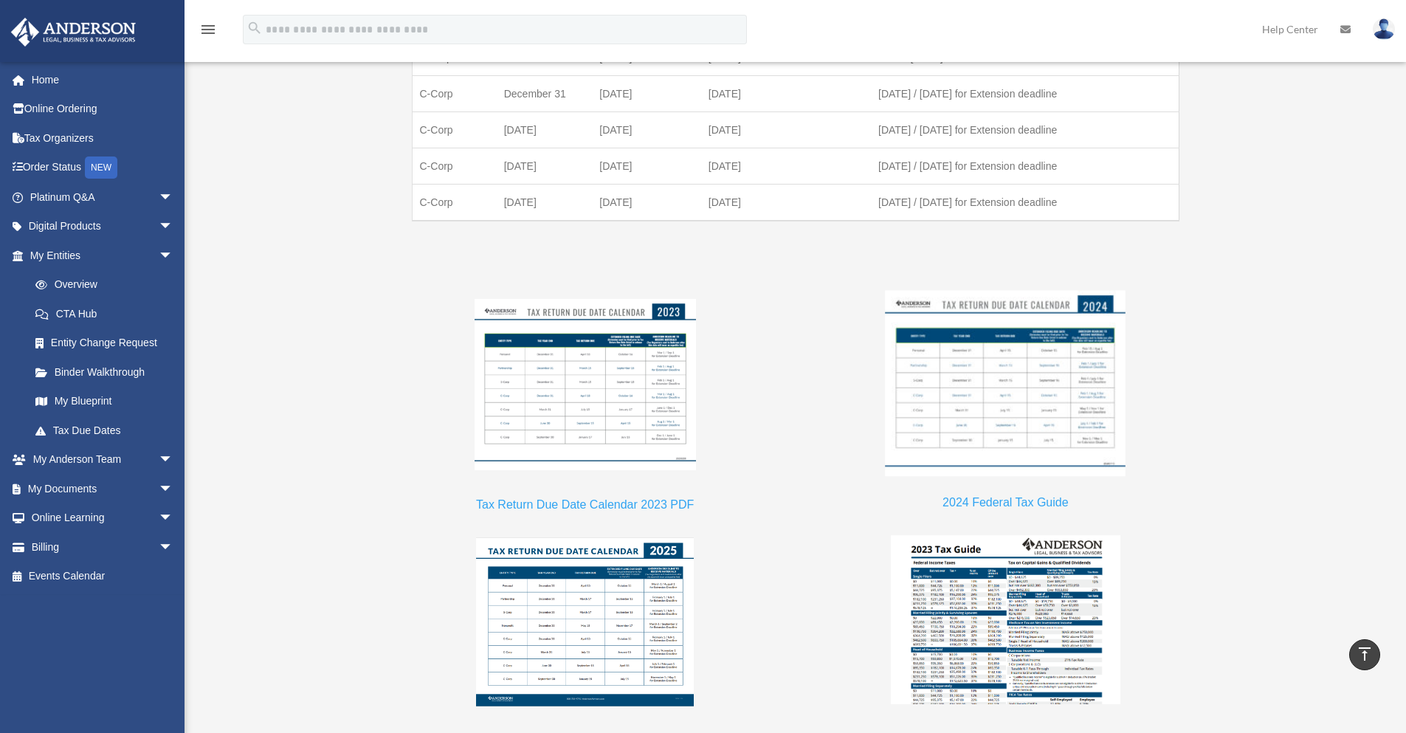
click at [971, 432] on img at bounding box center [1005, 384] width 241 height 186
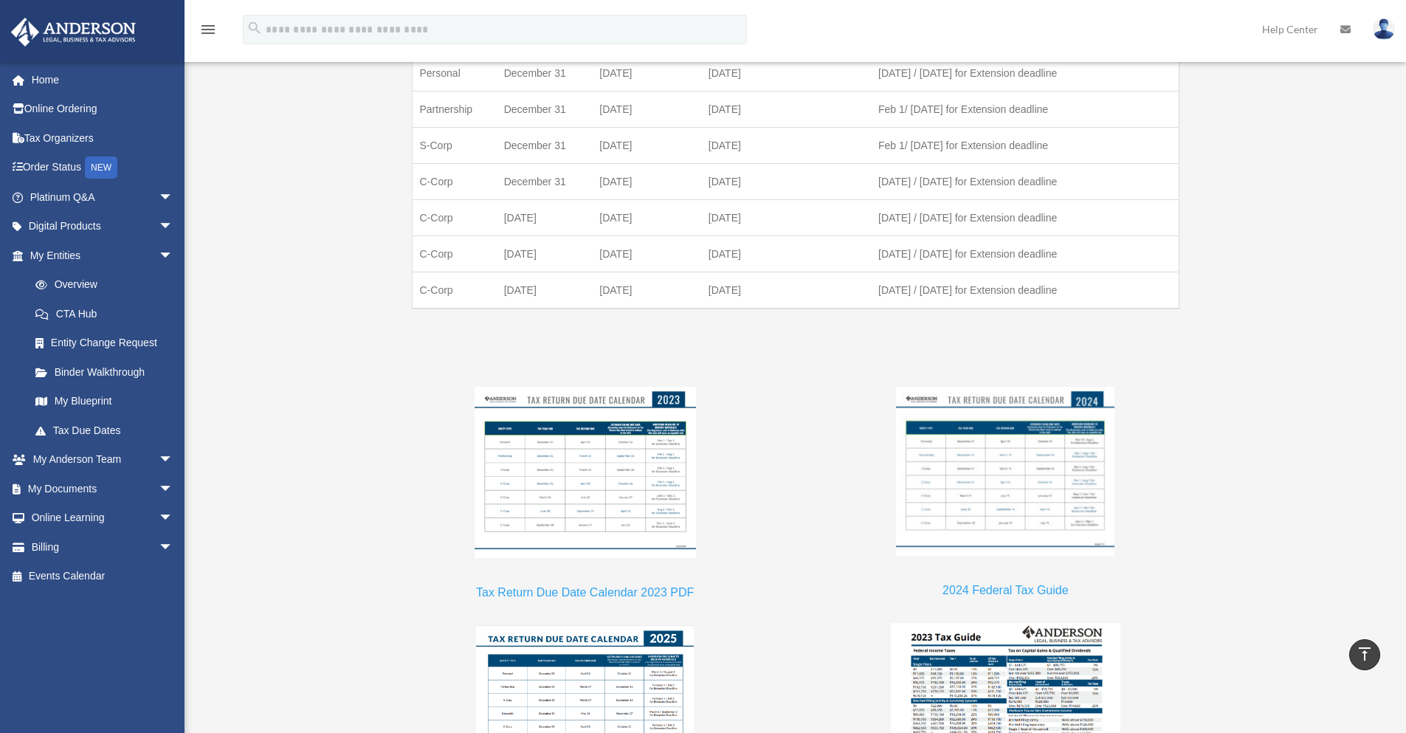
scroll to position [984, 0]
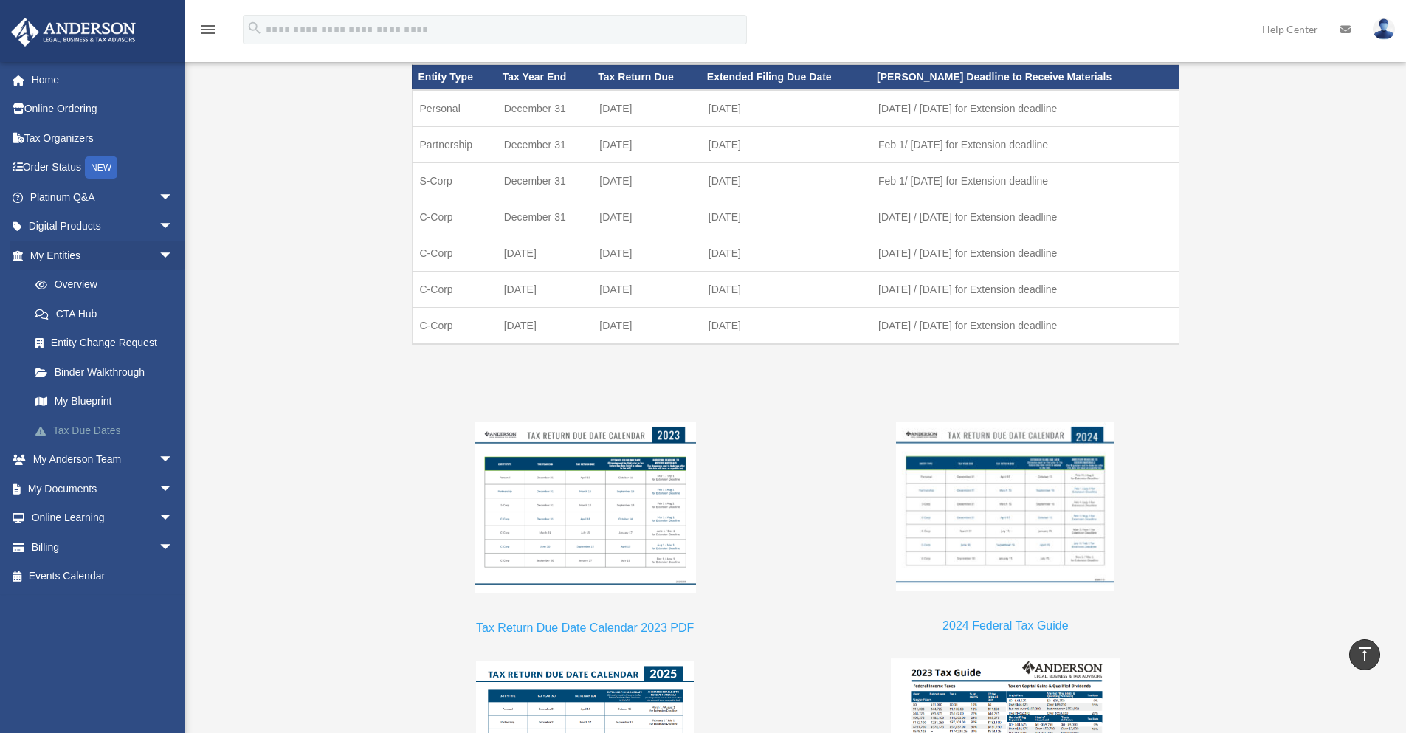
click at [107, 432] on link "Tax Due Dates" at bounding box center [108, 431] width 175 height 30
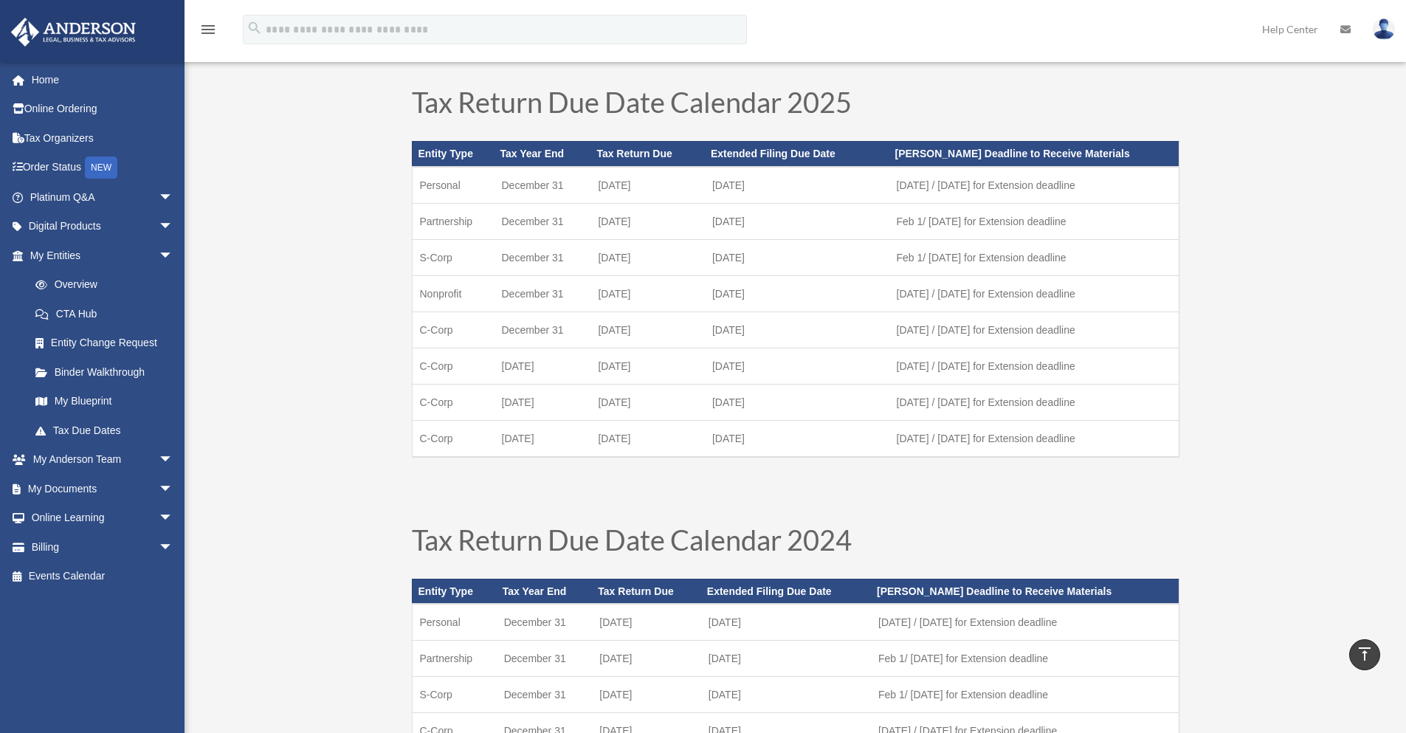
scroll to position [0, 0]
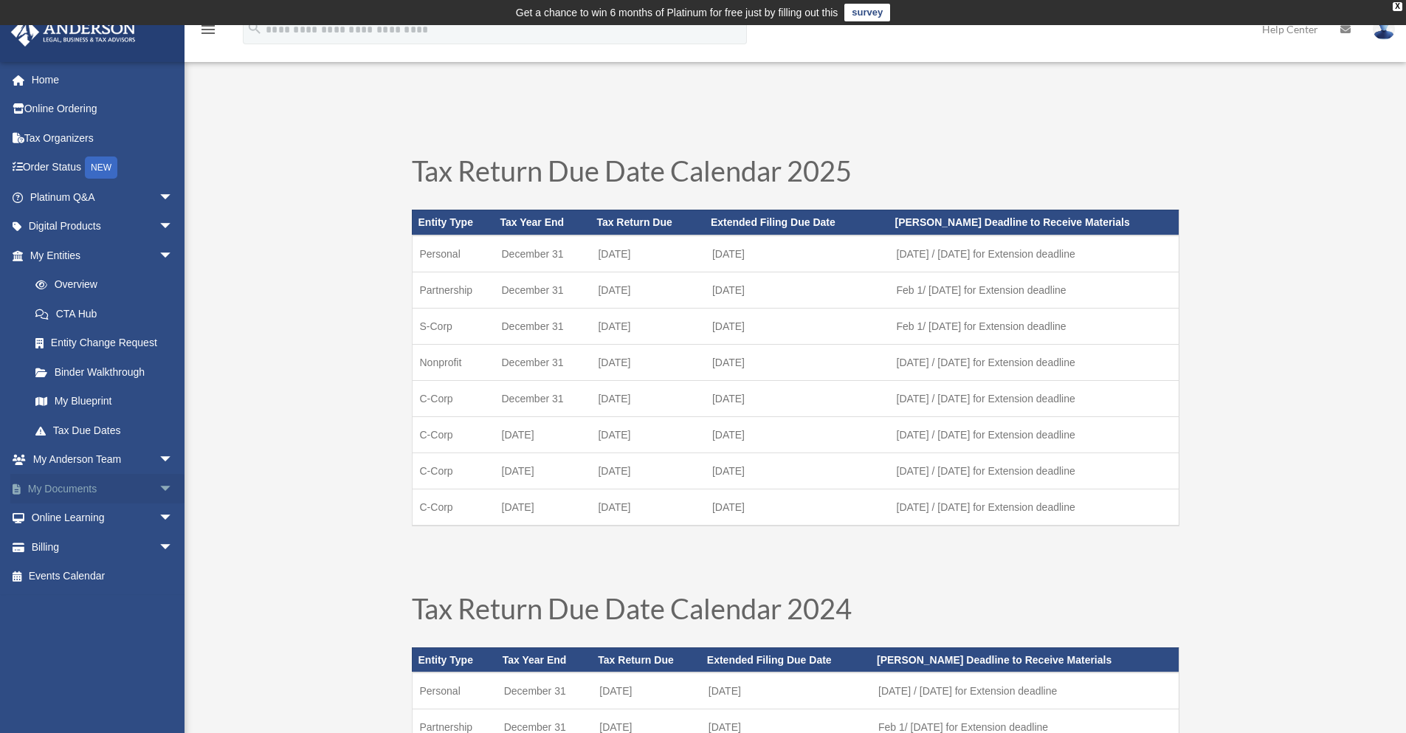
click at [89, 499] on link "My Documents arrow_drop_down" at bounding box center [102, 489] width 185 height 30
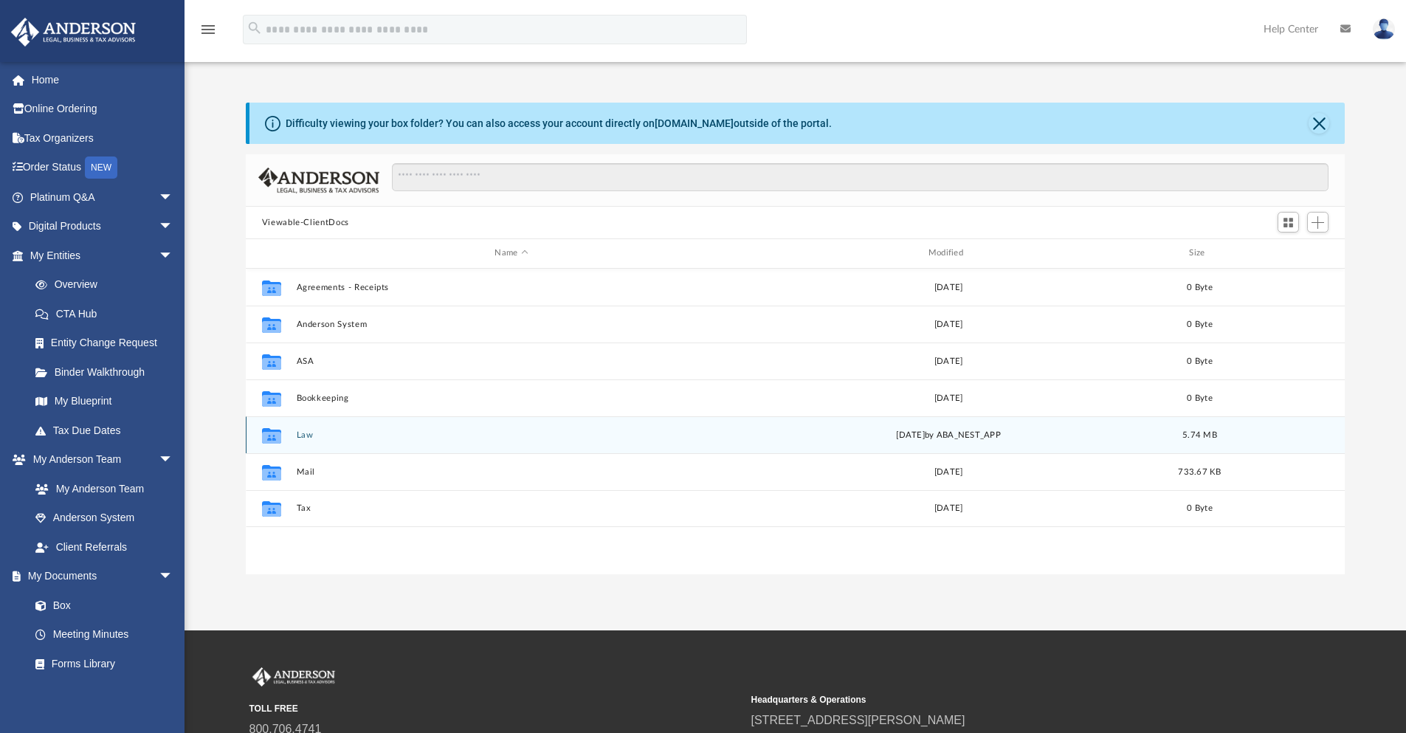
scroll to position [325, 1088]
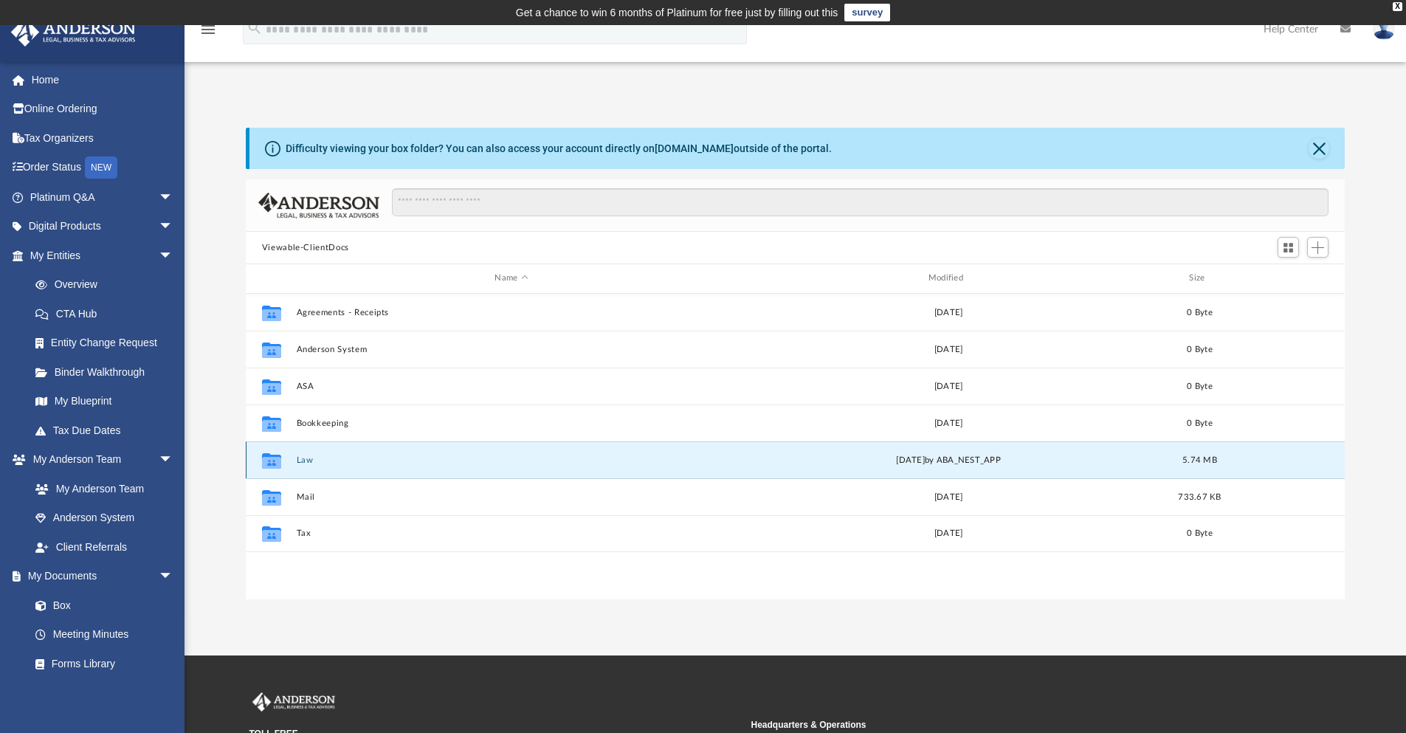
click at [314, 465] on button "Law" at bounding box center [511, 461] width 430 height 10
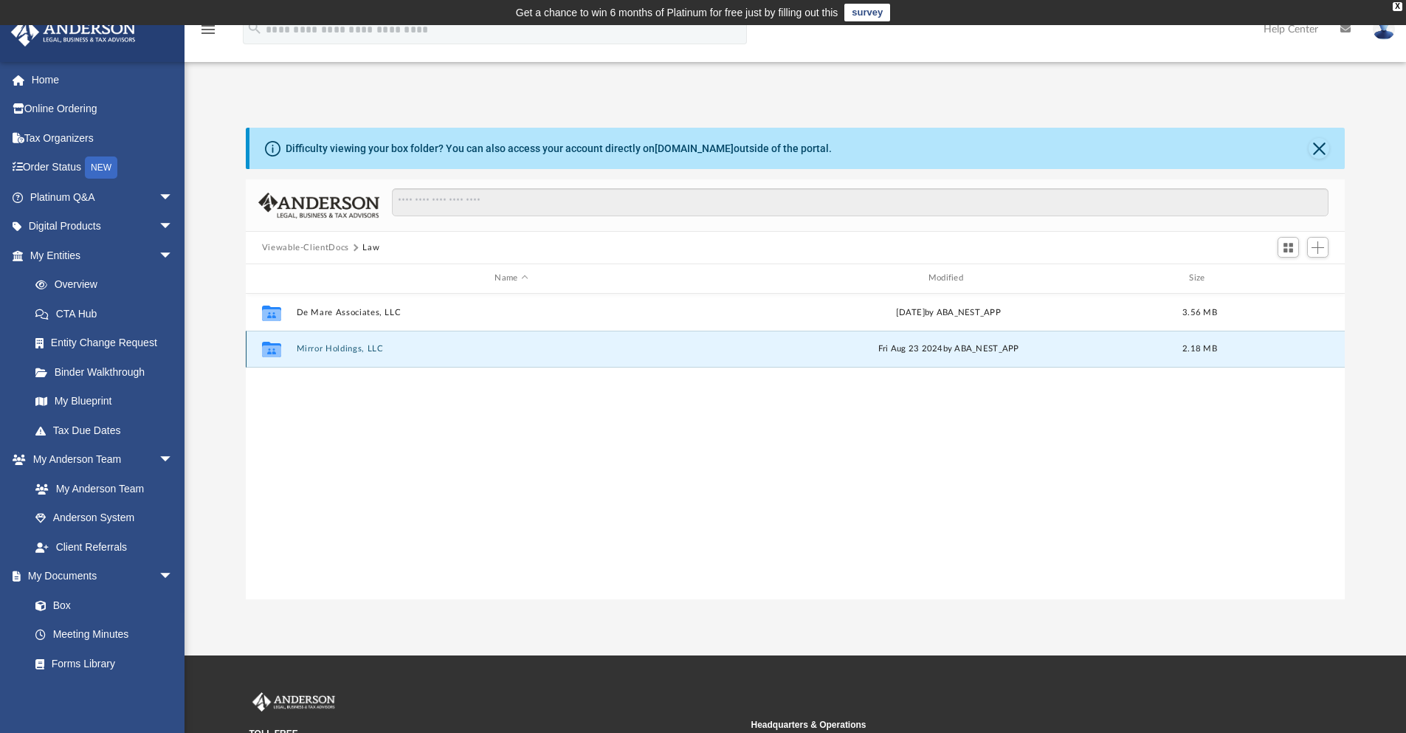
click at [356, 343] on div "Collaborated Folder Mirror Holdings, LLC Fri Aug 23 2024 by ABA_NEST_APP 2.18 MB" at bounding box center [796, 349] width 1100 height 37
click at [353, 351] on button "Mirror Holdings, LLC" at bounding box center [511, 349] width 430 height 10
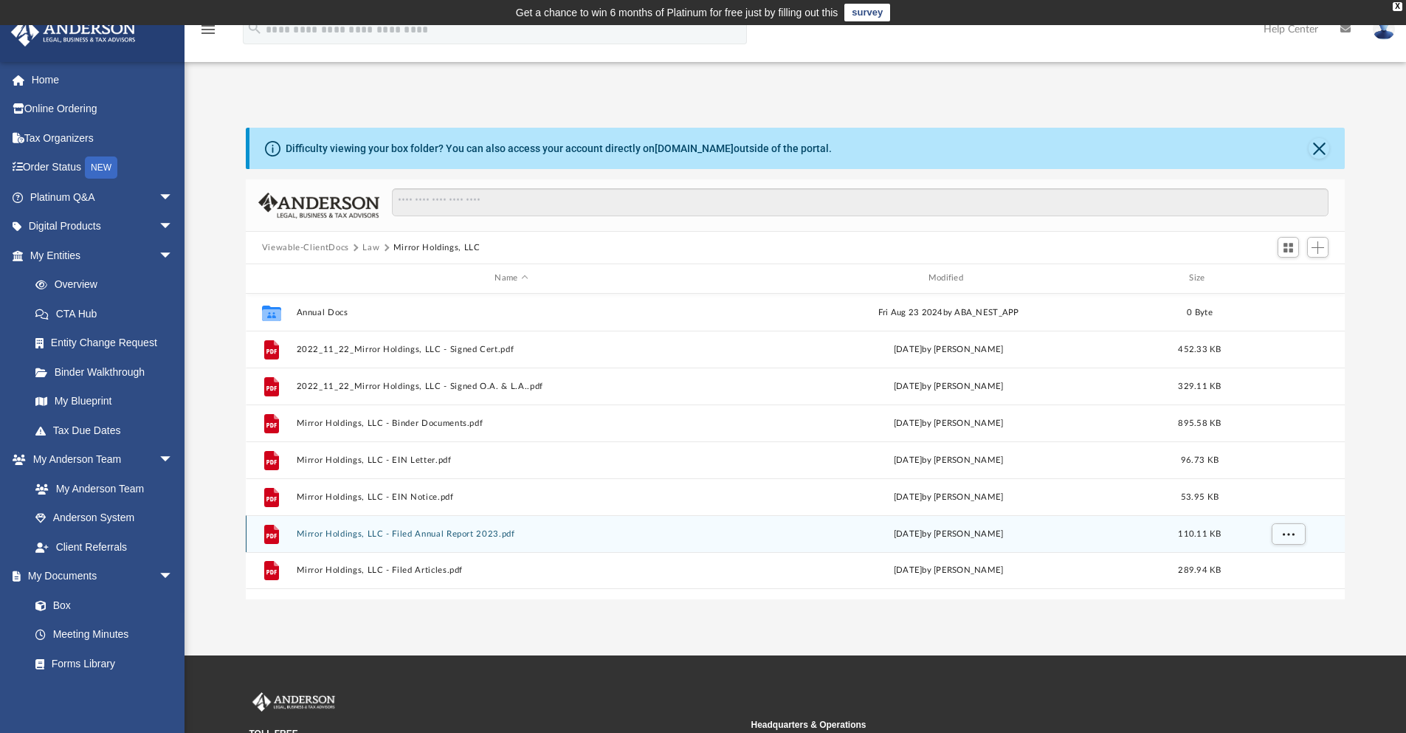
click at [460, 535] on button "Mirror Holdings, LLC - Filed Annual Report 2023.pdf" at bounding box center [511, 534] width 430 height 10
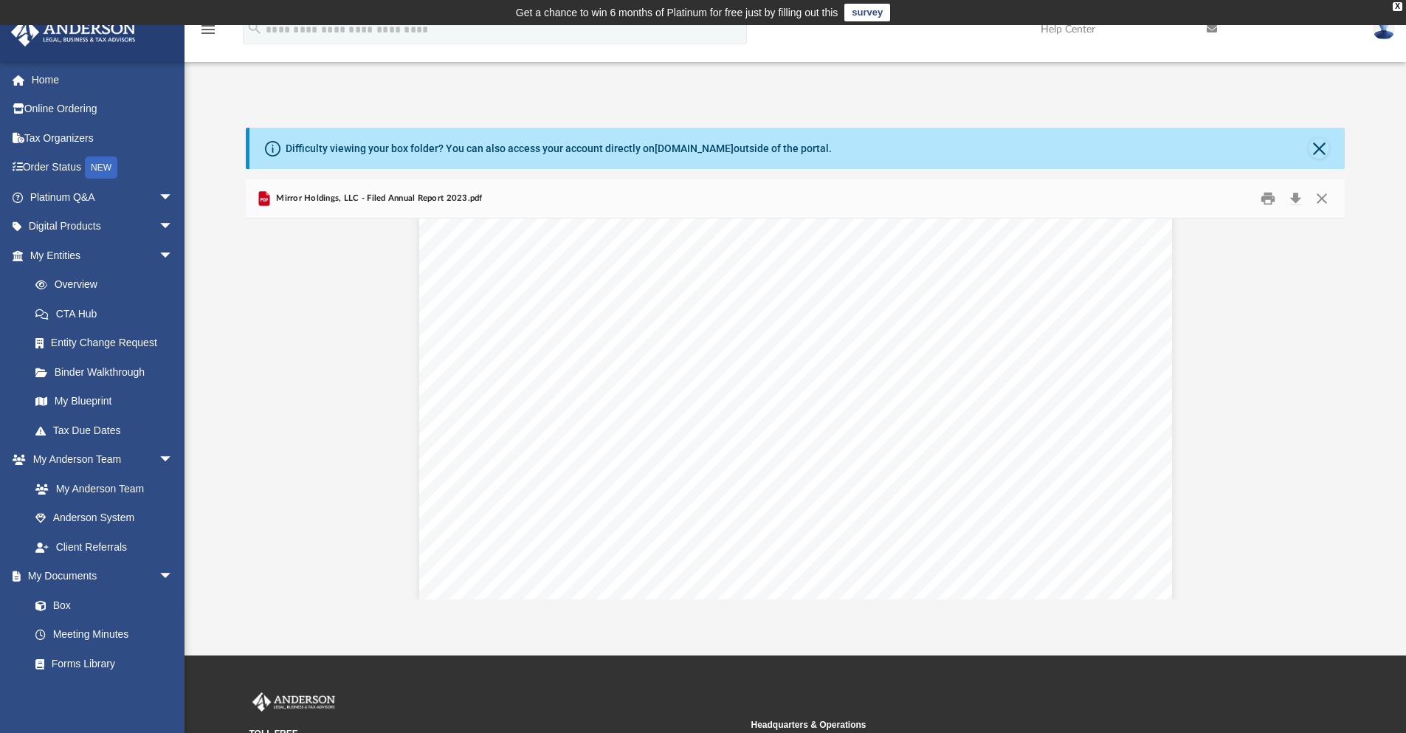
scroll to position [0, 0]
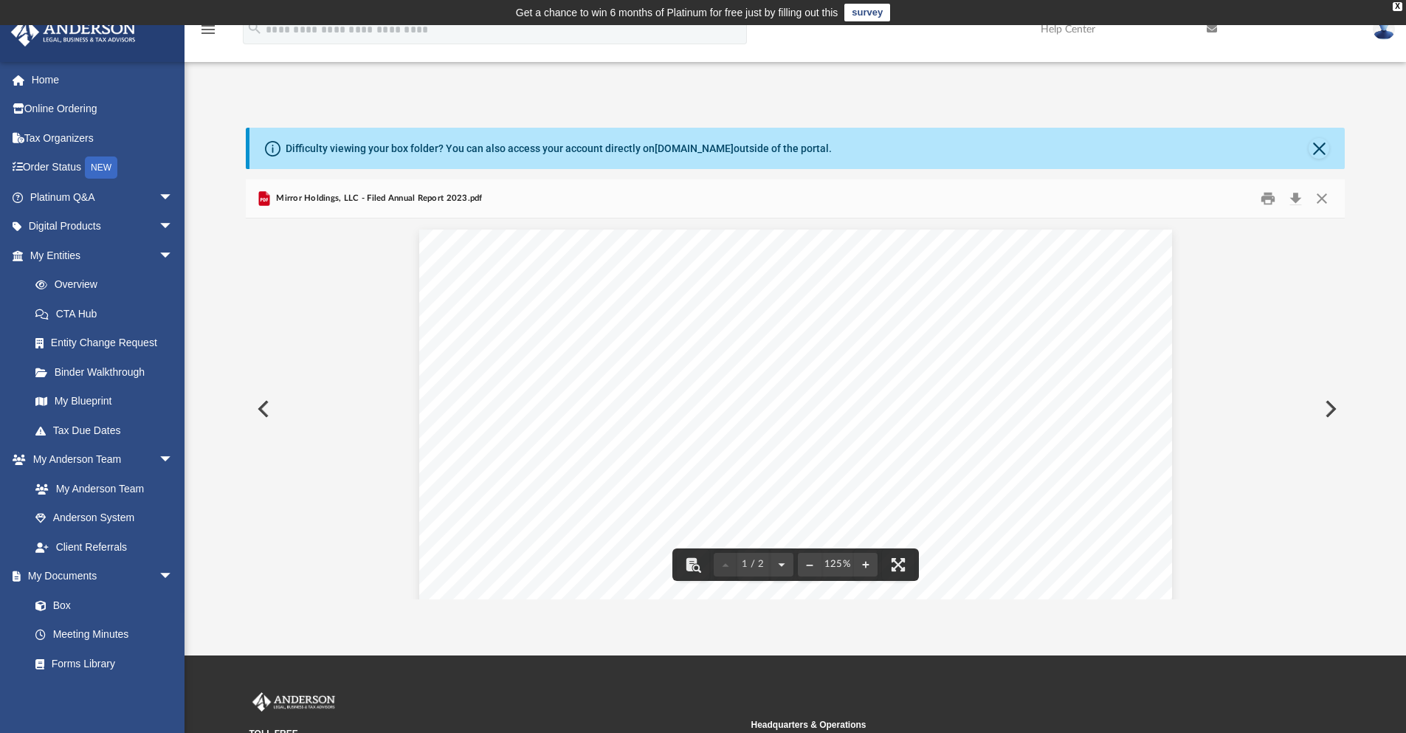
click at [265, 413] on button "Preview" at bounding box center [262, 408] width 32 height 41
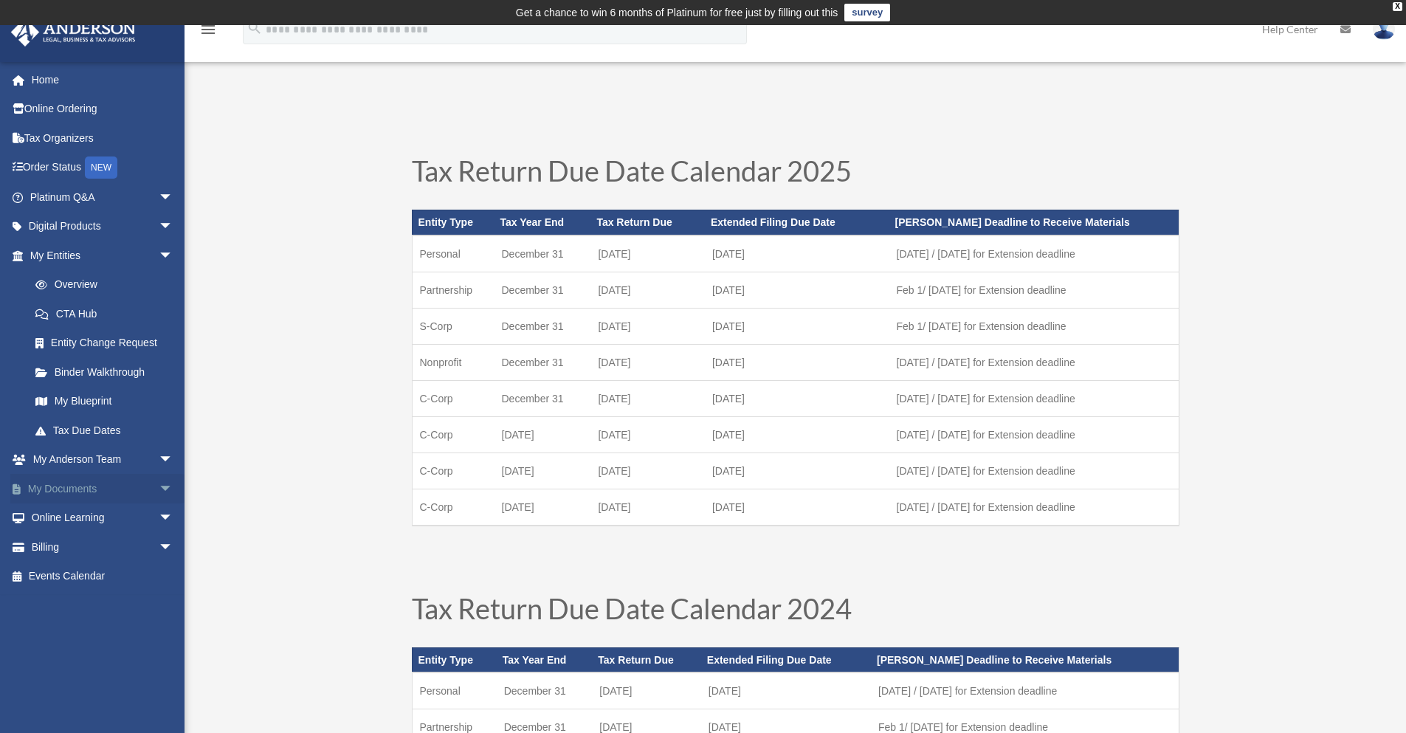
click at [98, 485] on link "My Documents arrow_drop_down" at bounding box center [102, 489] width 185 height 30
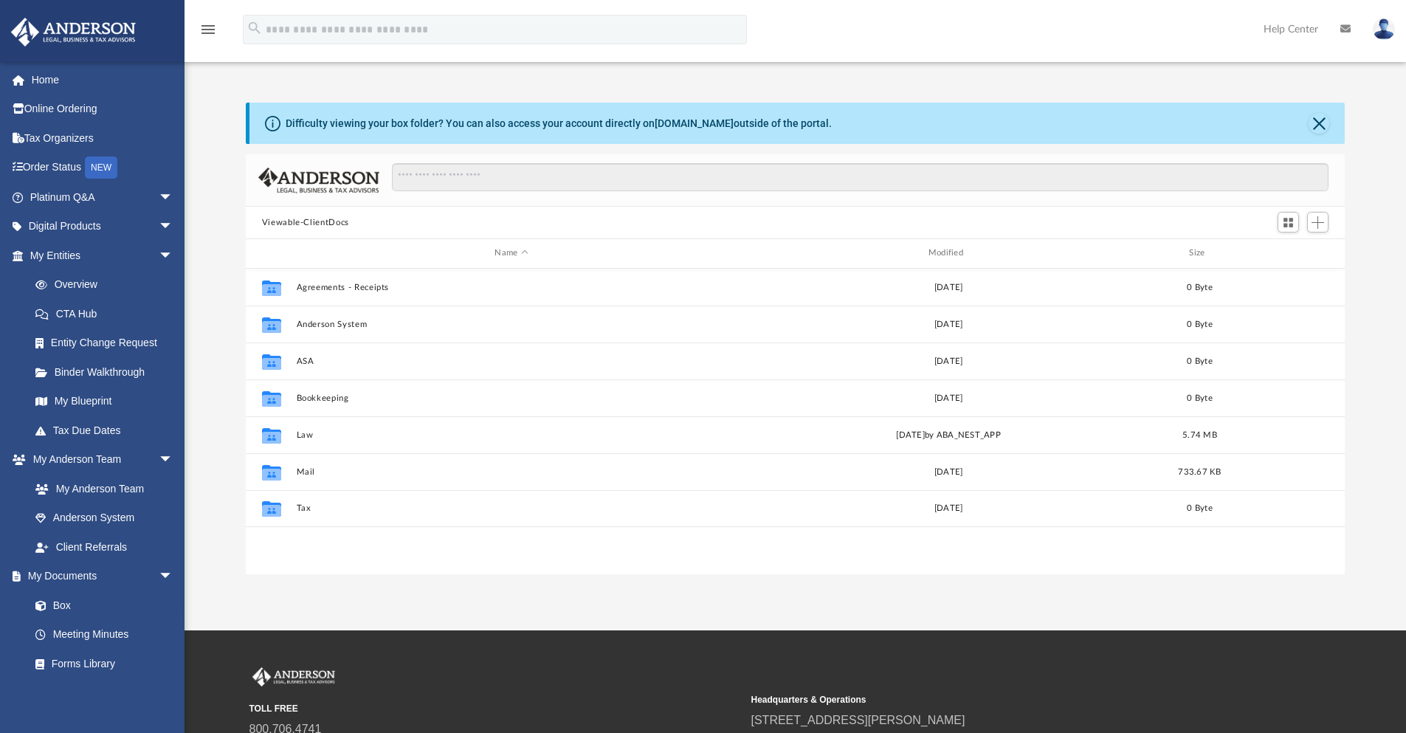
scroll to position [325, 1088]
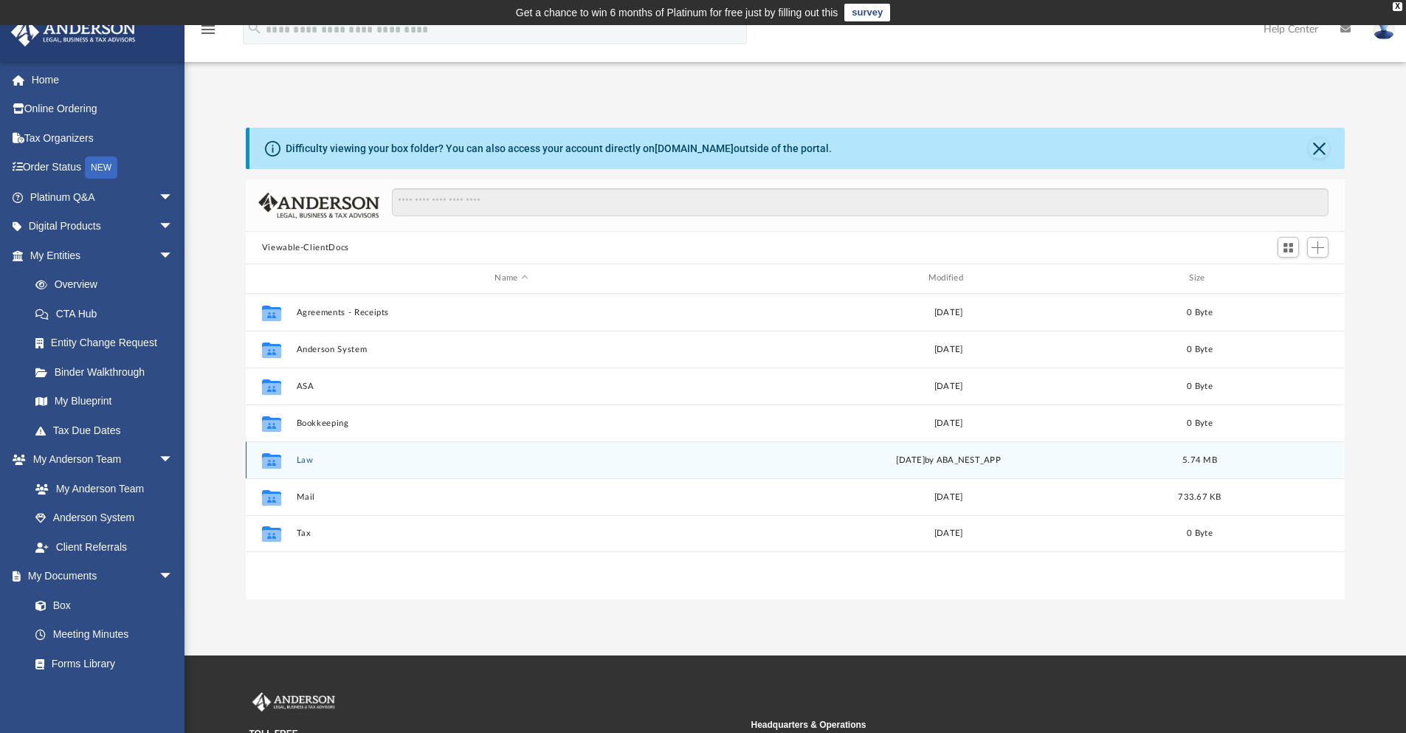
click at [955, 464] on div "[DATE] by ABA_NEST_APP" at bounding box center [948, 459] width 430 height 13
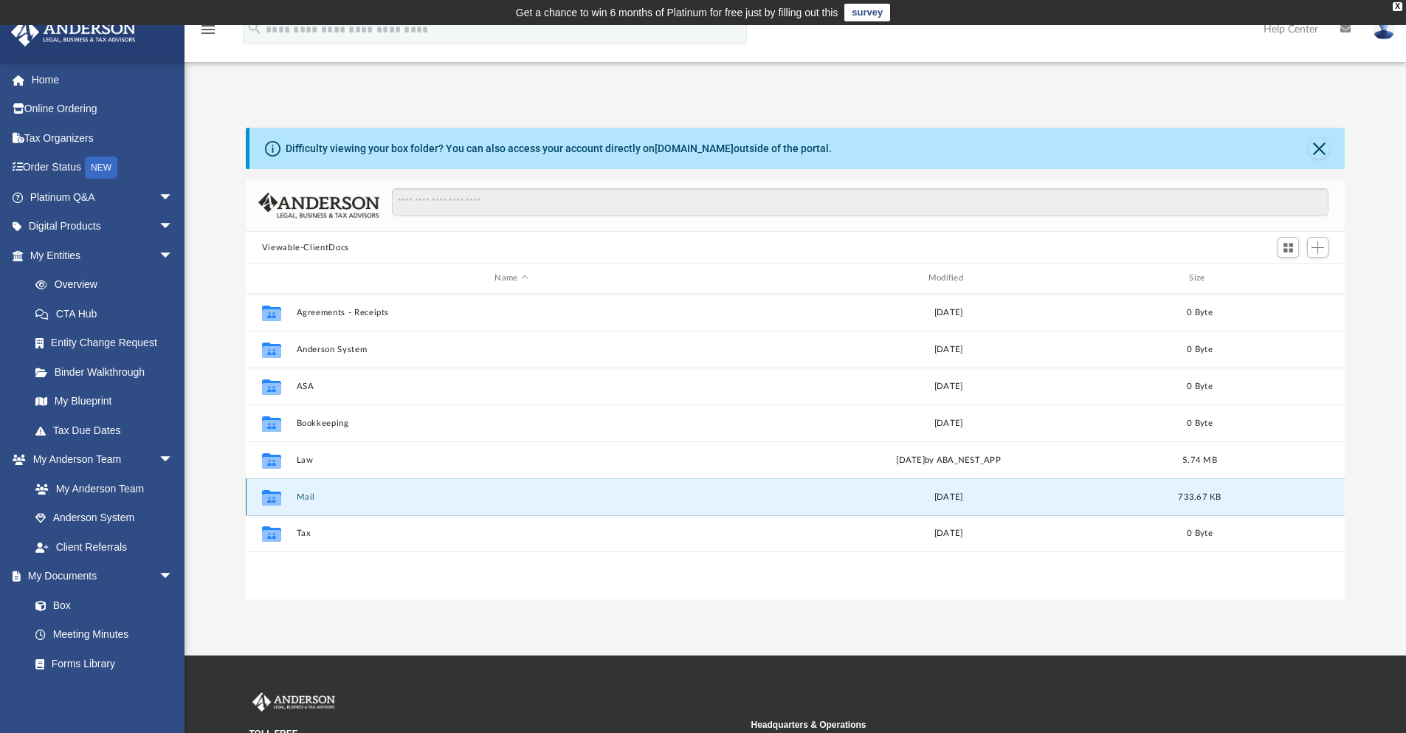
click at [313, 498] on button "Mail" at bounding box center [511, 497] width 430 height 10
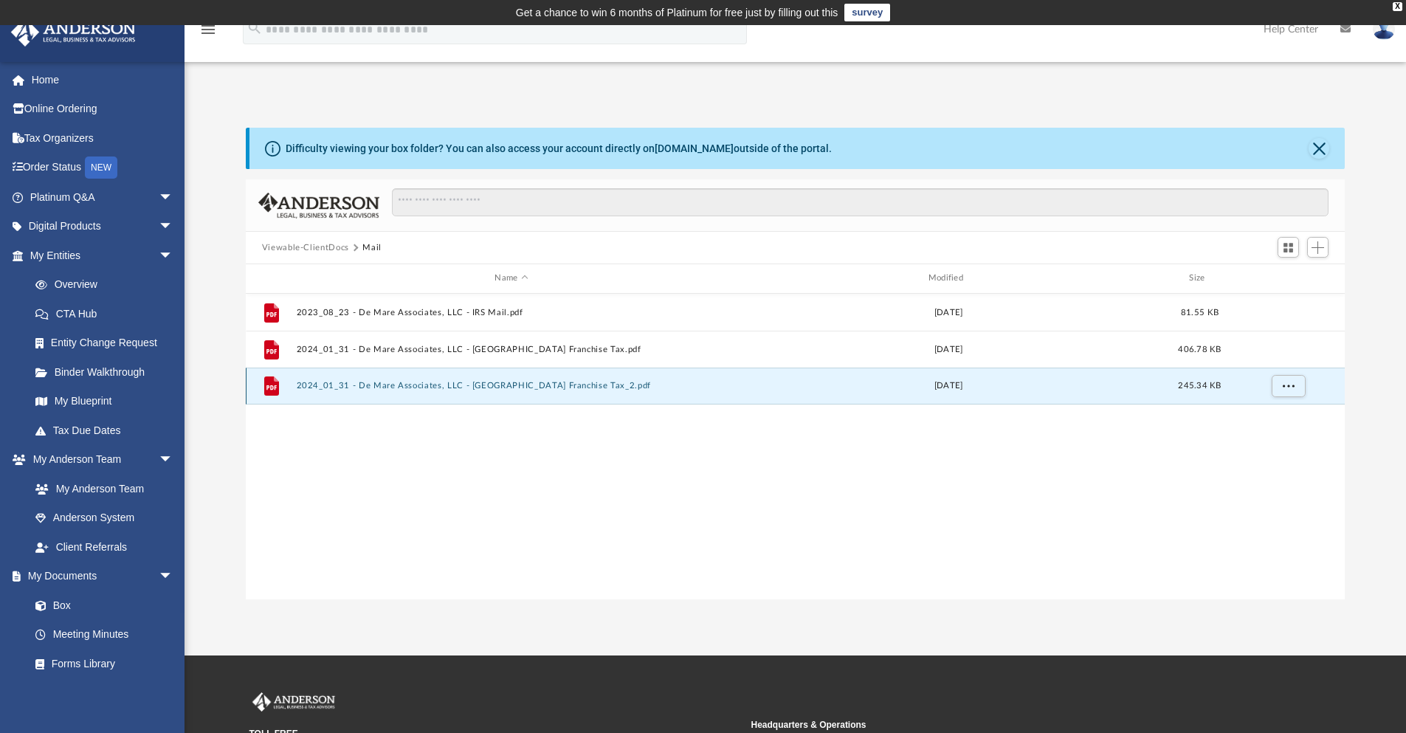
click at [515, 388] on button "2024_01_31 - De Mare Associates, LLC - CA Franchise Tax_2.pdf" at bounding box center [511, 386] width 430 height 10
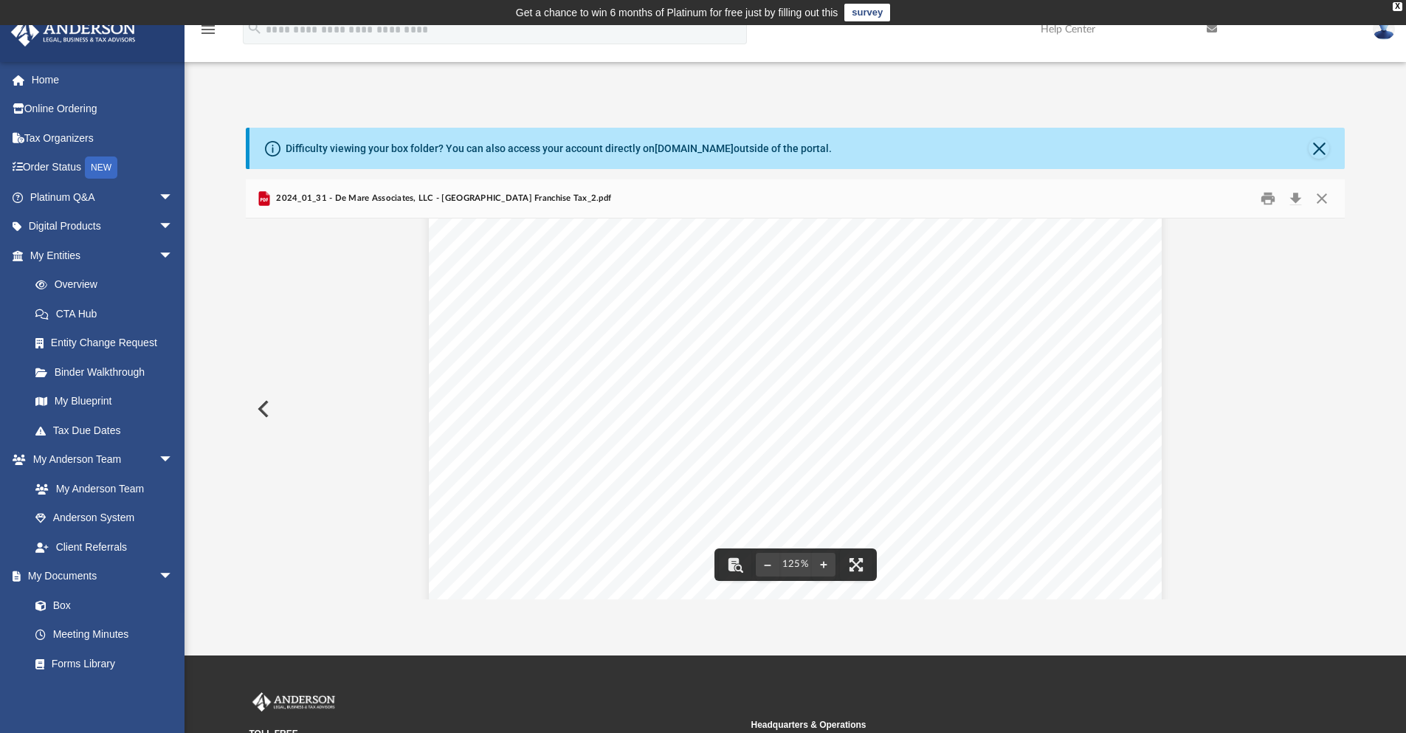
scroll to position [246, 0]
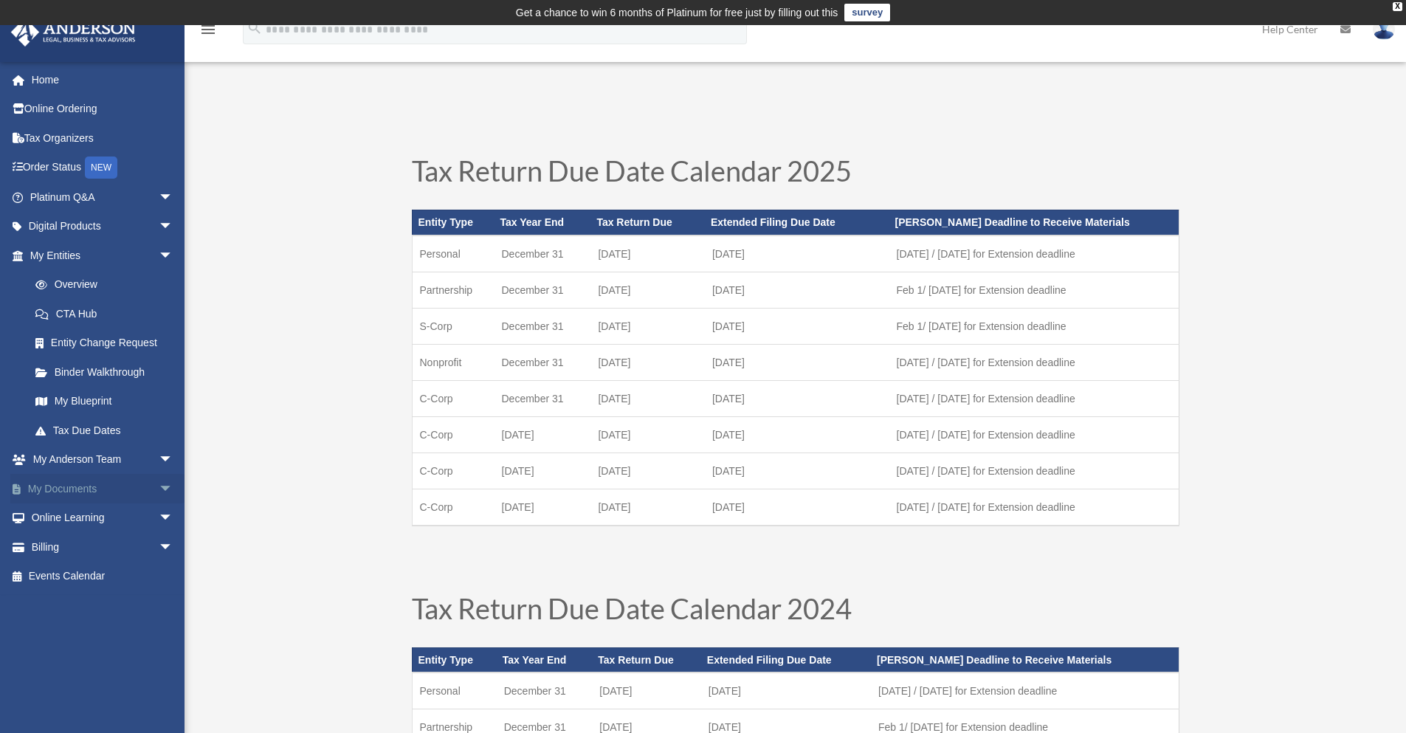
click at [137, 485] on link "My Documents arrow_drop_down" at bounding box center [102, 489] width 185 height 30
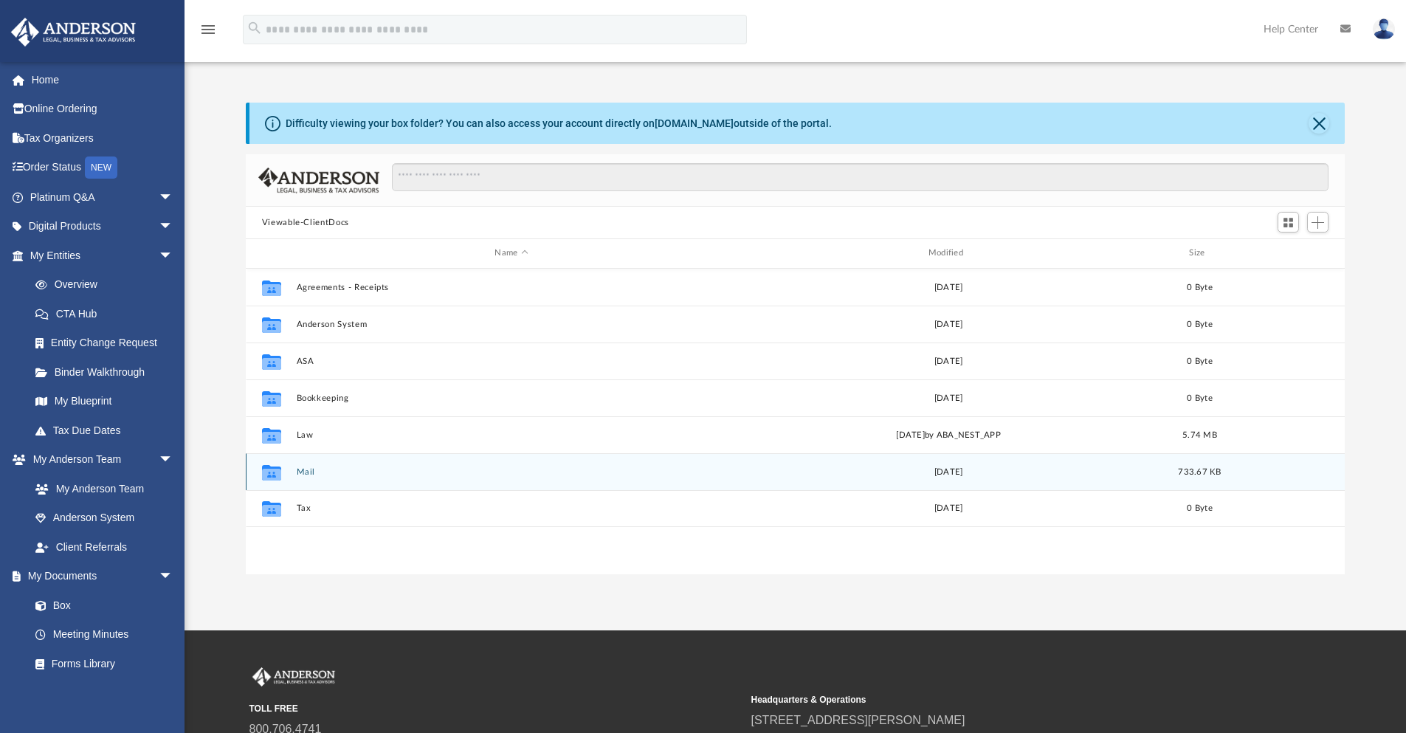
scroll to position [325, 1088]
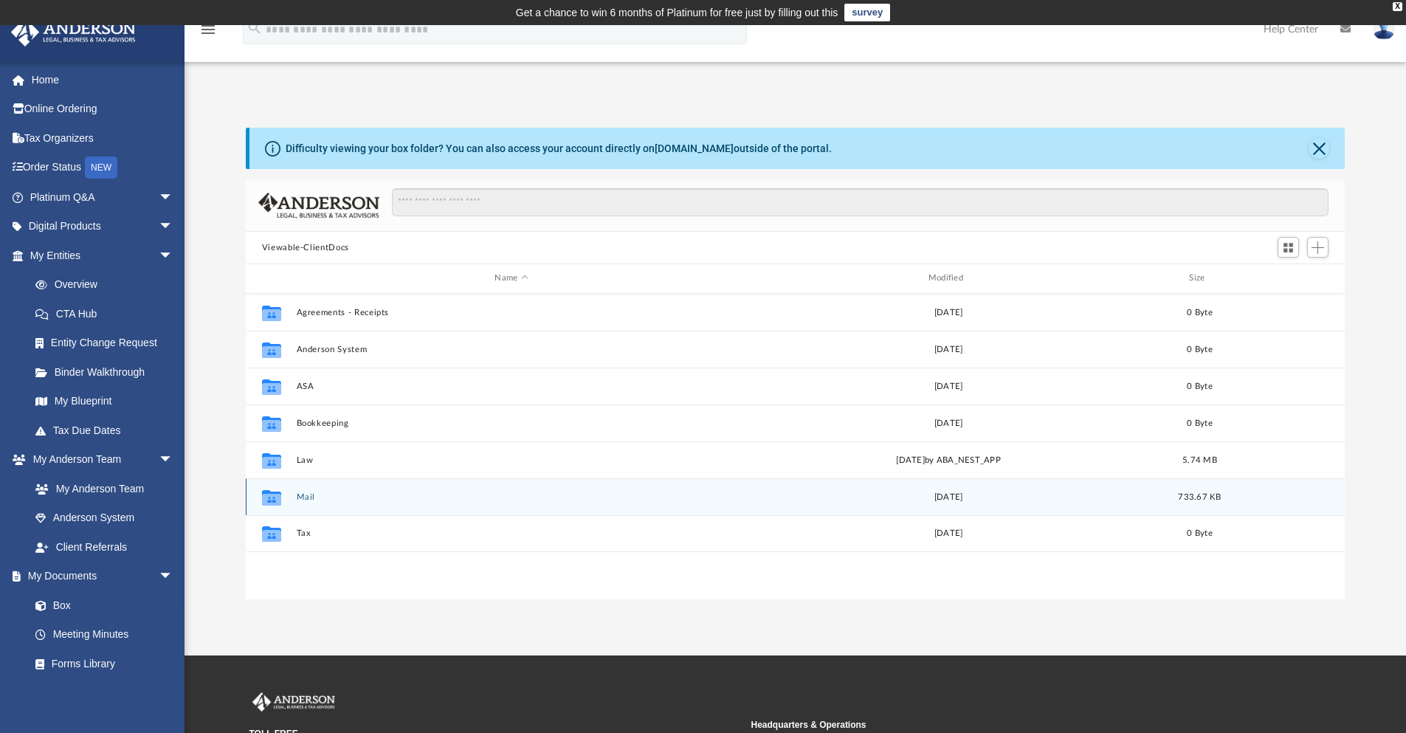
click at [529, 501] on button "Mail" at bounding box center [511, 497] width 430 height 10
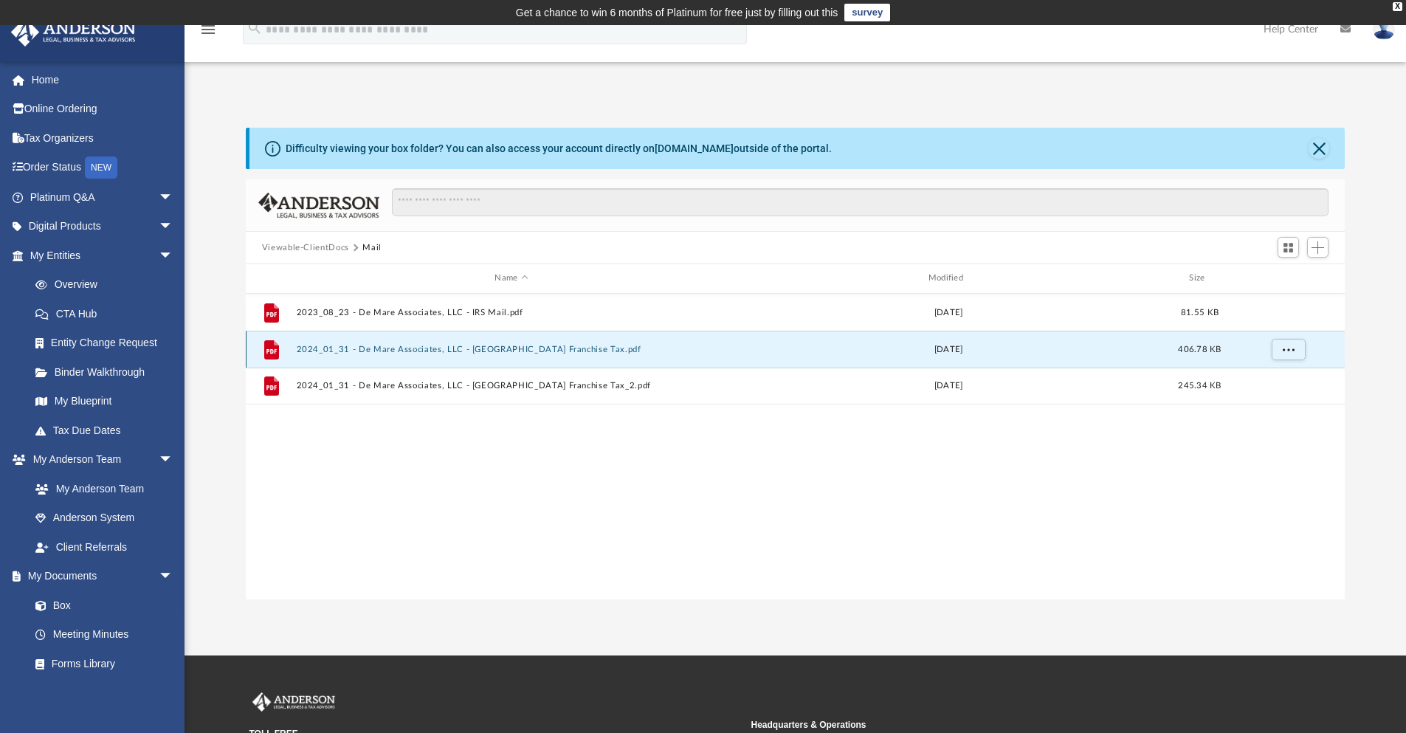
click at [484, 349] on button "2024_01_31 - De Mare Associates, LLC - [GEOGRAPHIC_DATA] Franchise Tax.pdf" at bounding box center [511, 350] width 430 height 10
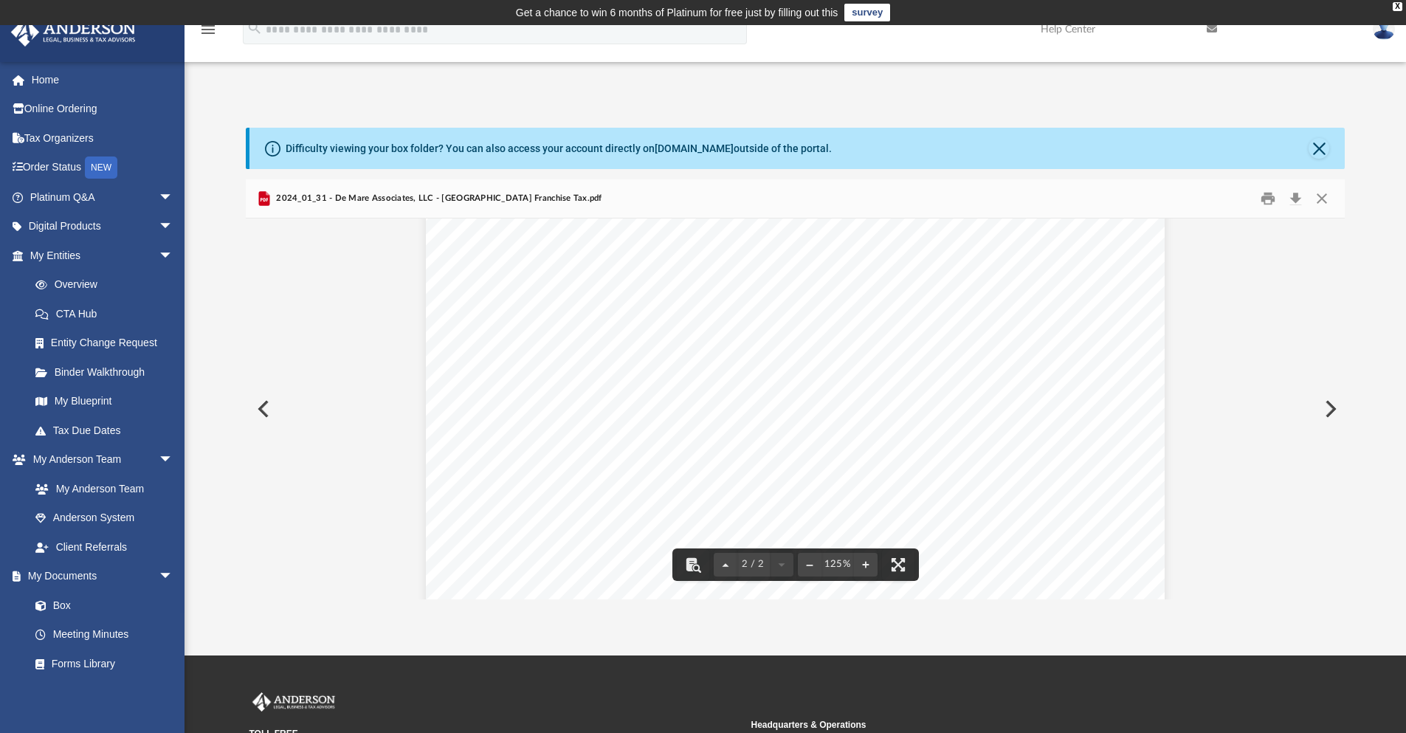
scroll to position [738, 0]
